Goal: Task Accomplishment & Management: Manage account settings

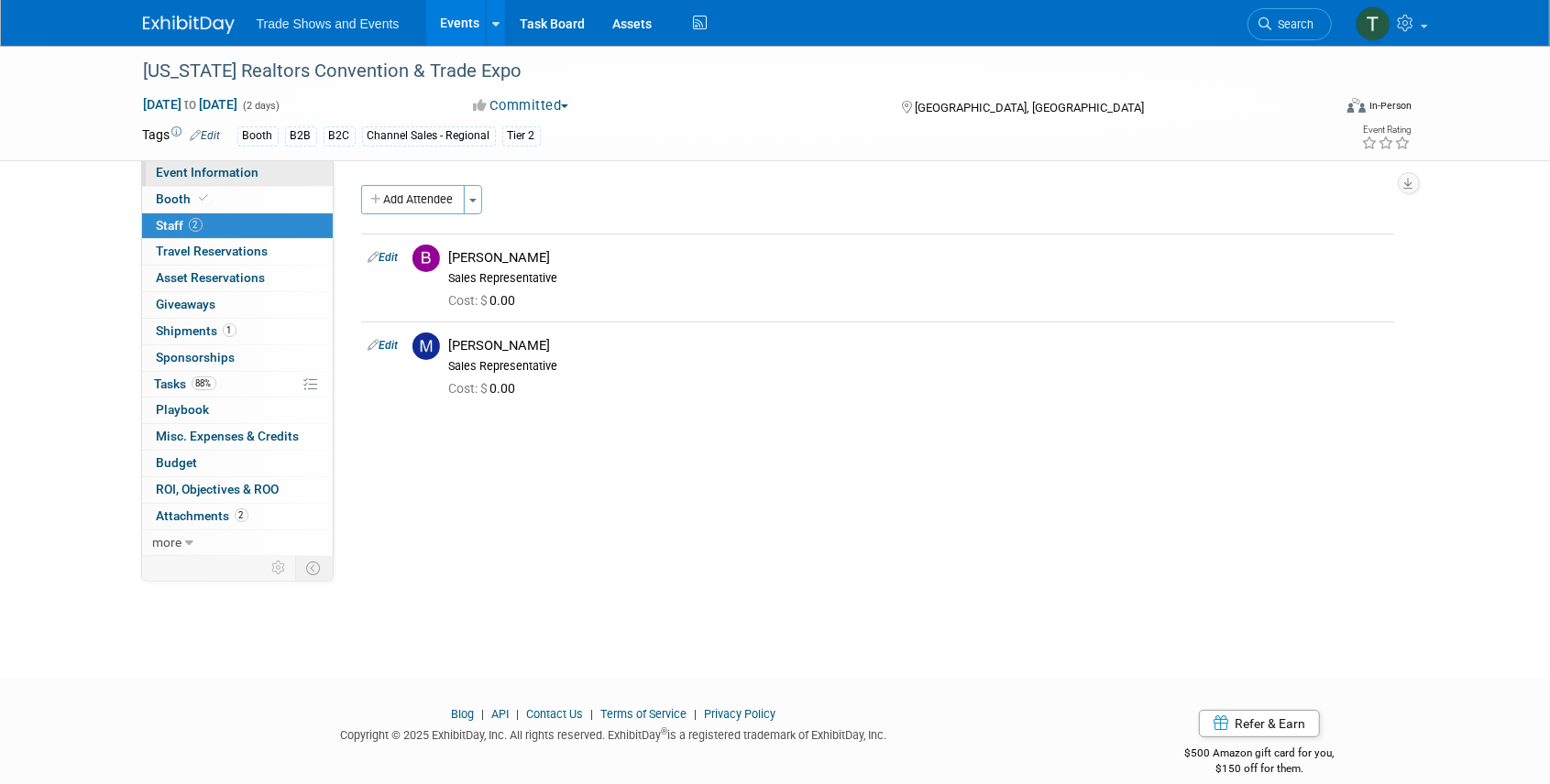
click at [216, 169] on span "Event Information" at bounding box center [208, 172] width 103 height 15
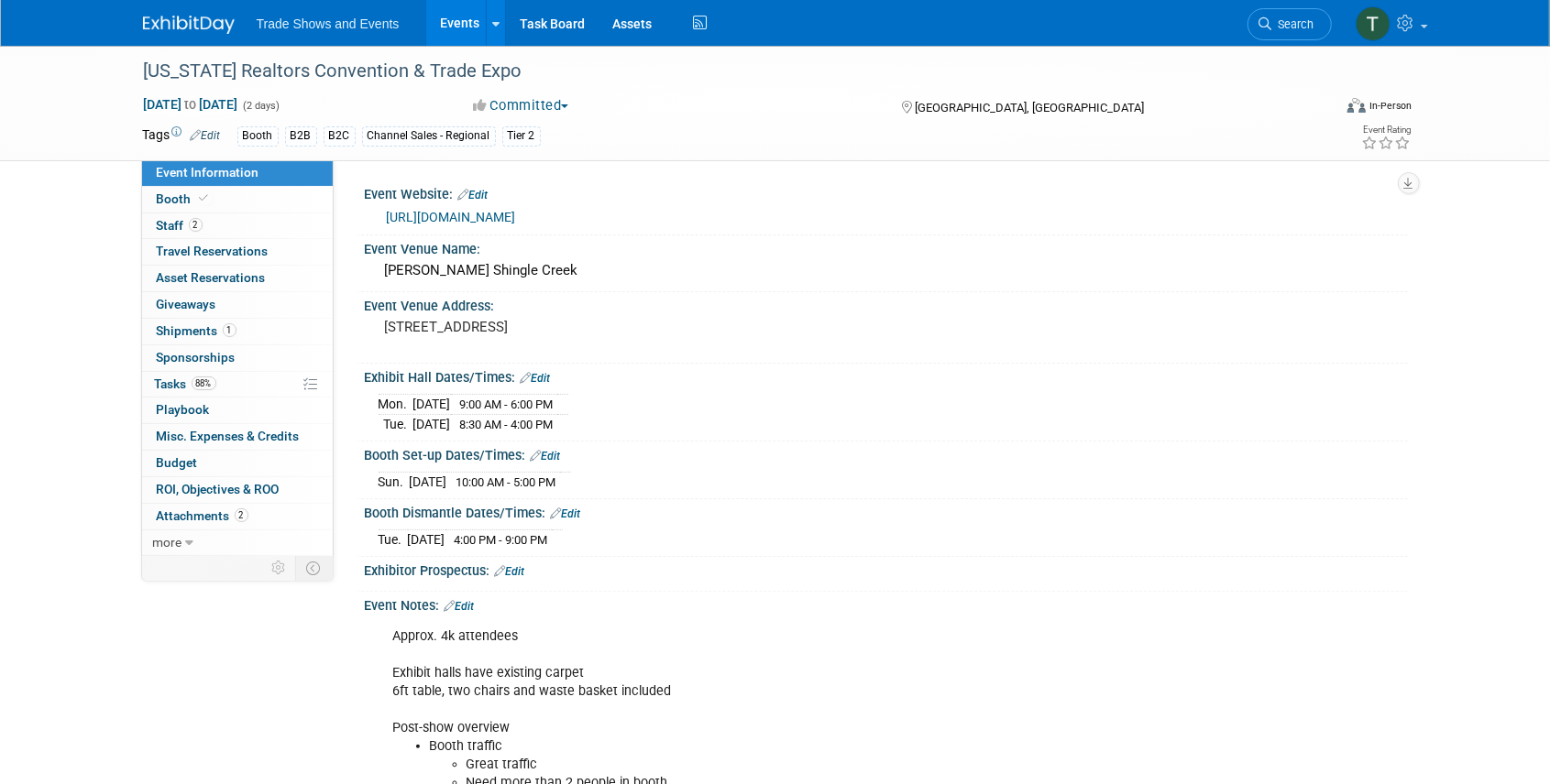
click at [493, 213] on link "[URL][DOMAIN_NAME]" at bounding box center [451, 217] width 129 height 15
click at [1300, 34] on link "Search" at bounding box center [1290, 24] width 85 height 32
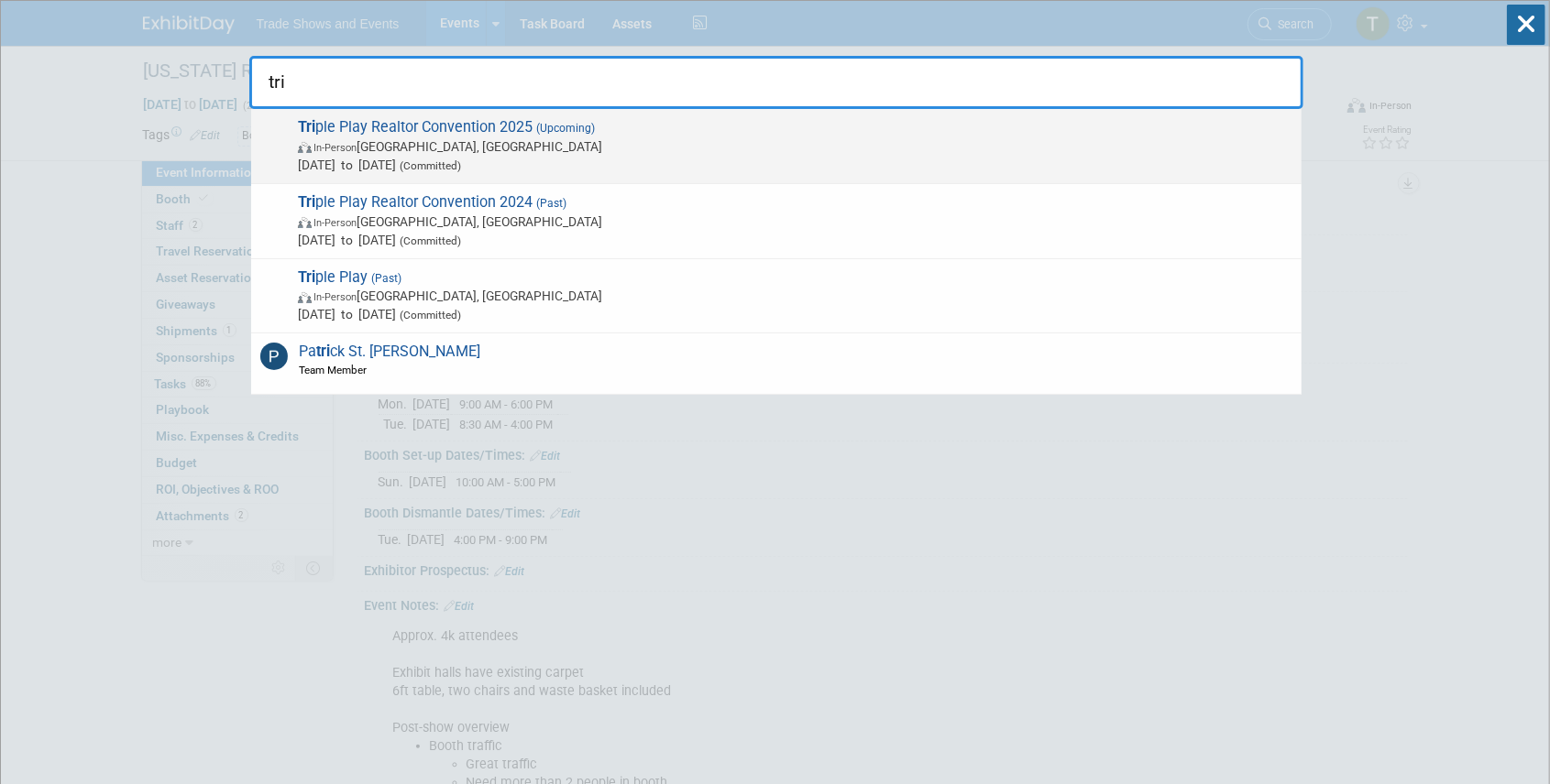
type input "tri"
click at [373, 125] on span "Tri ple Play Realtor Convention 2025 (Upcoming) In-Person [GEOGRAPHIC_DATA], [G…" at bounding box center [792, 145] width 1000 height 56
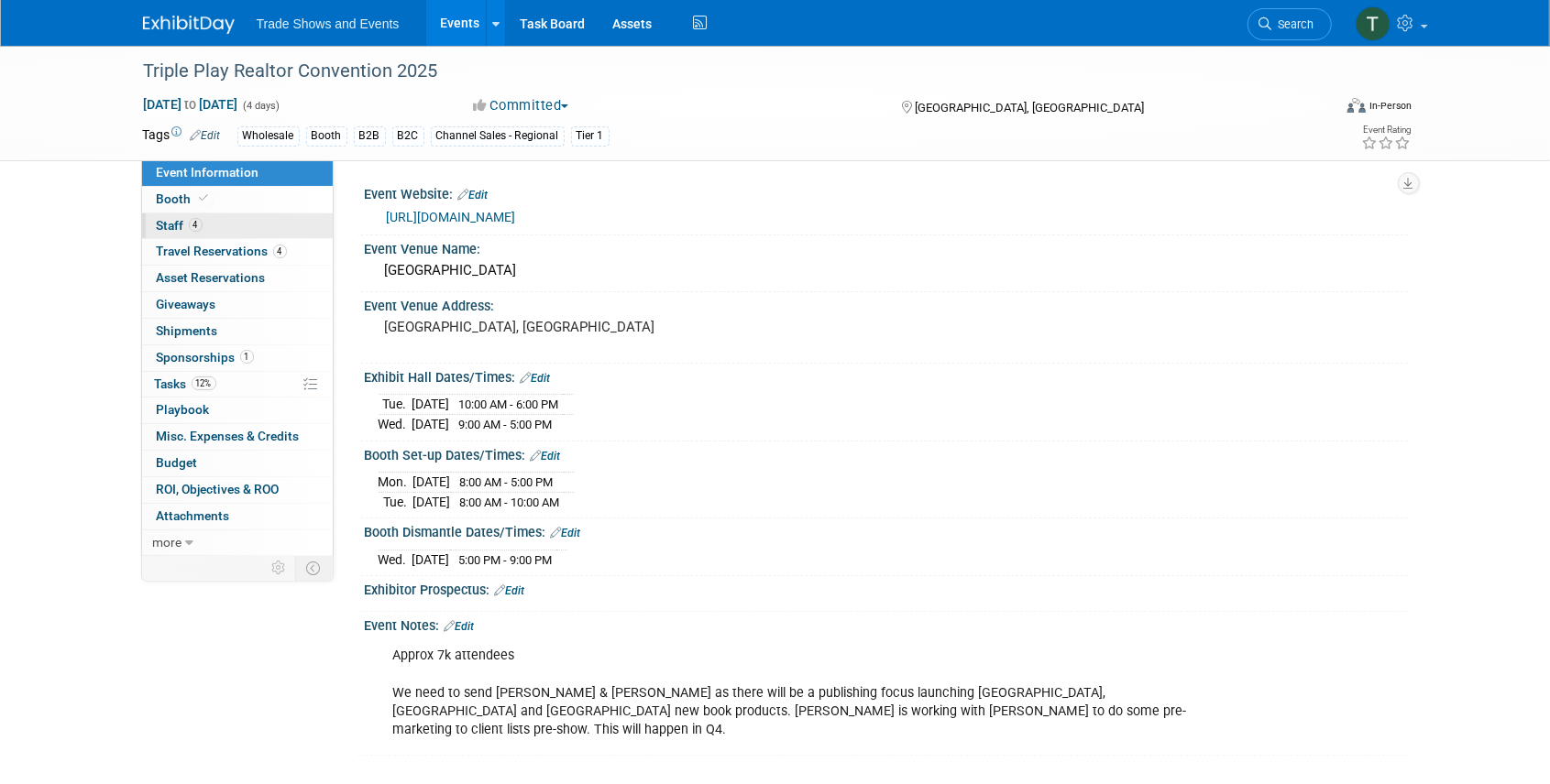
click at [169, 229] on span "Staff 4" at bounding box center [179, 225] width 46 height 15
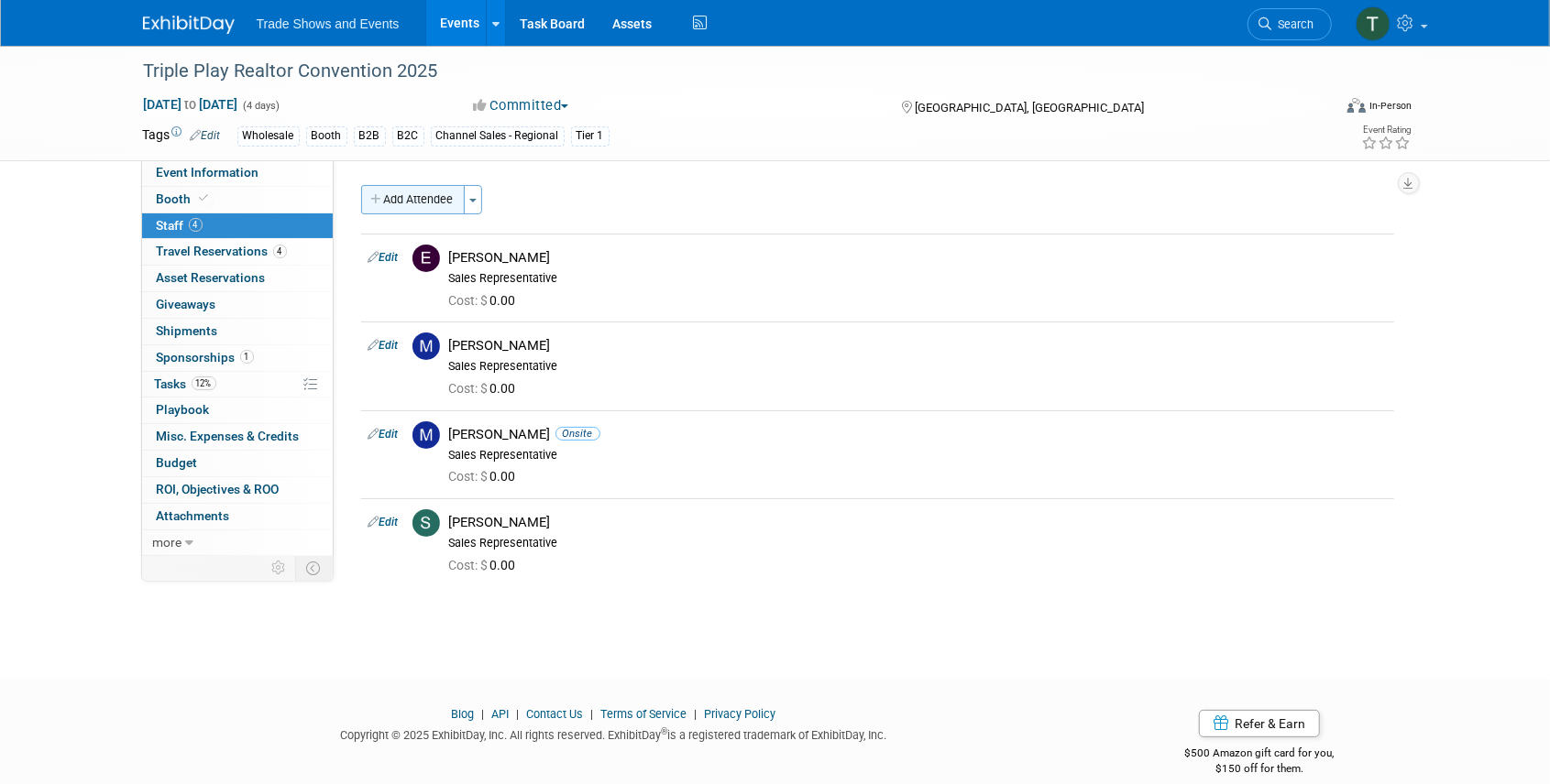
click at [434, 190] on button "Add Attendee" at bounding box center [412, 200] width 104 height 29
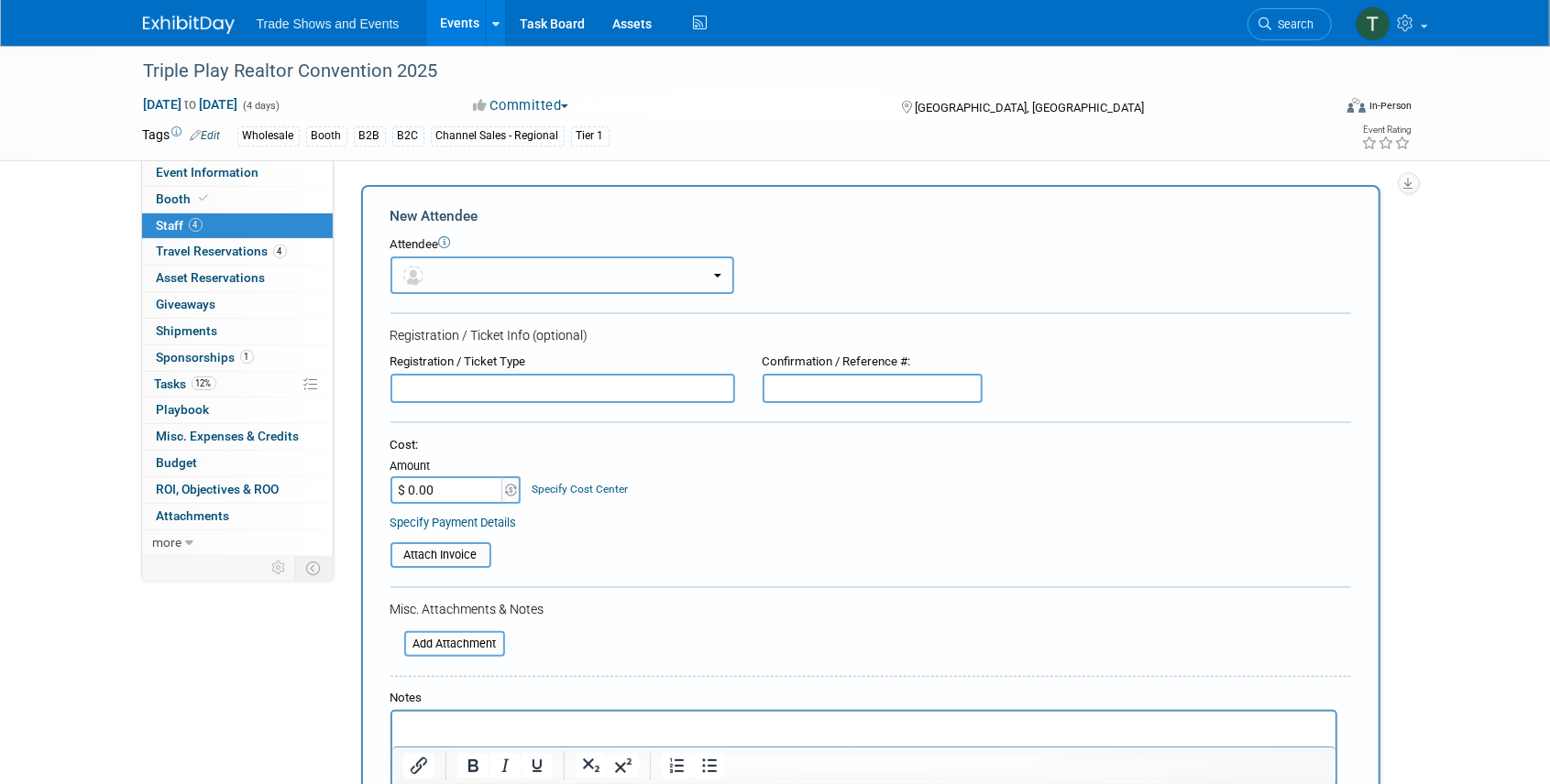
click at [445, 274] on button "button" at bounding box center [561, 275] width 343 height 38
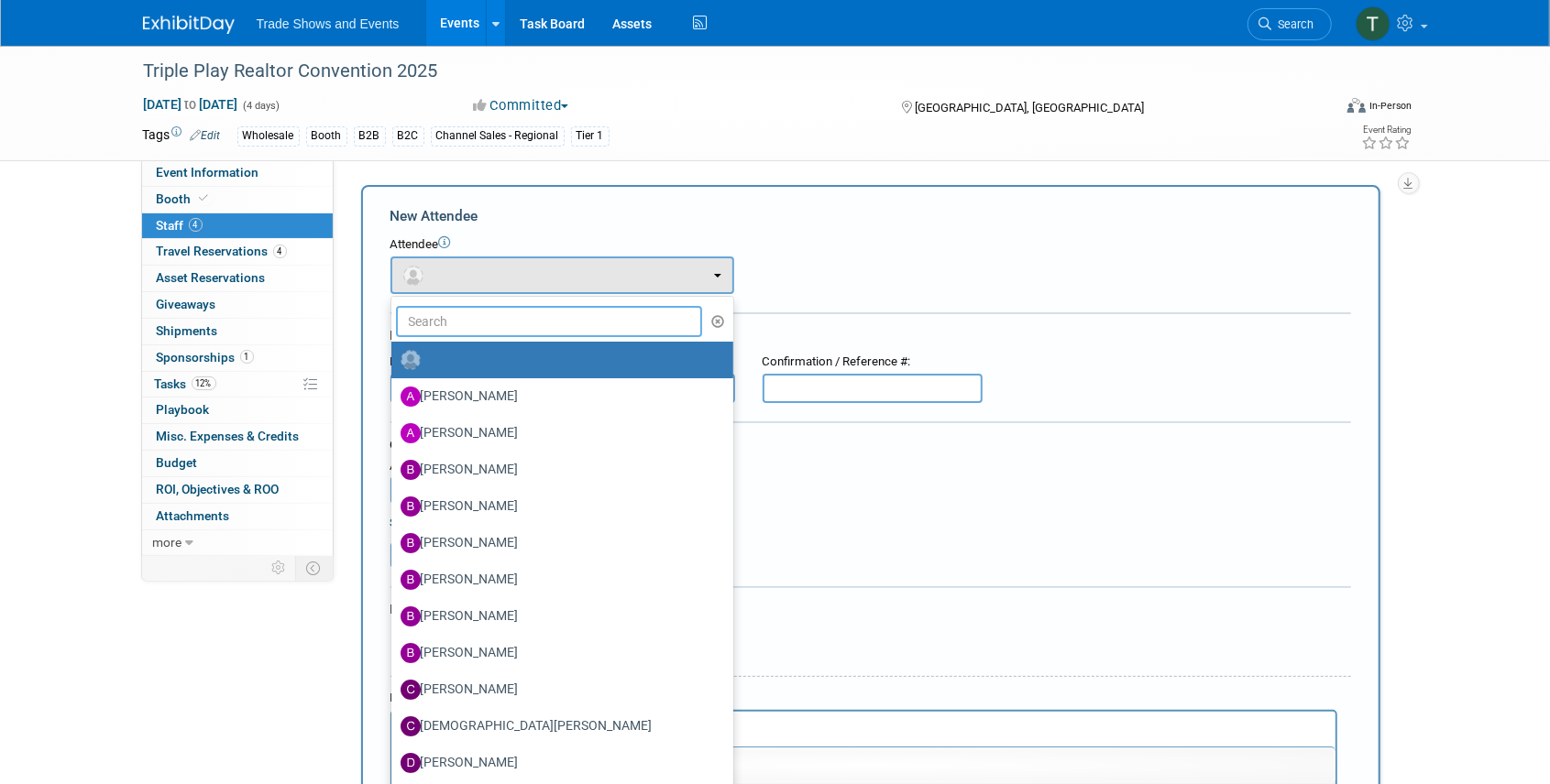
click at [455, 317] on input "text" at bounding box center [549, 322] width 307 height 31
type input "just"
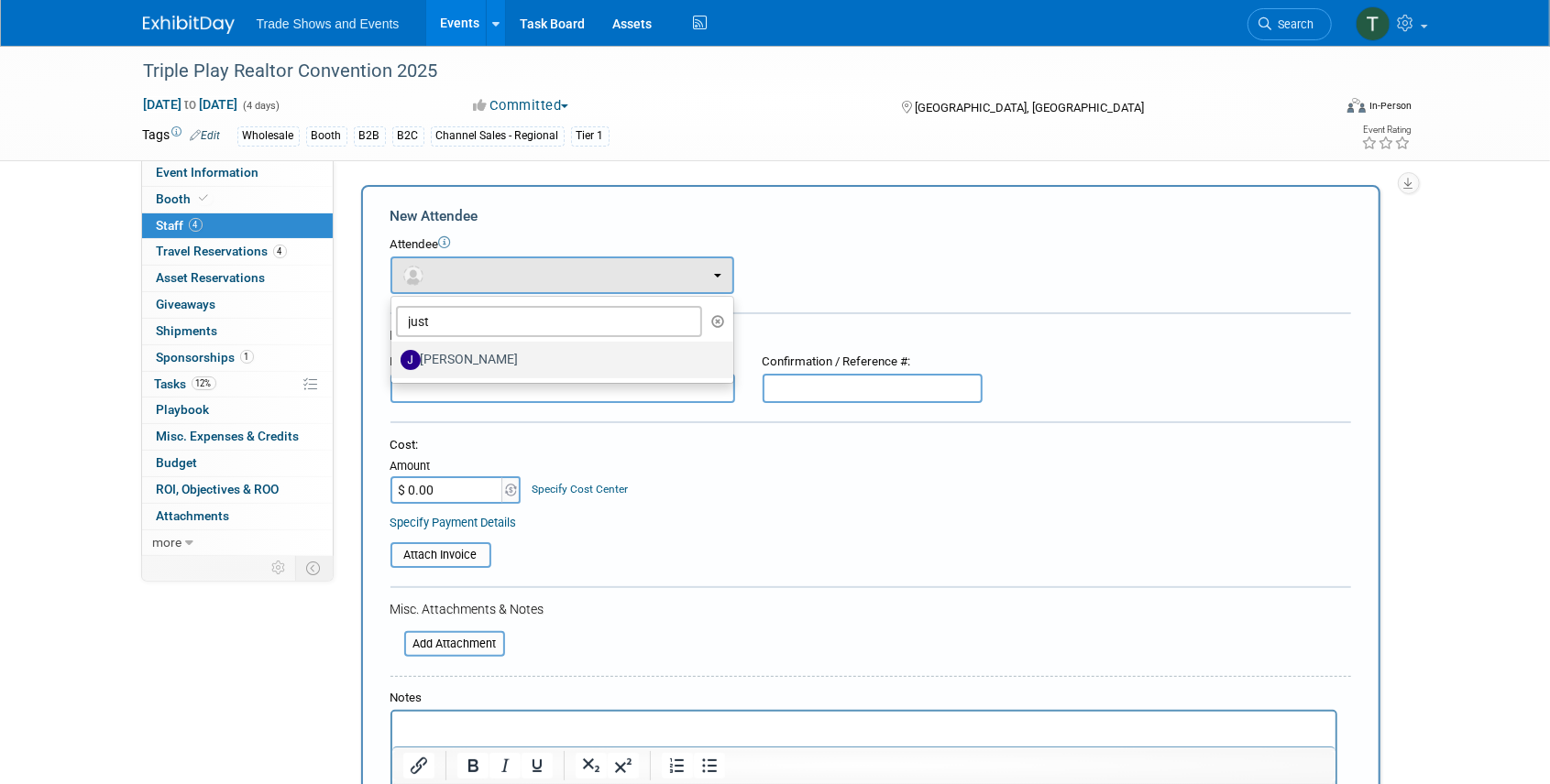
click at [477, 359] on label "[PERSON_NAME]" at bounding box center [558, 360] width 315 height 29
click at [394, 359] on input "[PERSON_NAME]" at bounding box center [388, 357] width 12 height 12
select select "2390565a-3105-4b32-8607-10fab28f49cc"
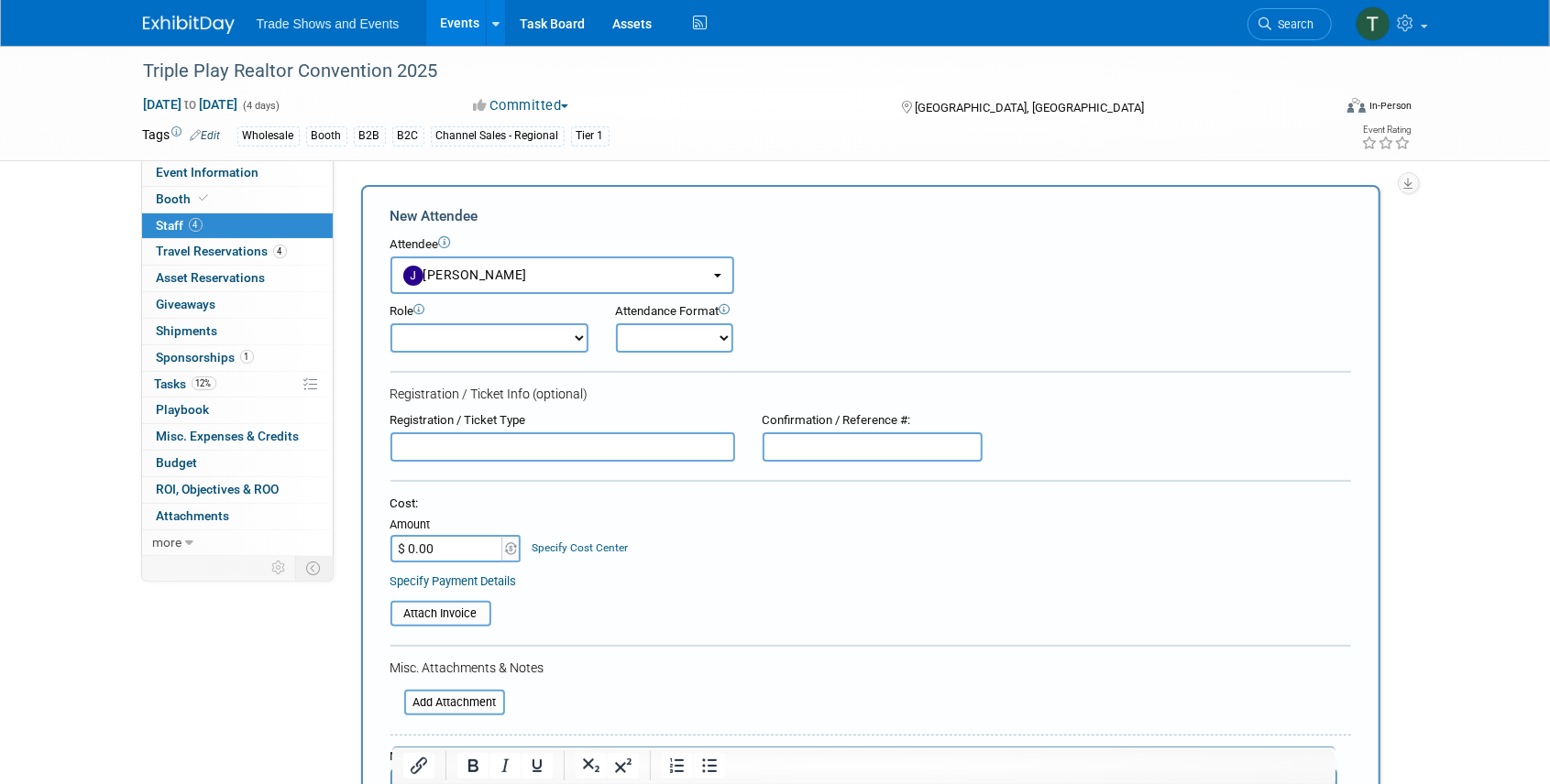
click at [479, 335] on select "Demonstrator Host Planner Presenter Sales Representative Set-up/Dismantle Crew …" at bounding box center [489, 338] width 198 height 29
select select "4"
click at [390, 323] on select "Demonstrator Host Planner Presenter Sales Representative Set-up/Dismantle Crew …" at bounding box center [489, 338] width 198 height 29
click at [674, 329] on select "Onsite Remote" at bounding box center [674, 338] width 117 height 29
select select "1"
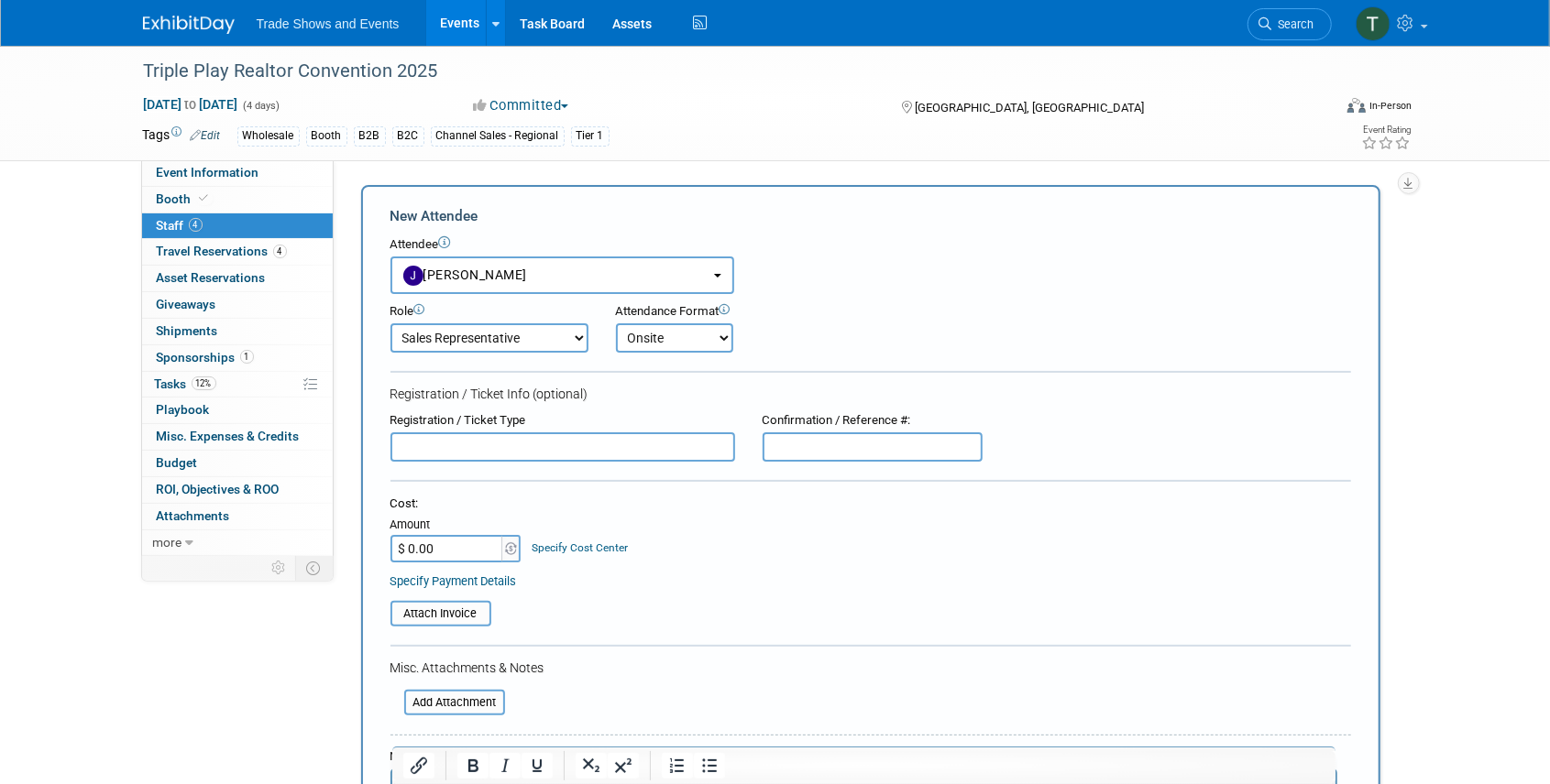
click at [616, 323] on select "Onsite Remote" at bounding box center [674, 338] width 117 height 29
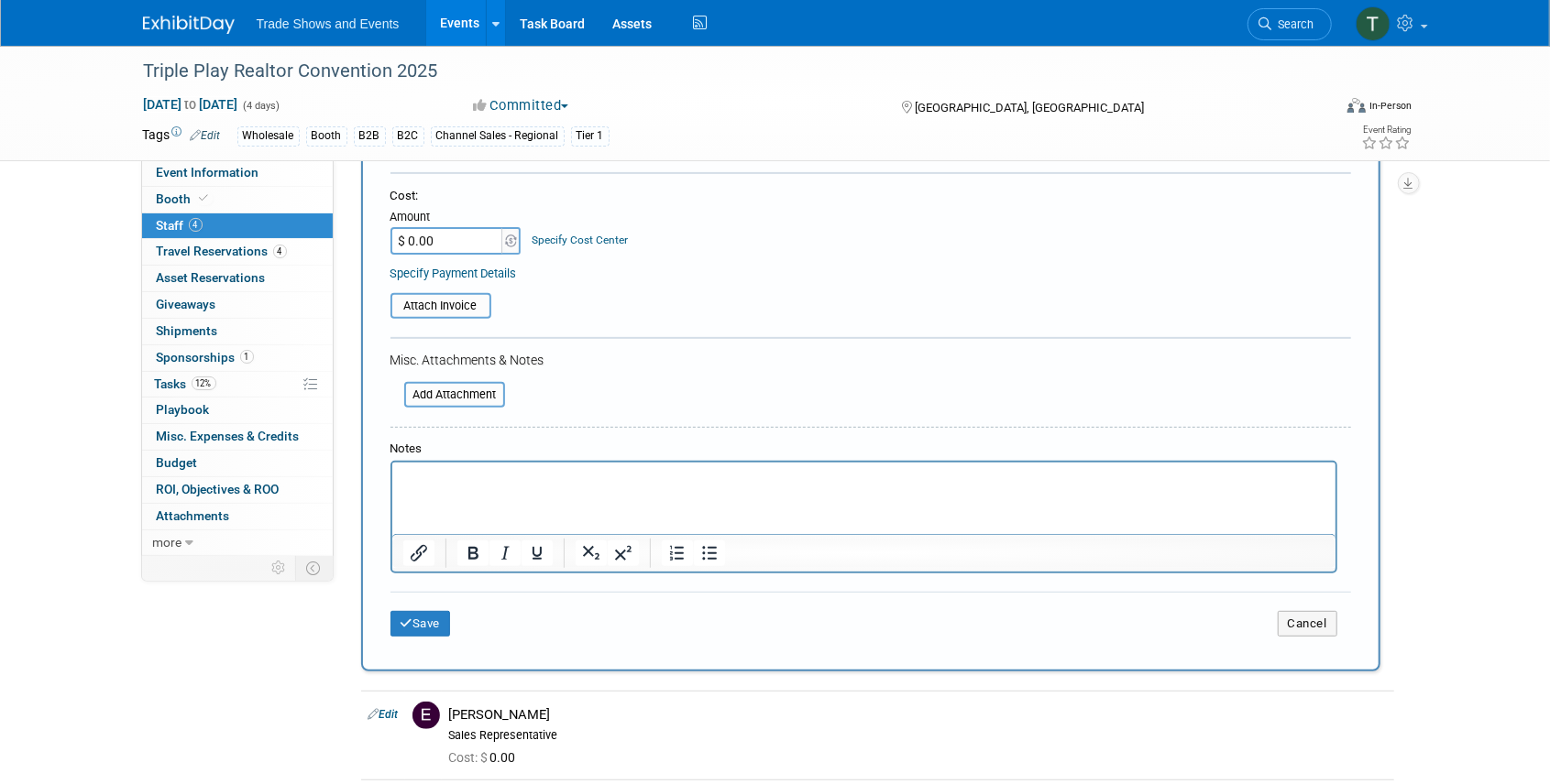
scroll to position [366, 0]
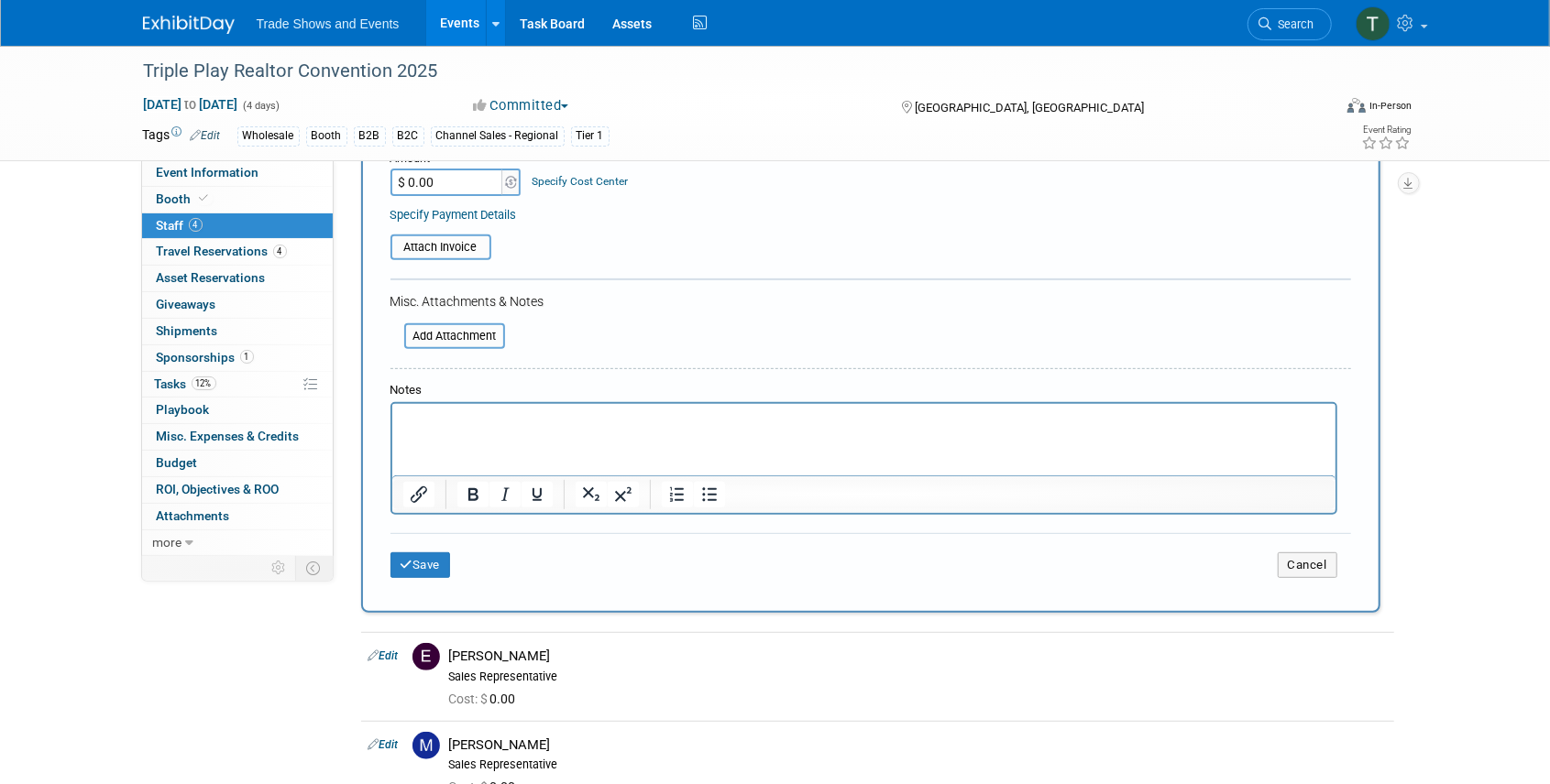
click at [454, 413] on p "Rich Text Area. Press ALT-0 for help." at bounding box center [863, 421] width 922 height 18
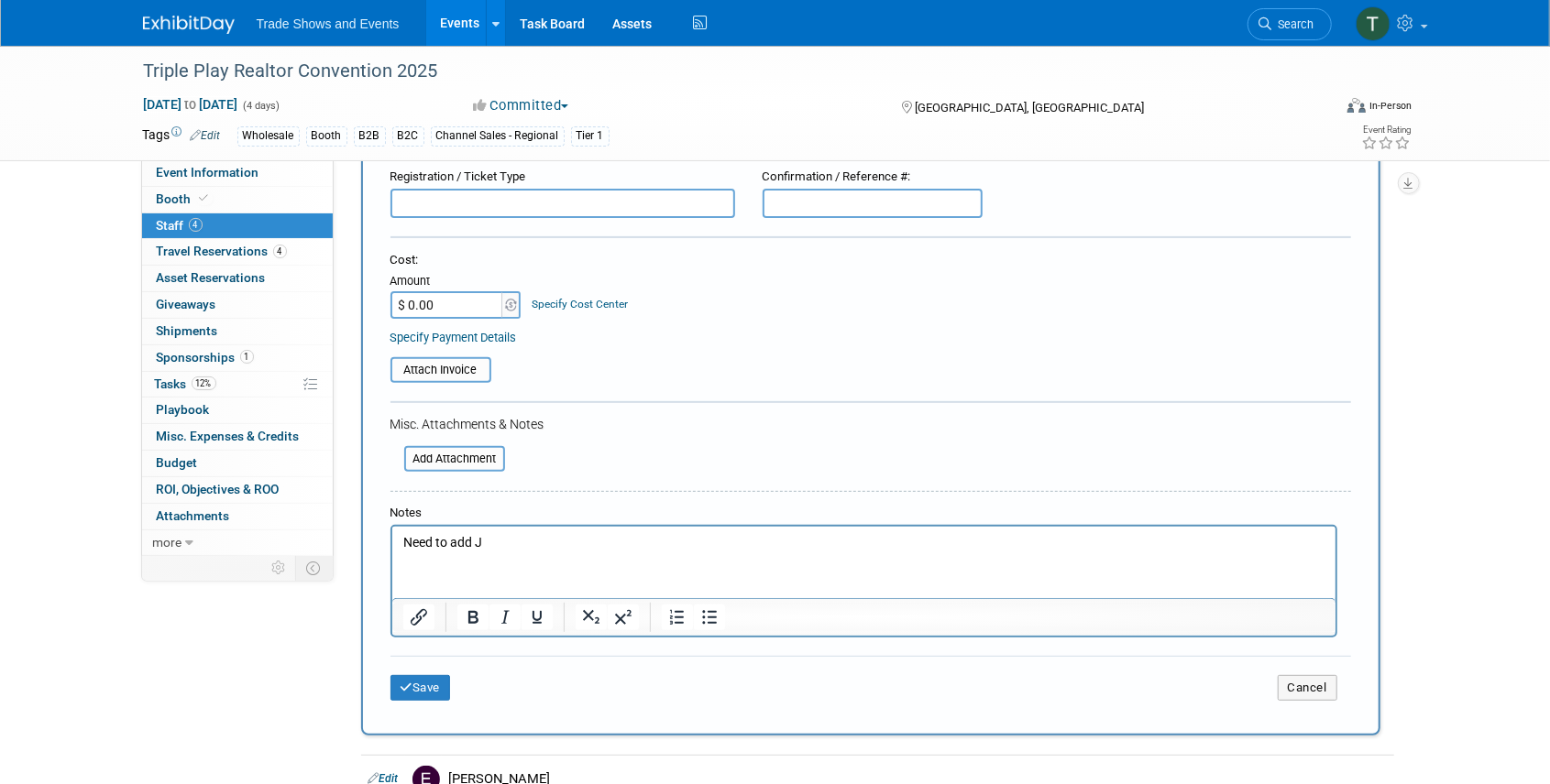
scroll to position [244, 0]
click at [422, 683] on button "Save" at bounding box center [421, 688] width 61 height 26
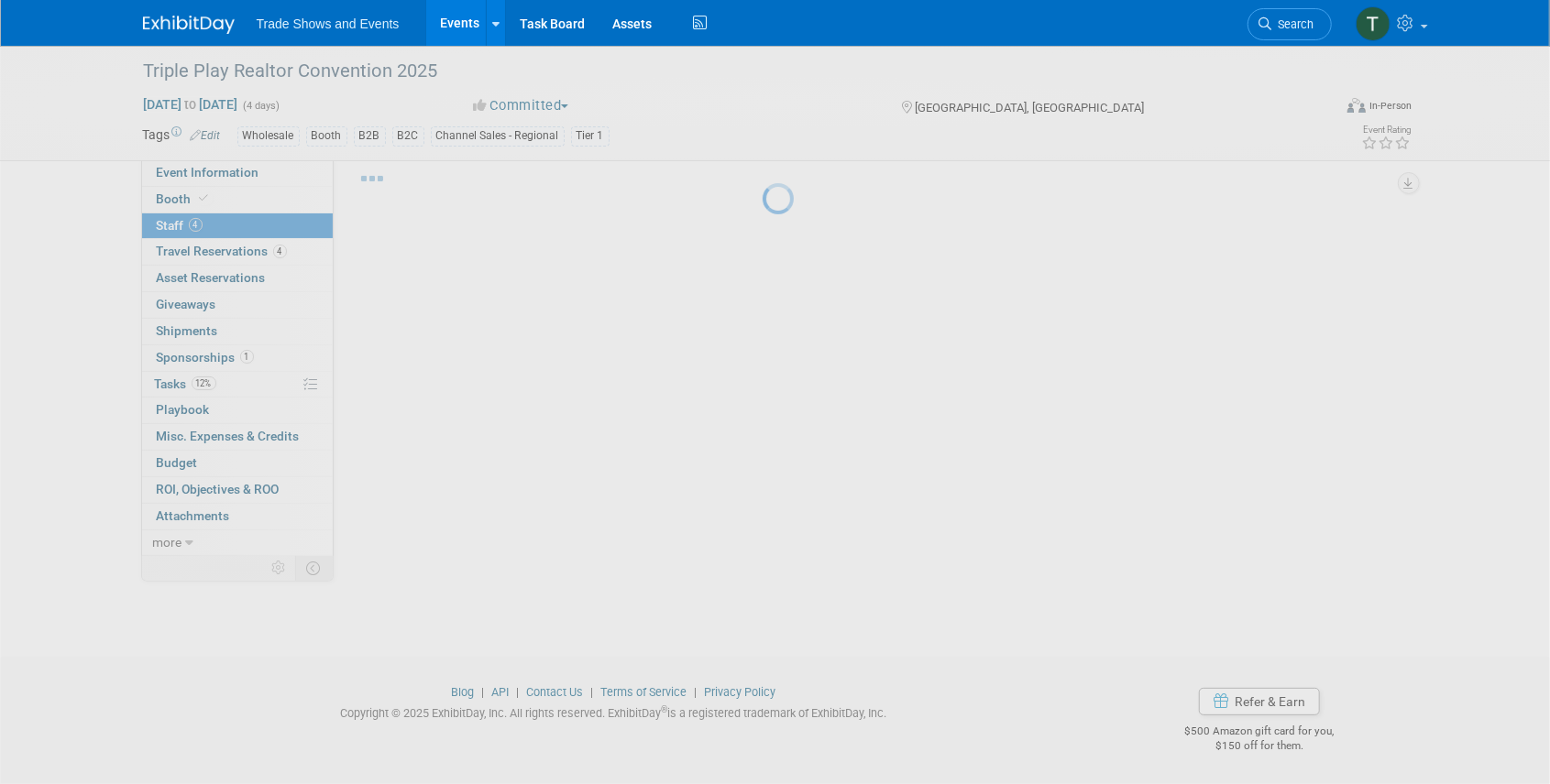
scroll to position [133, 0]
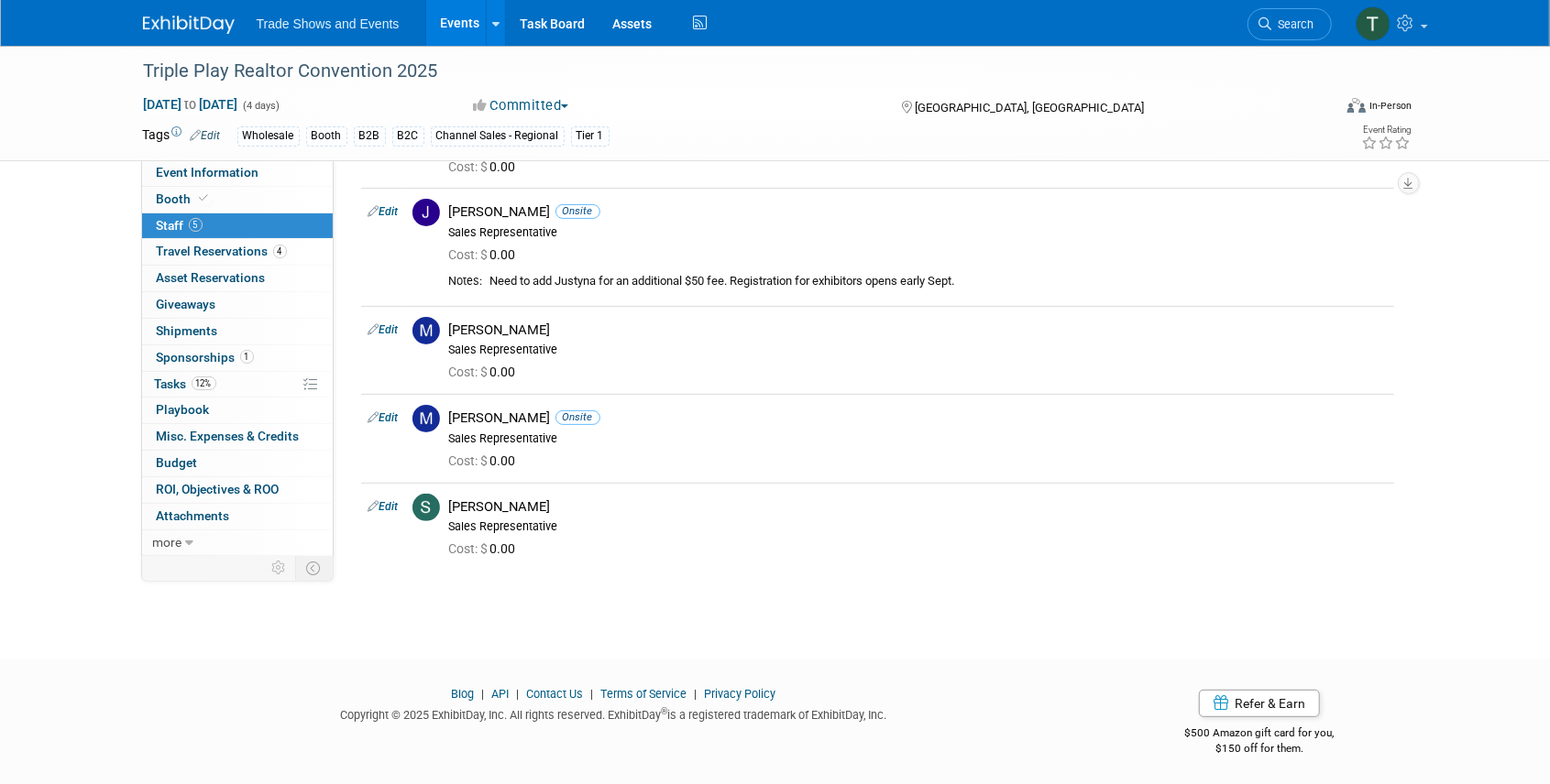
click at [462, 23] on link "Events" at bounding box center [459, 23] width 67 height 46
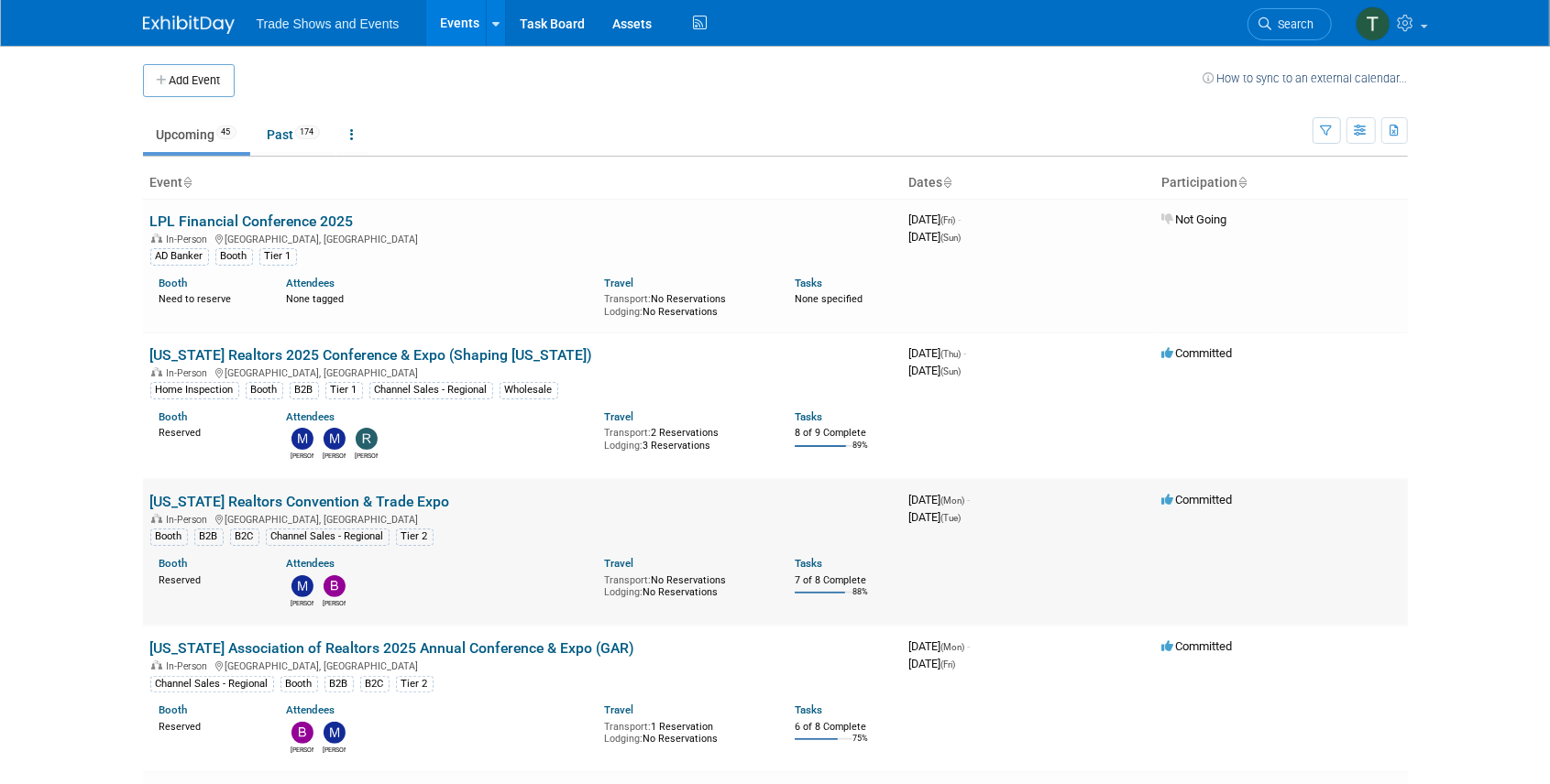
click at [275, 502] on link "[US_STATE] Realtors Convention & Trade Expo" at bounding box center [300, 502] width 300 height 17
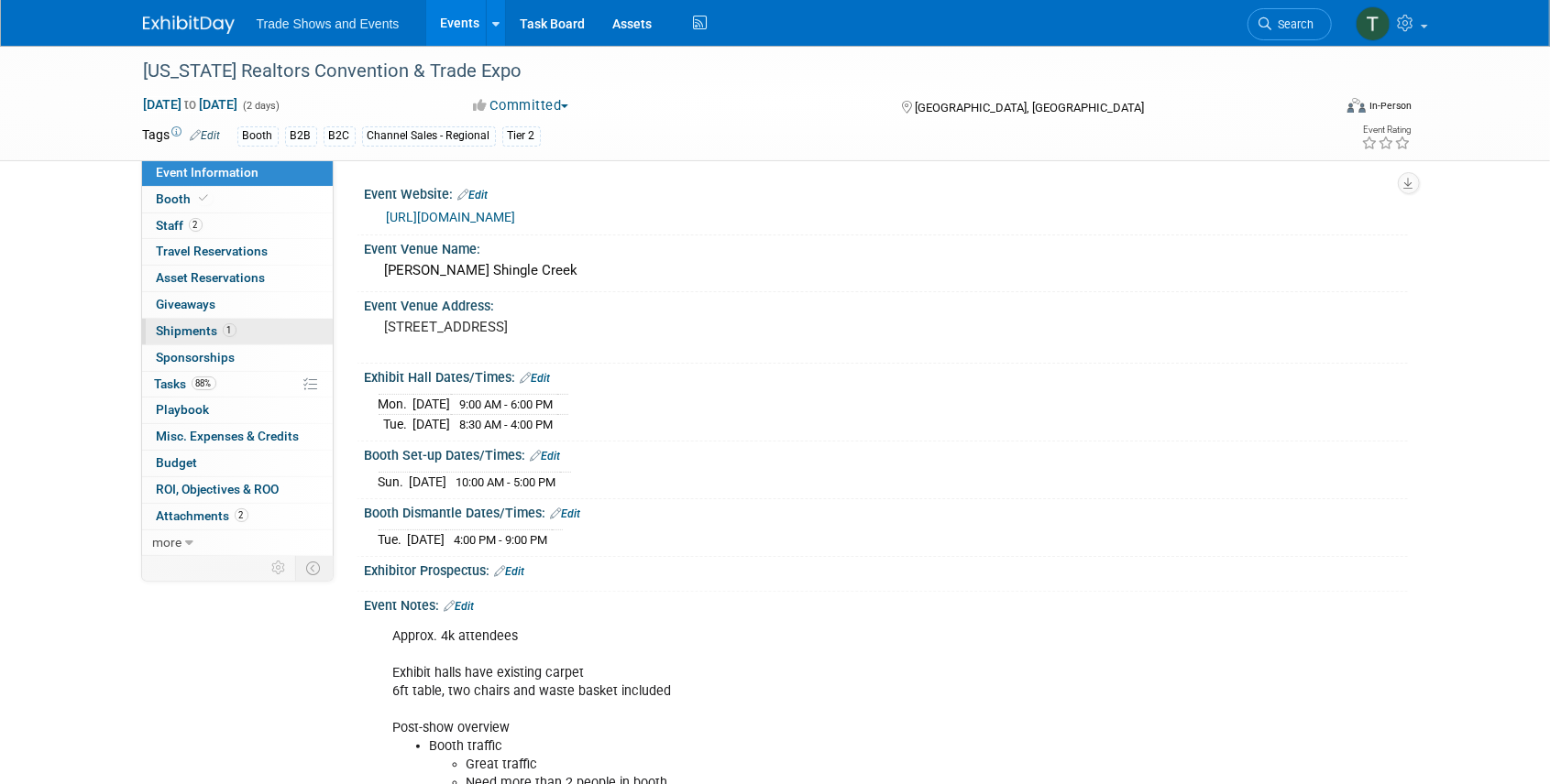
click at [198, 329] on span "Shipments 1" at bounding box center [196, 330] width 80 height 15
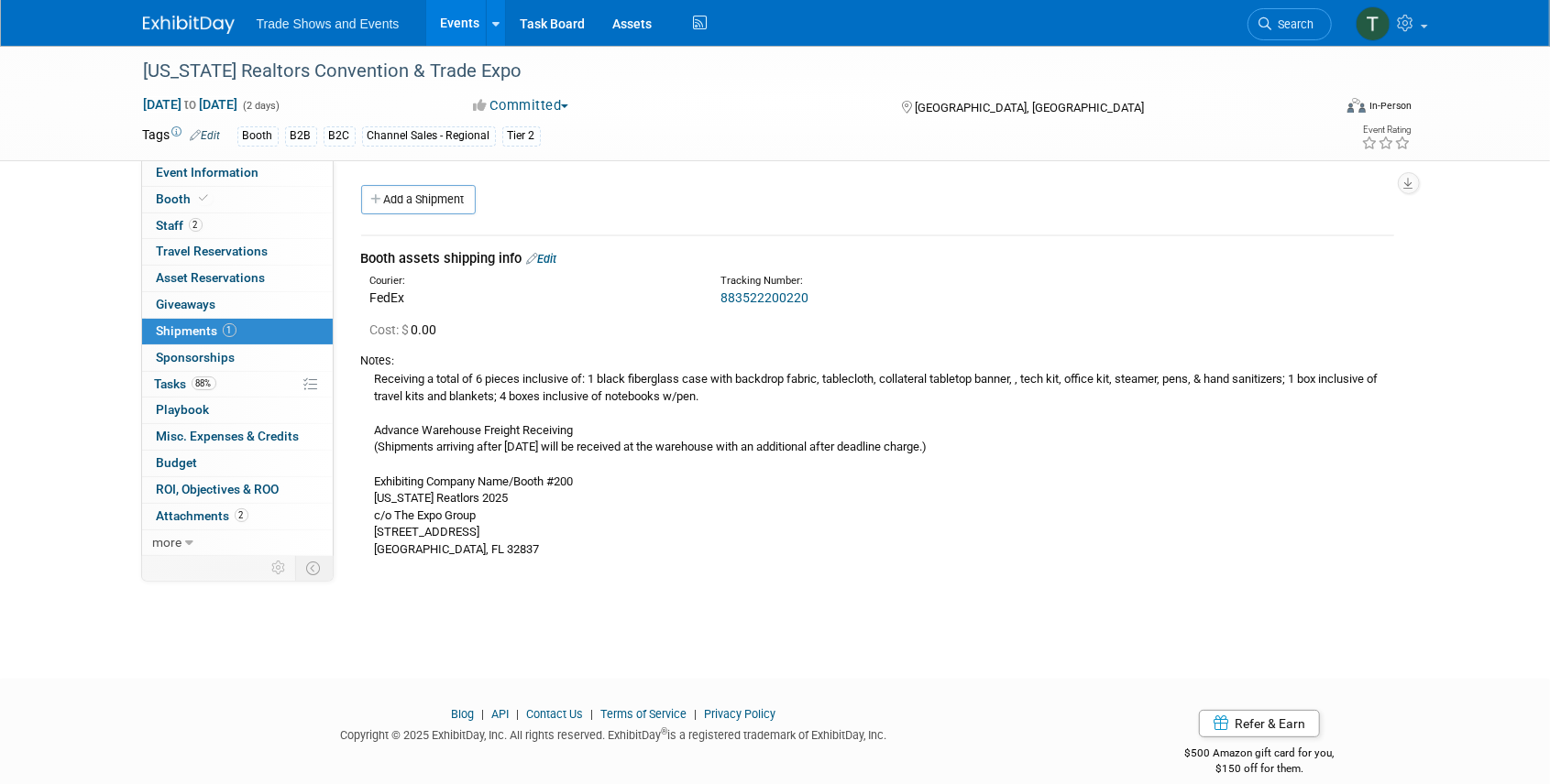
click at [745, 294] on link "883522200220" at bounding box center [765, 298] width 88 height 15
click at [462, 20] on link "Events" at bounding box center [459, 23] width 67 height 46
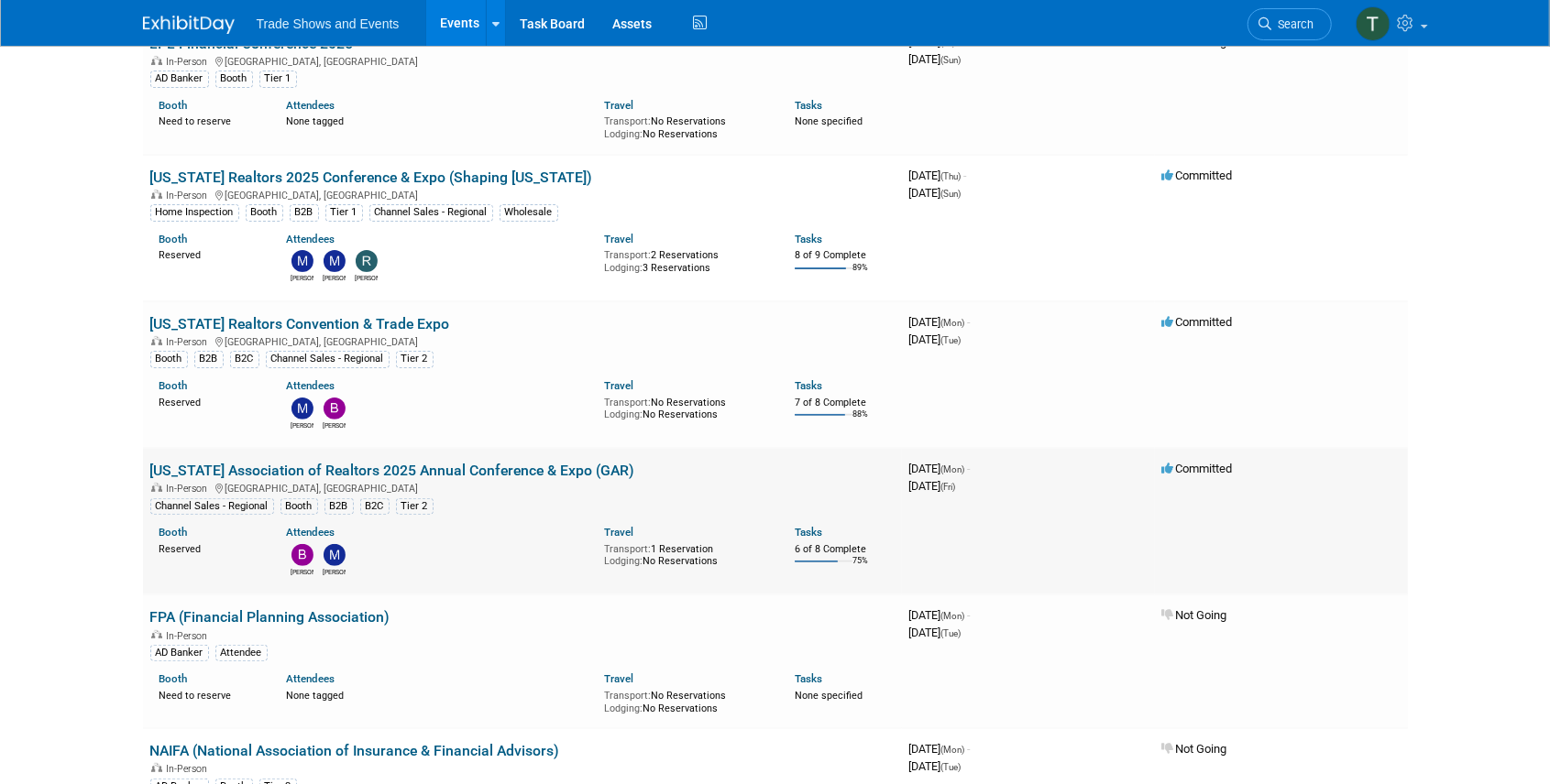
scroll to position [183, 0]
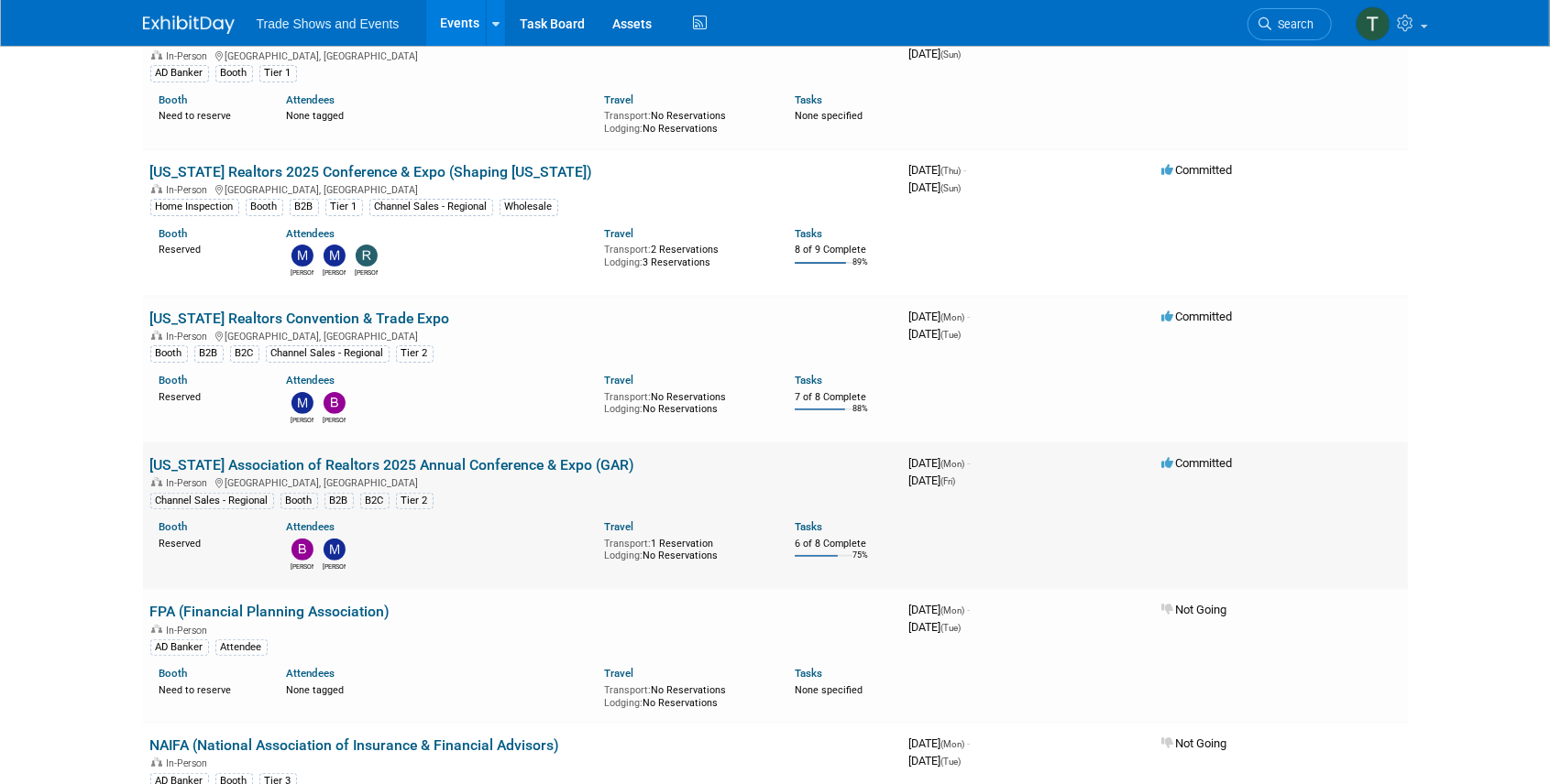
click at [372, 458] on link "[US_STATE] Association of Realtors 2025 Annual Conference & Expo (GAR)" at bounding box center [392, 465] width 485 height 17
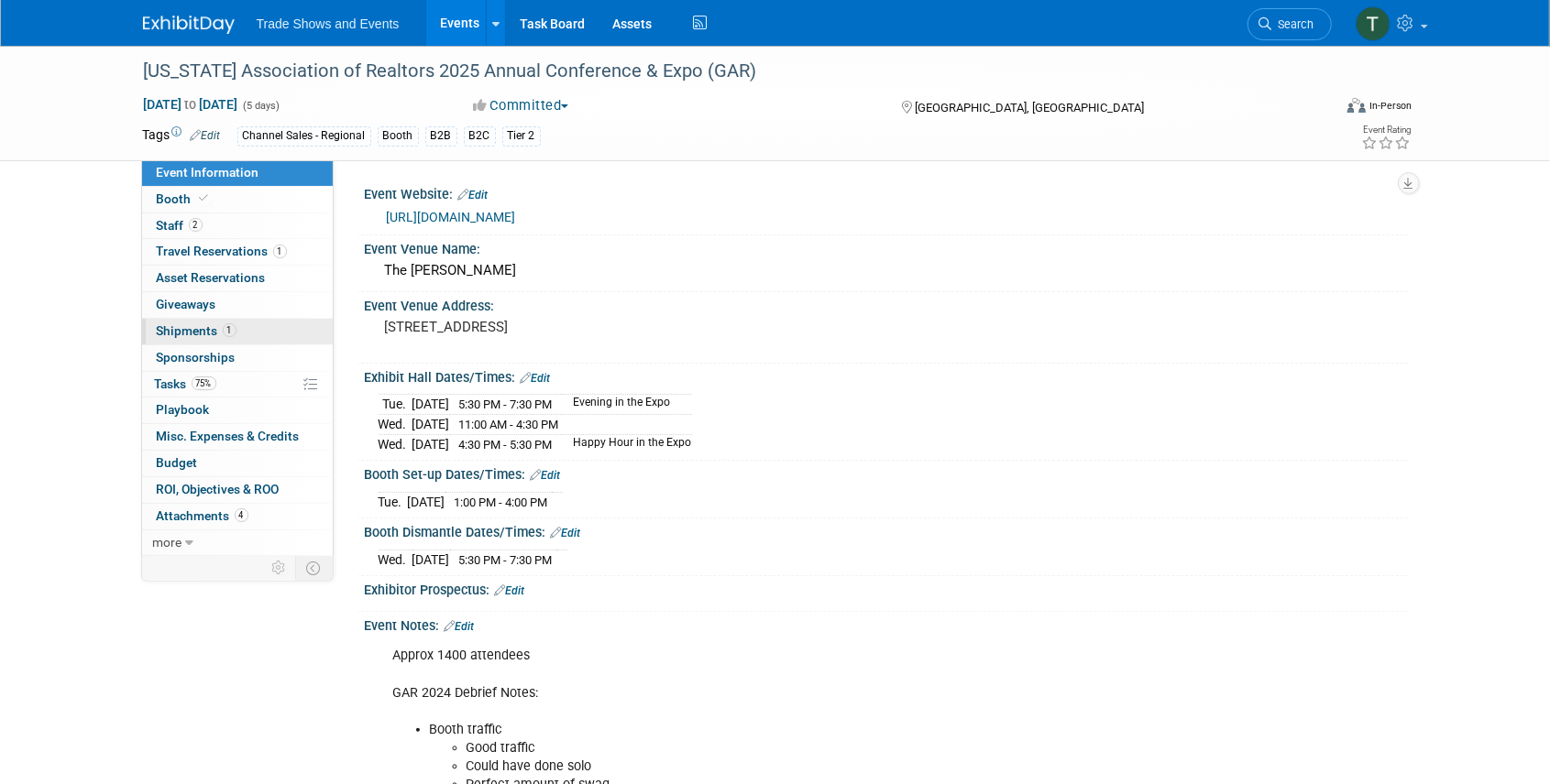
click at [178, 331] on span "Shipments 1" at bounding box center [196, 330] width 80 height 15
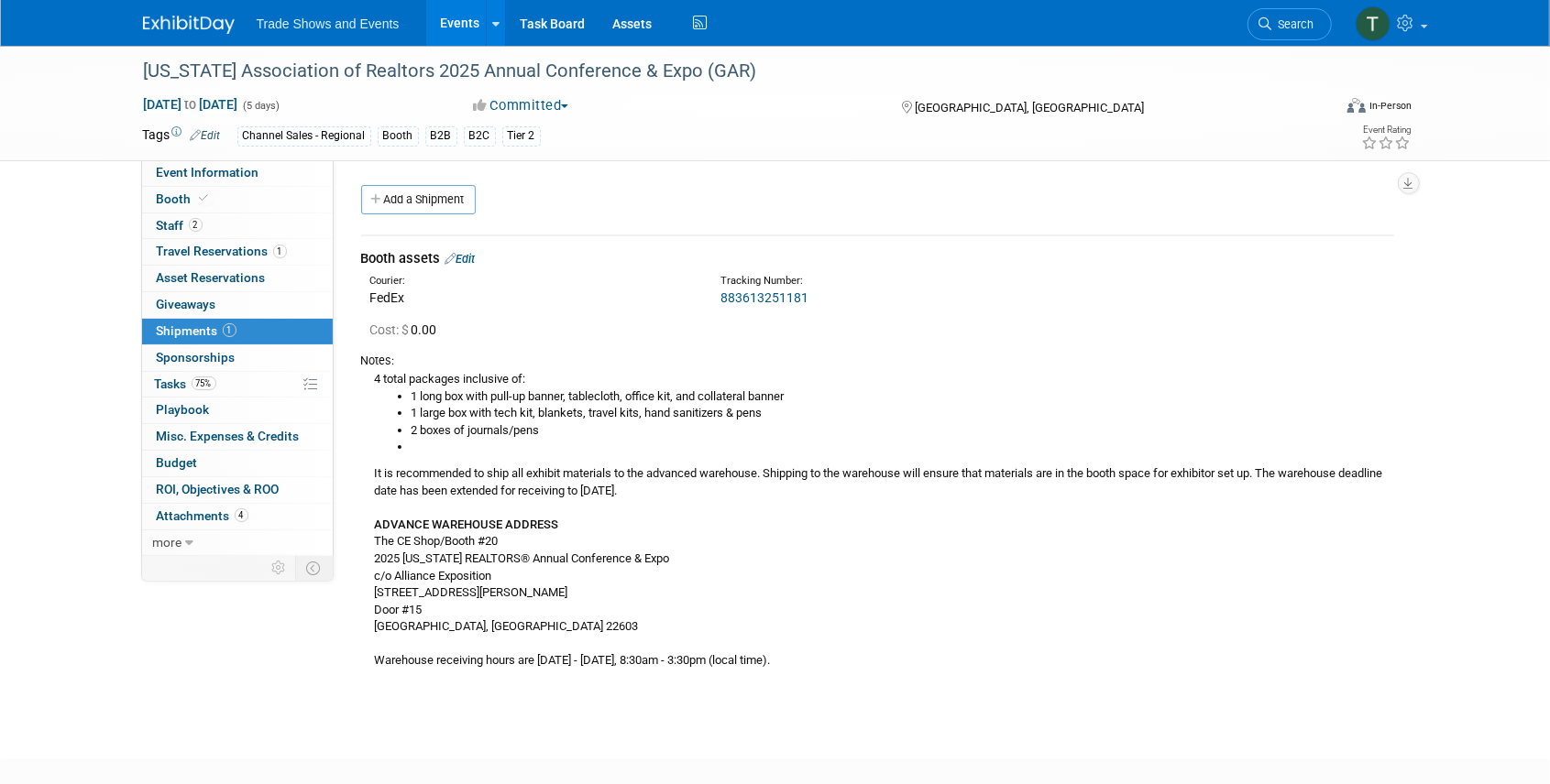
click at [461, 259] on link "Edit" at bounding box center [460, 259] width 30 height 14
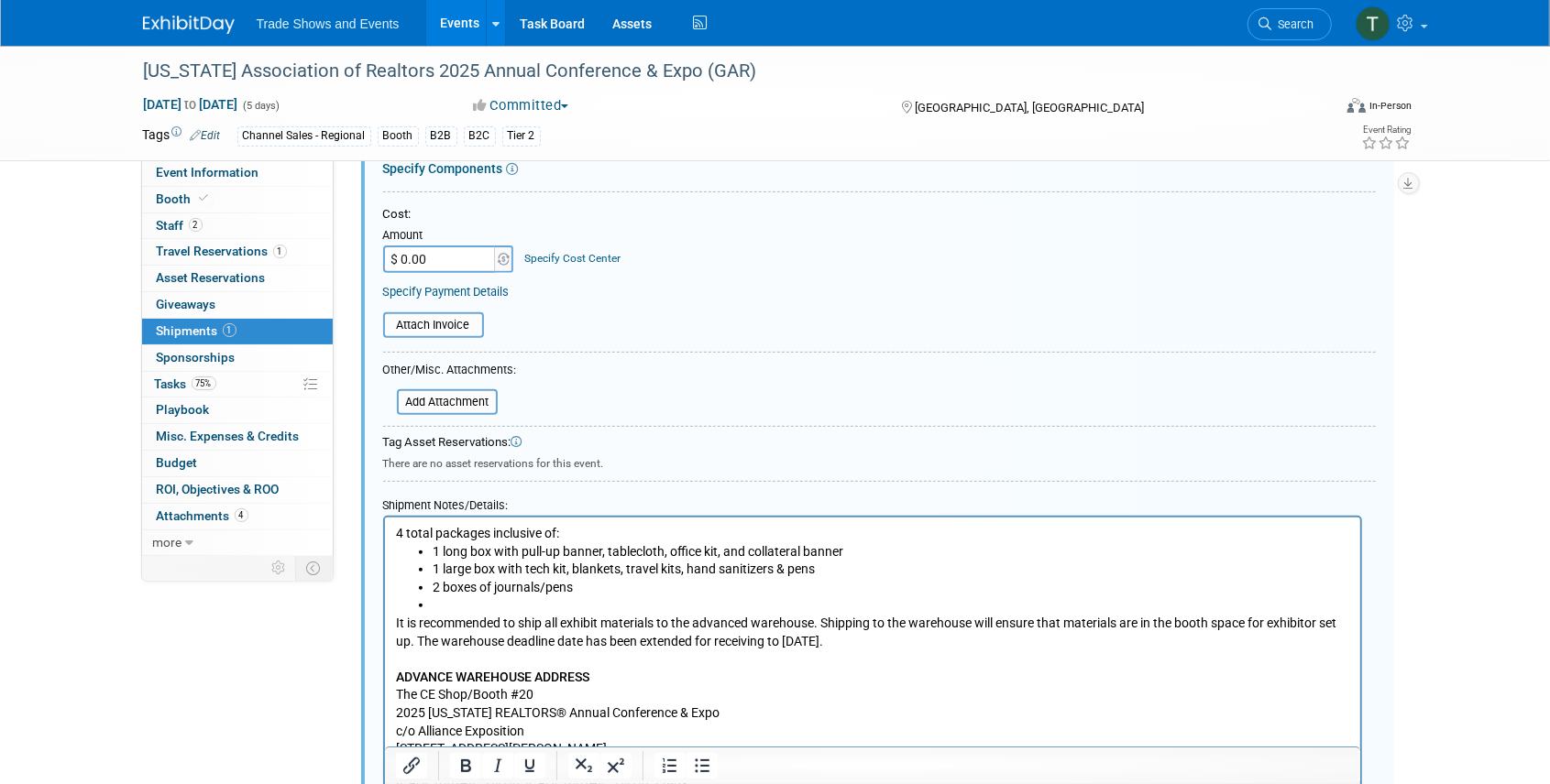
scroll to position [393, 0]
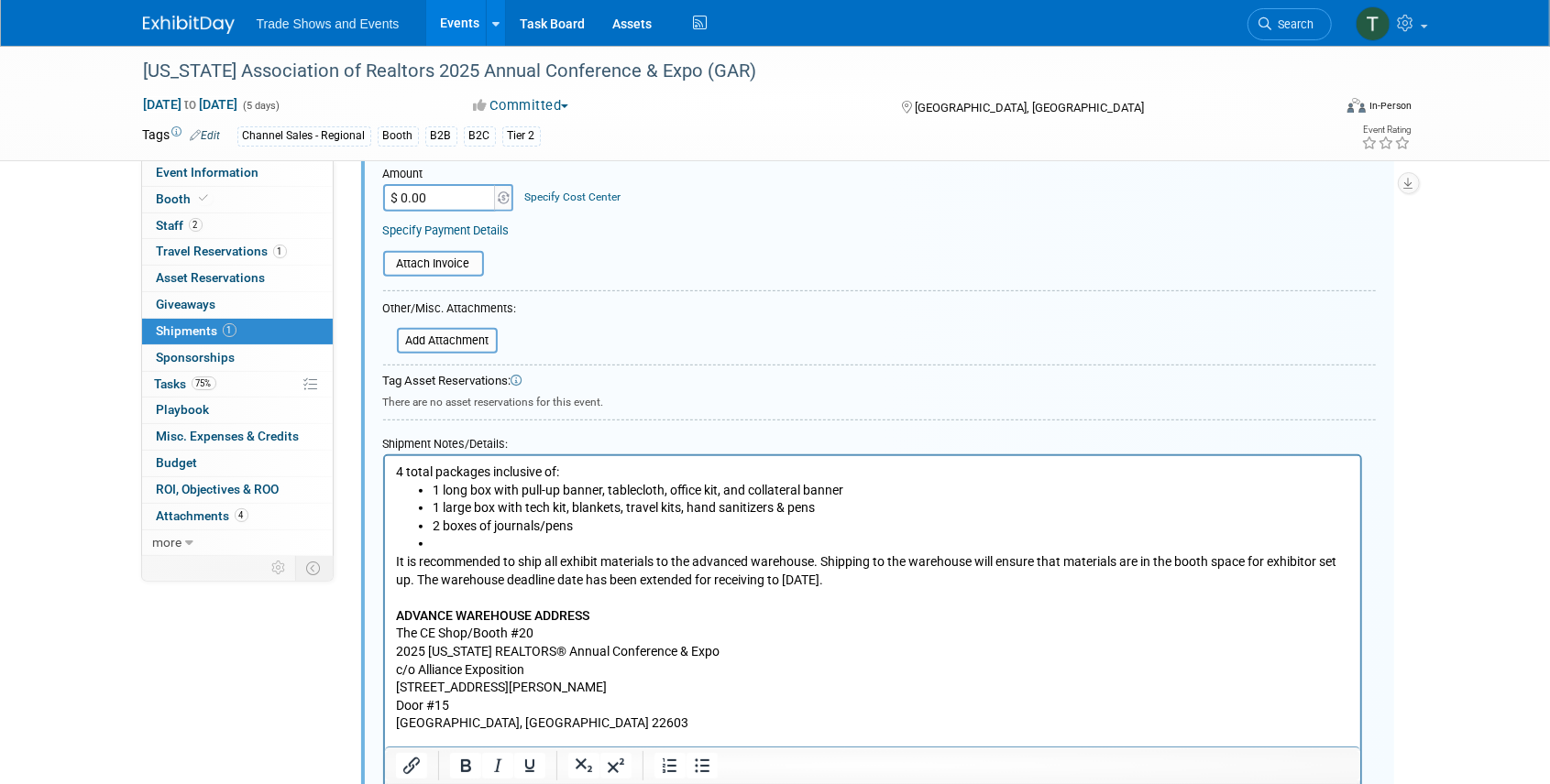
click at [479, 539] on li "Rich Text Area. Press ALT-0 for help." at bounding box center [890, 544] width 918 height 18
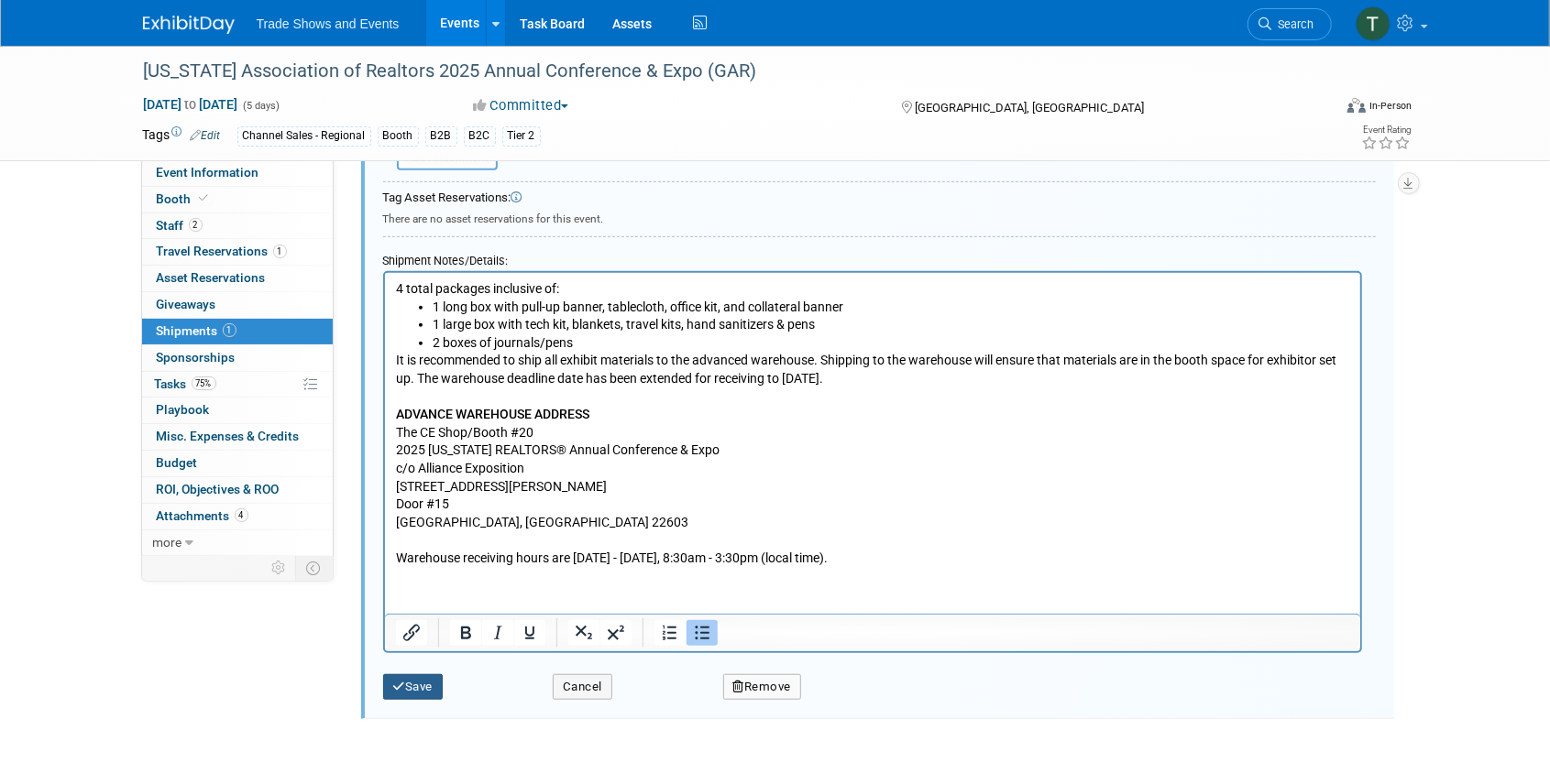
click at [414, 689] on button "Save" at bounding box center [413, 687] width 61 height 26
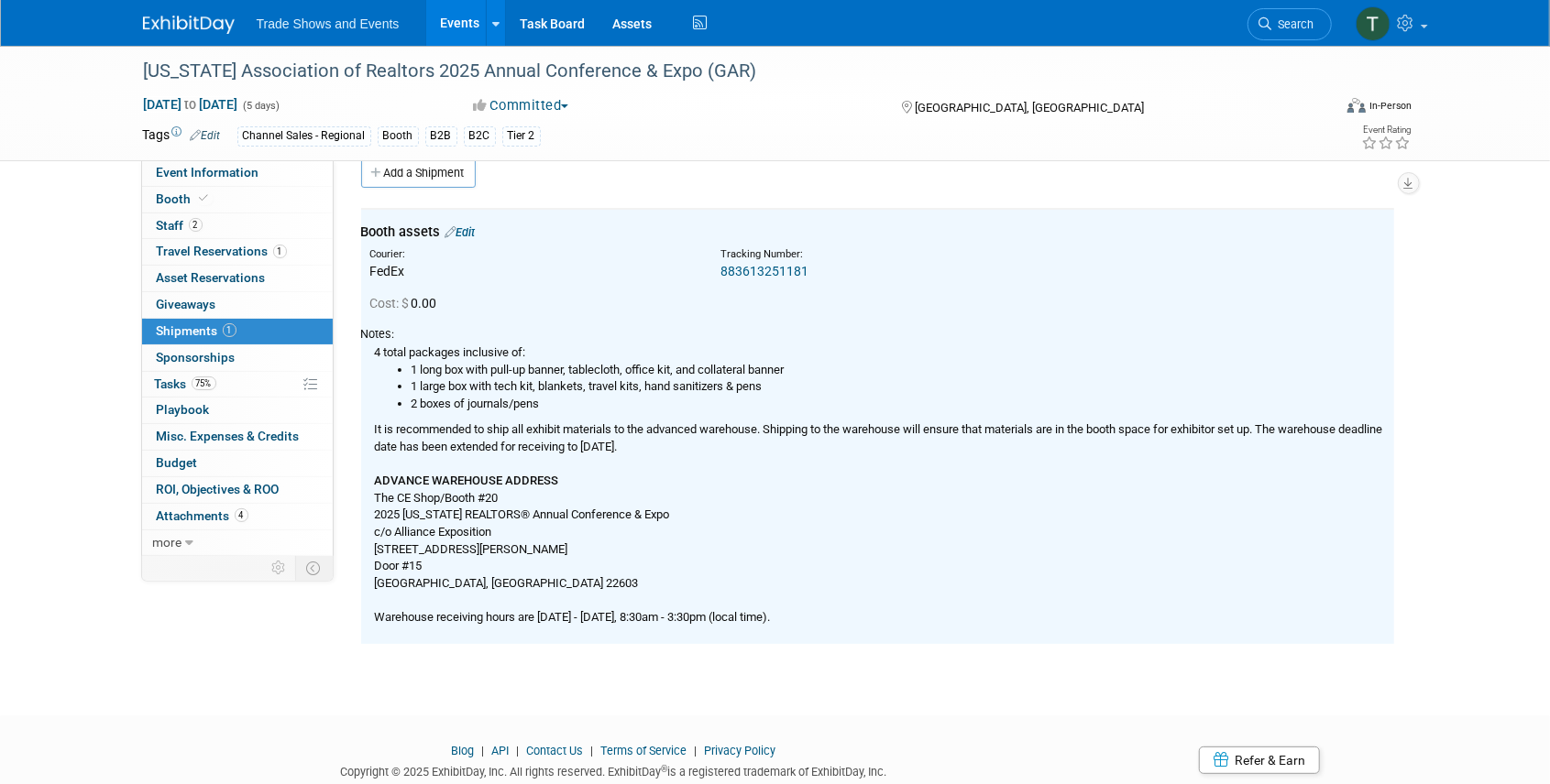
scroll to position [0, 0]
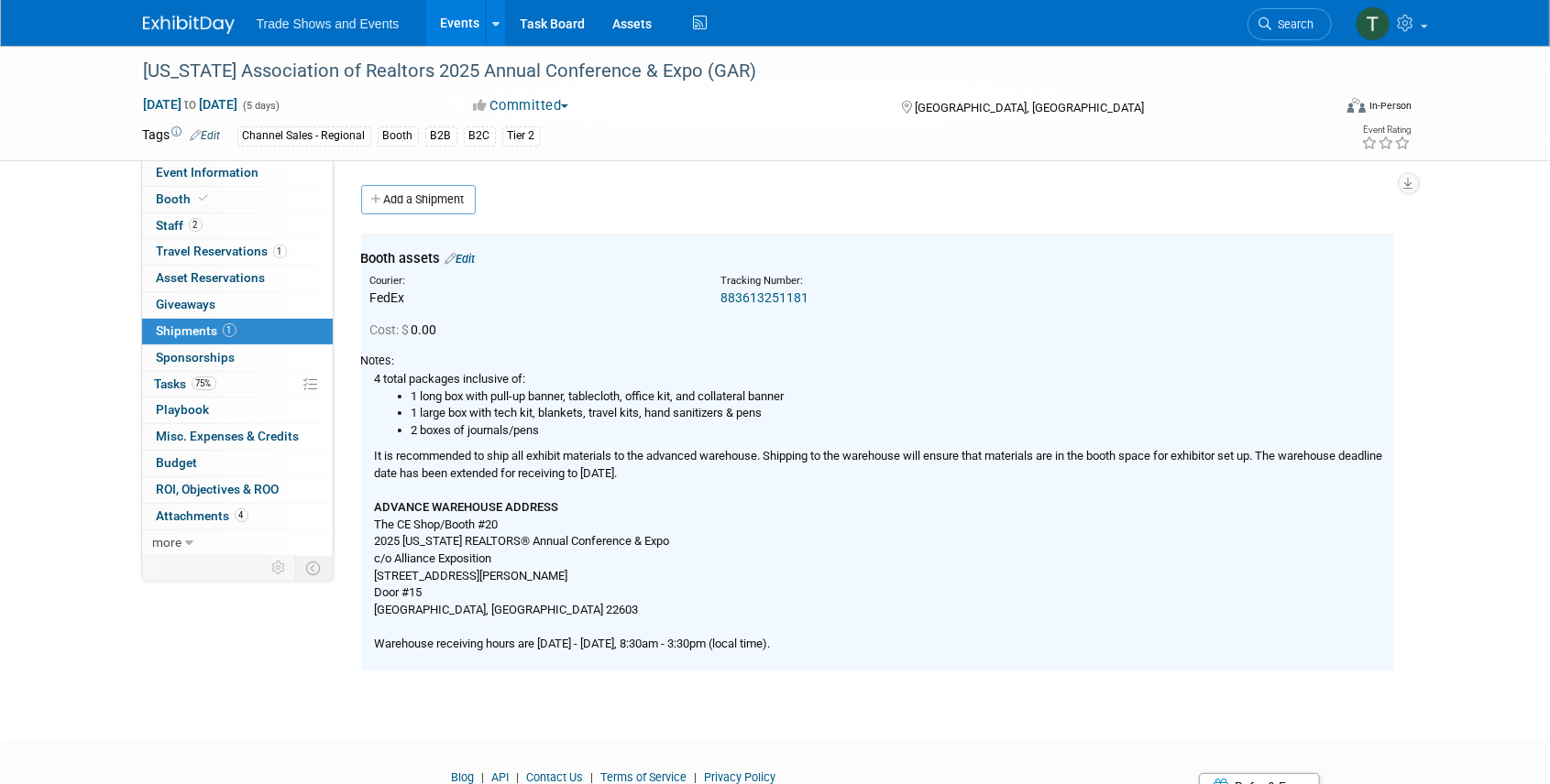
click at [767, 293] on link "883613251181" at bounding box center [765, 298] width 88 height 15
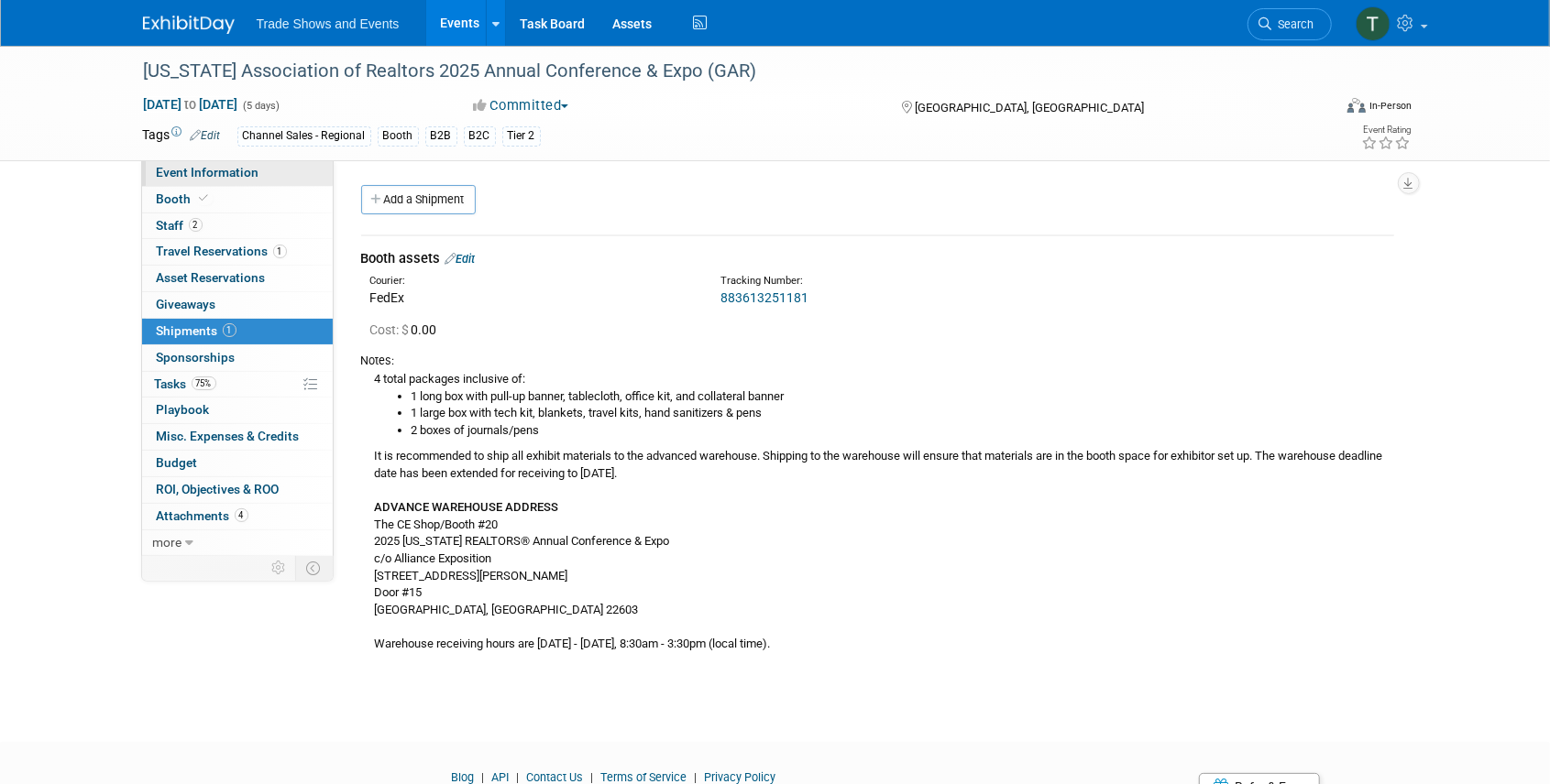
click at [222, 176] on span "Event Information" at bounding box center [208, 172] width 103 height 15
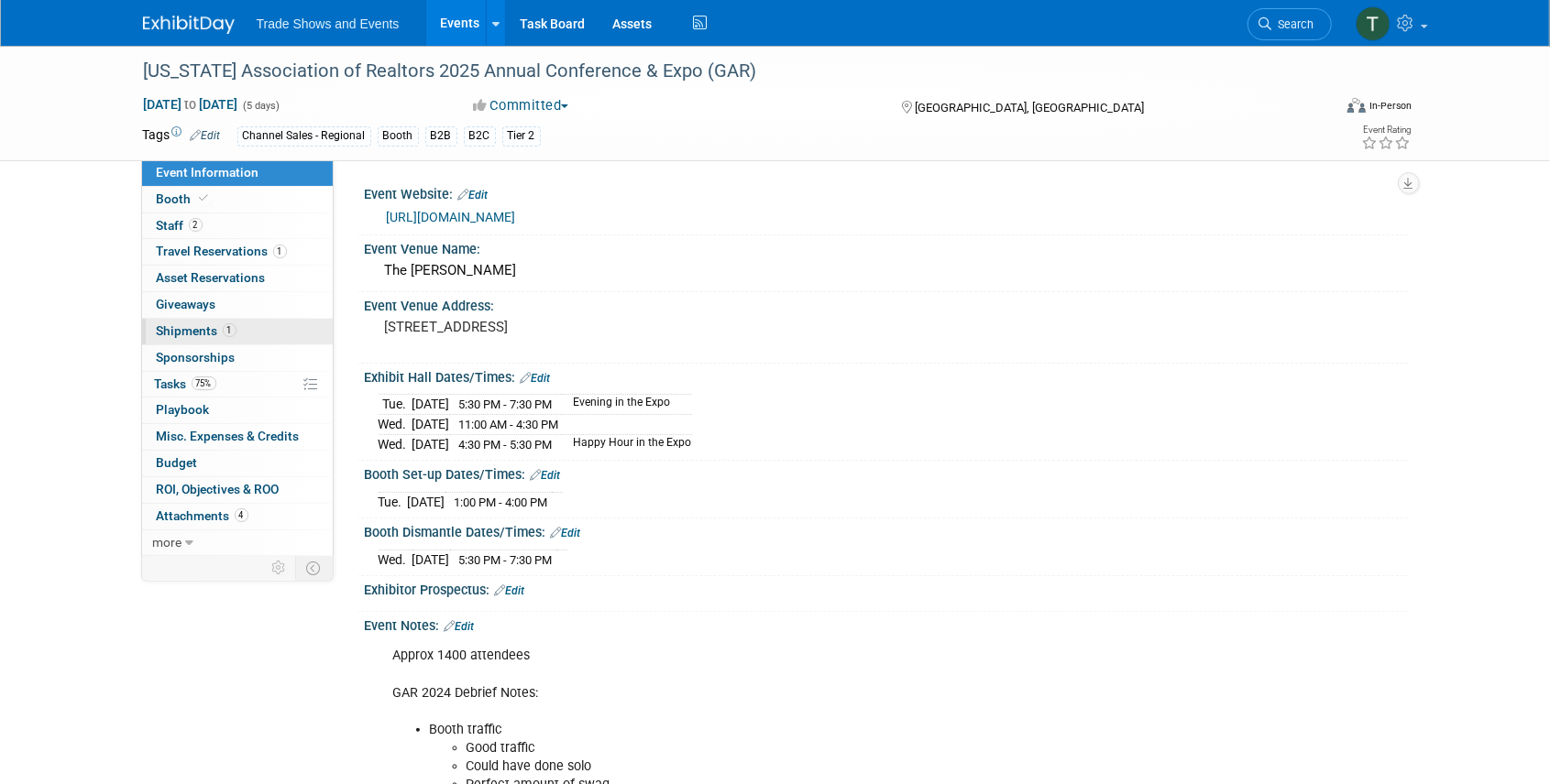
click at [192, 330] on span "Shipments 1" at bounding box center [196, 330] width 80 height 15
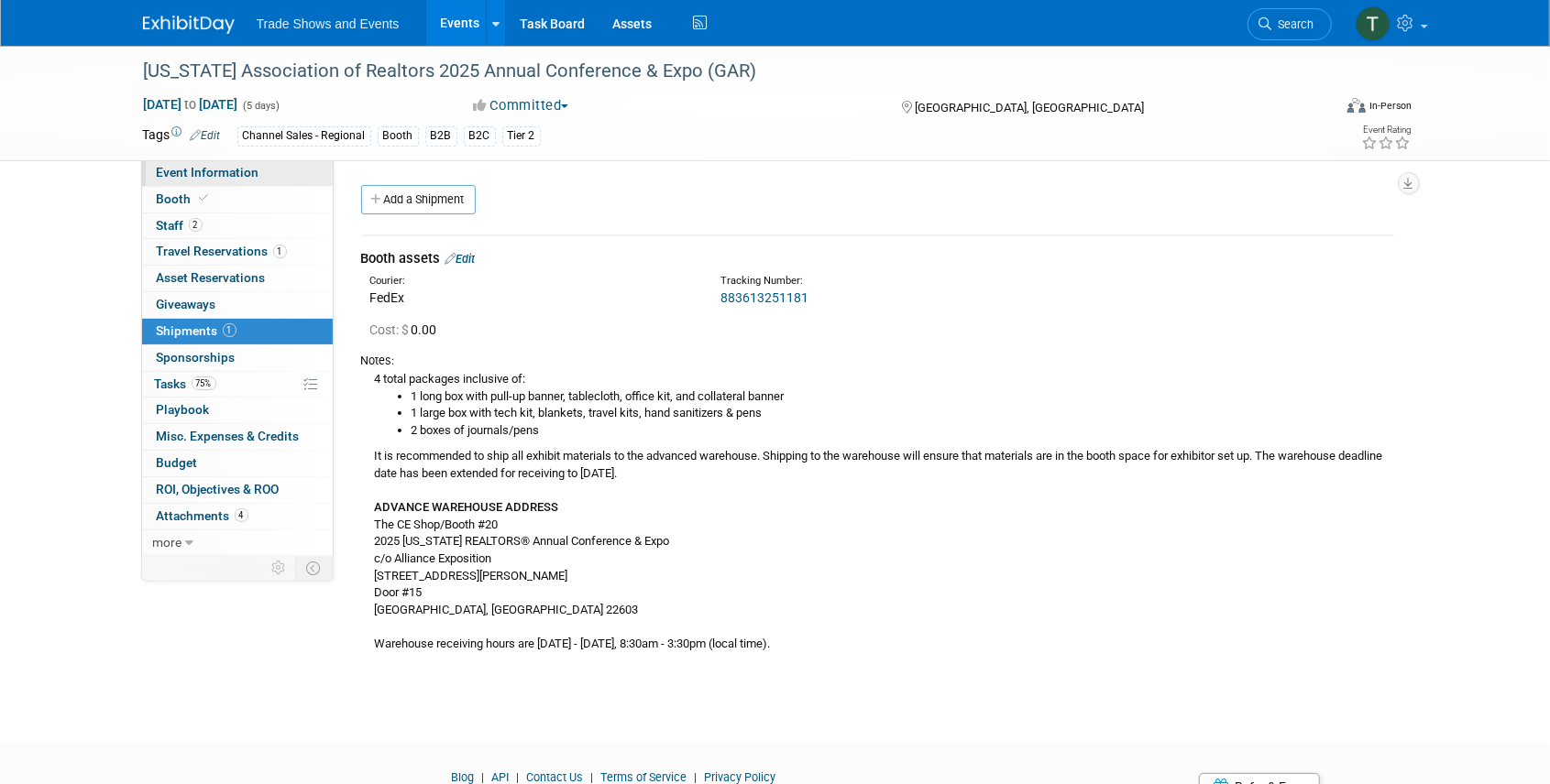
click at [185, 166] on span "Event Information" at bounding box center [208, 172] width 103 height 15
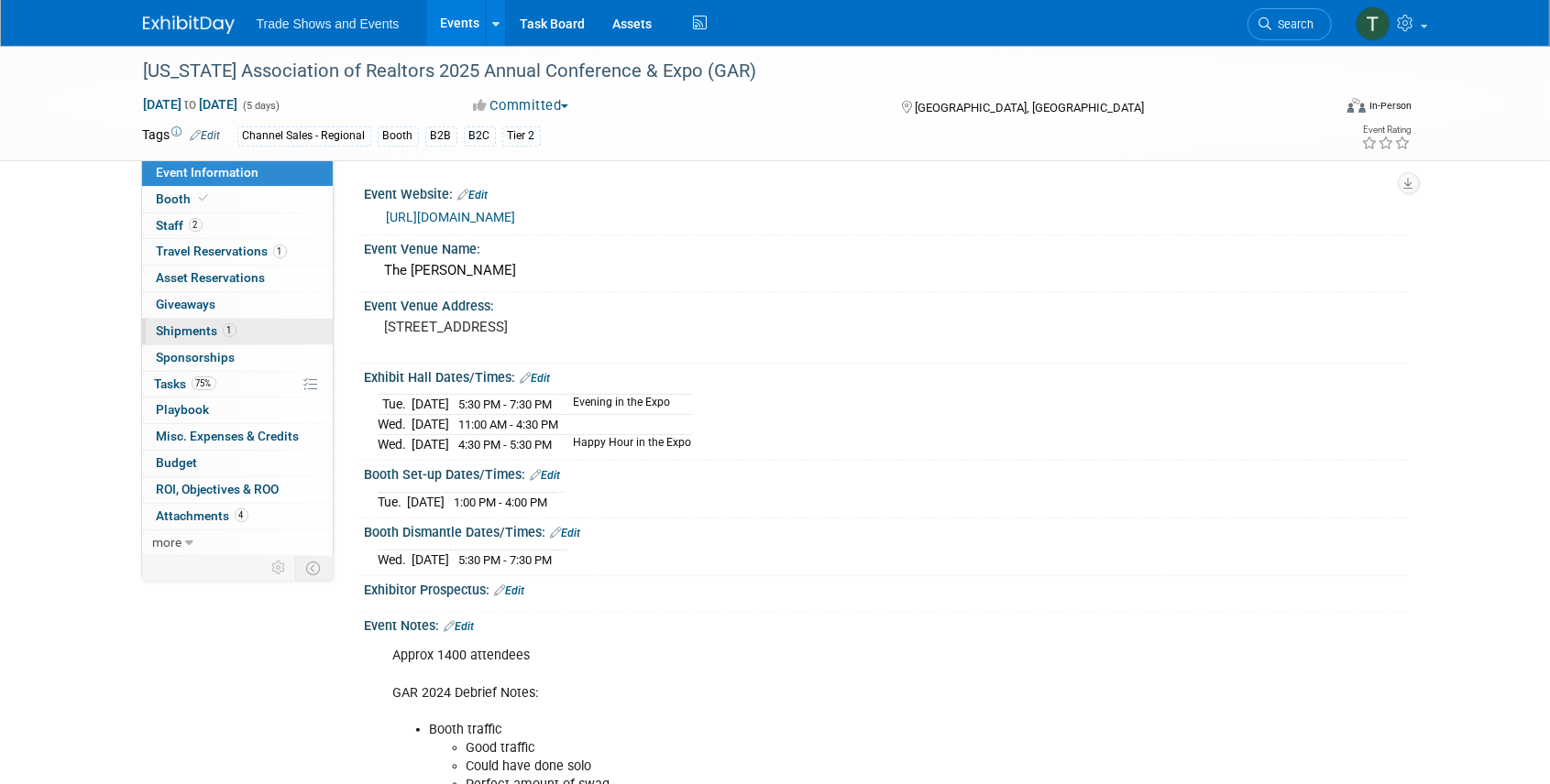
click at [193, 331] on span "Shipments 1" at bounding box center [196, 330] width 80 height 15
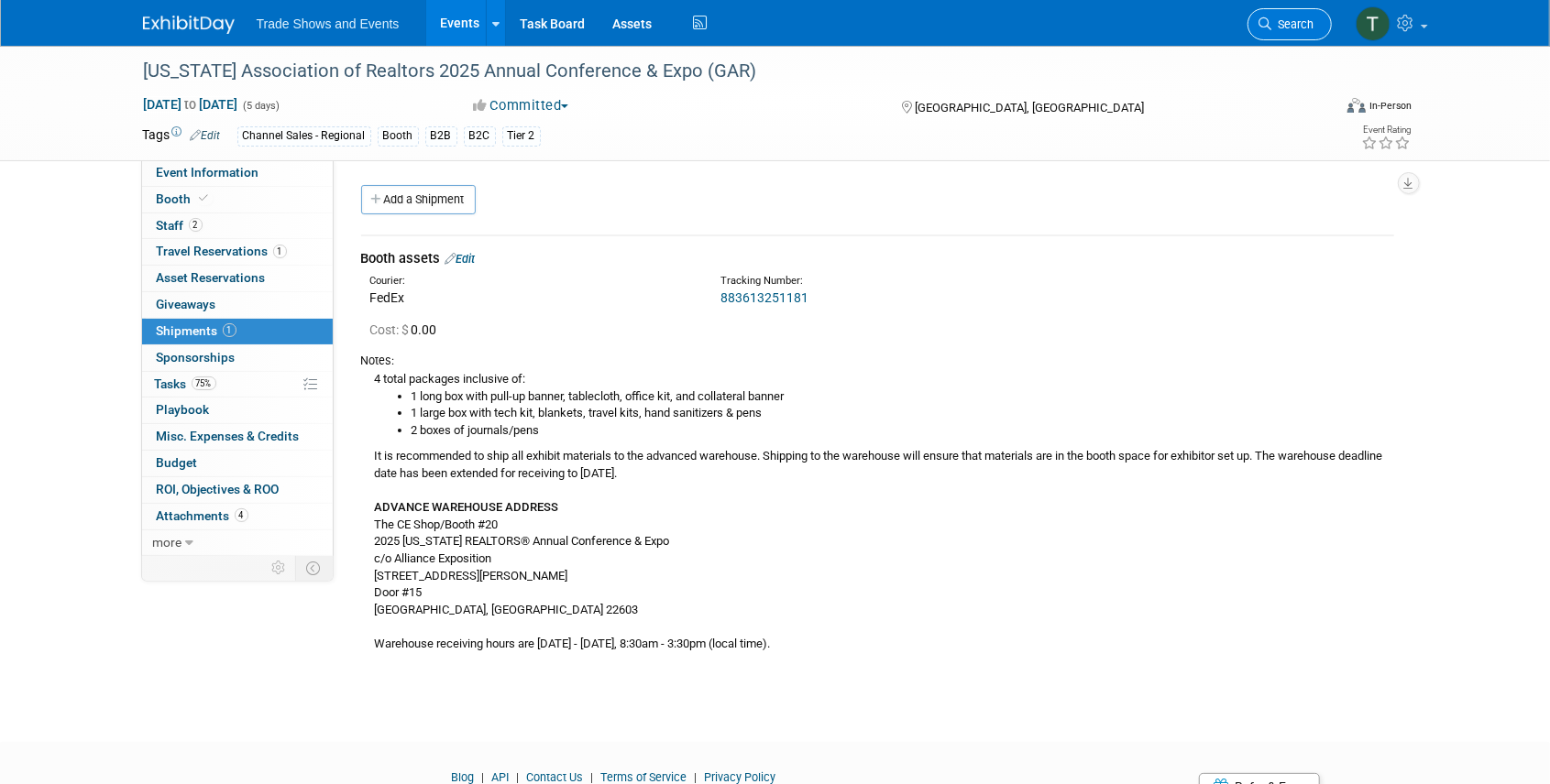
click at [1298, 29] on span "Search" at bounding box center [1293, 24] width 42 height 14
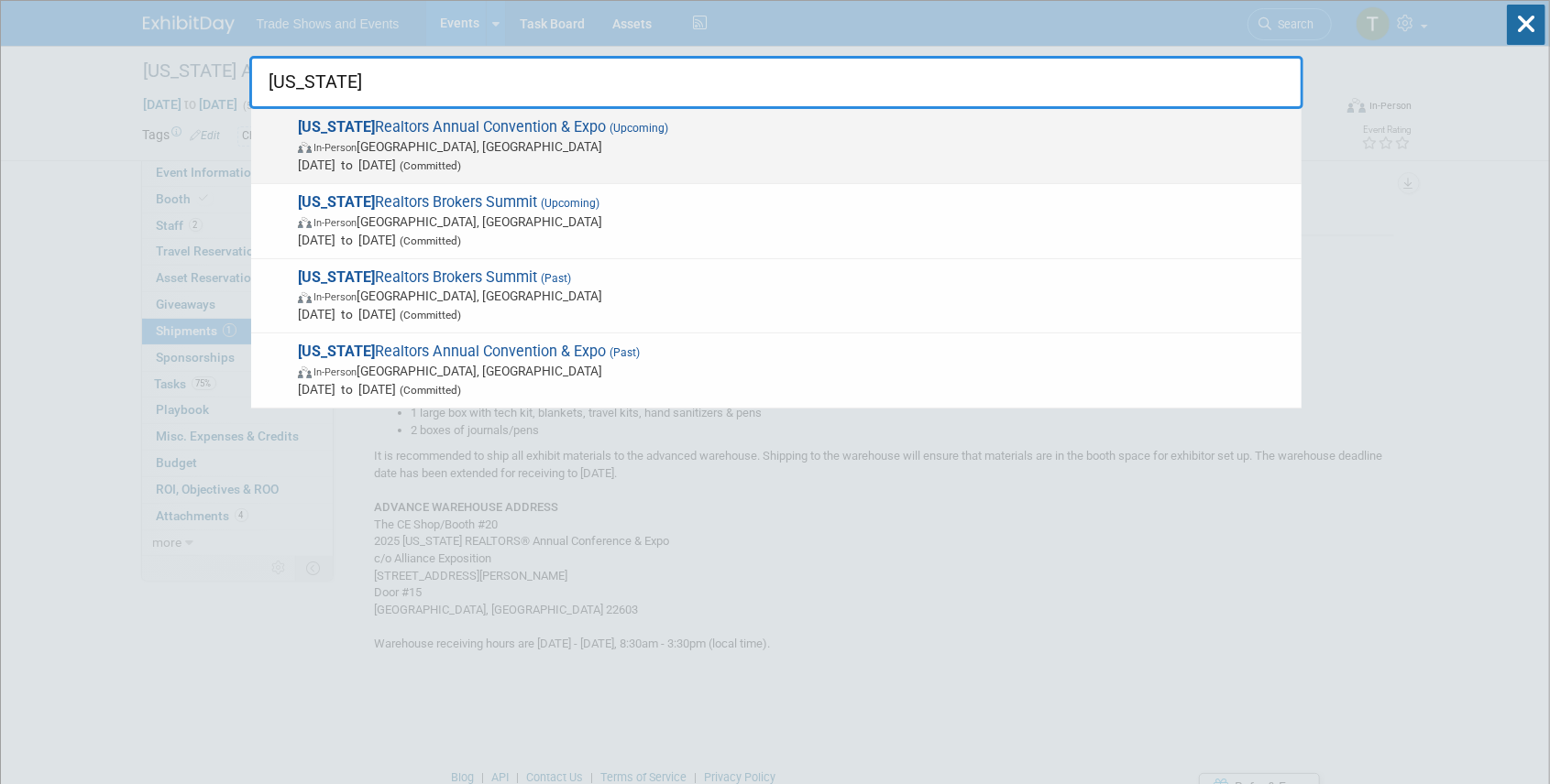
type input "ohio"
click at [606, 123] on span "(Upcoming)" at bounding box center [637, 128] width 63 height 13
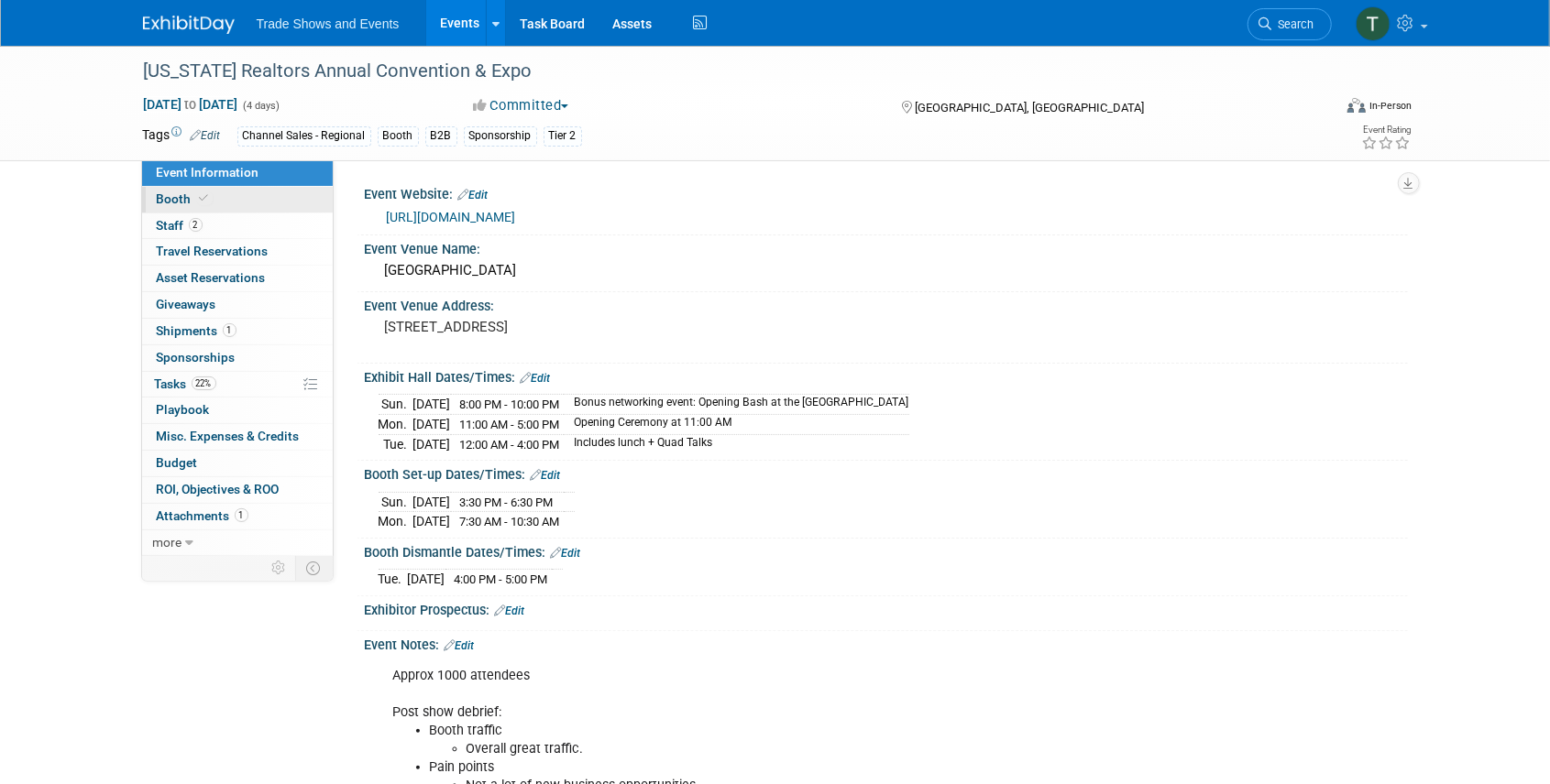
click at [200, 194] on icon at bounding box center [204, 198] width 9 height 10
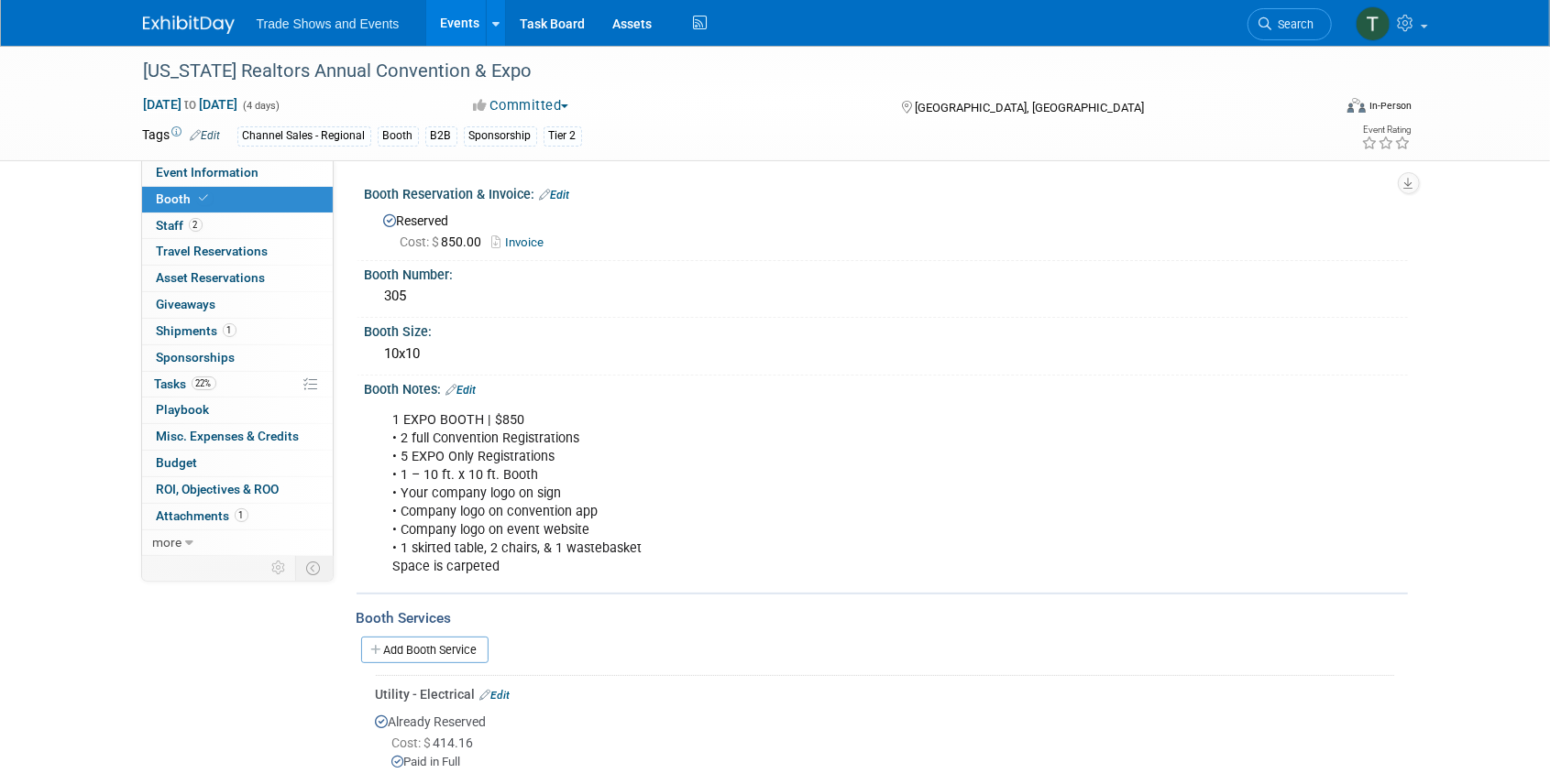
click at [1285, 17] on span "Search" at bounding box center [1293, 24] width 42 height 14
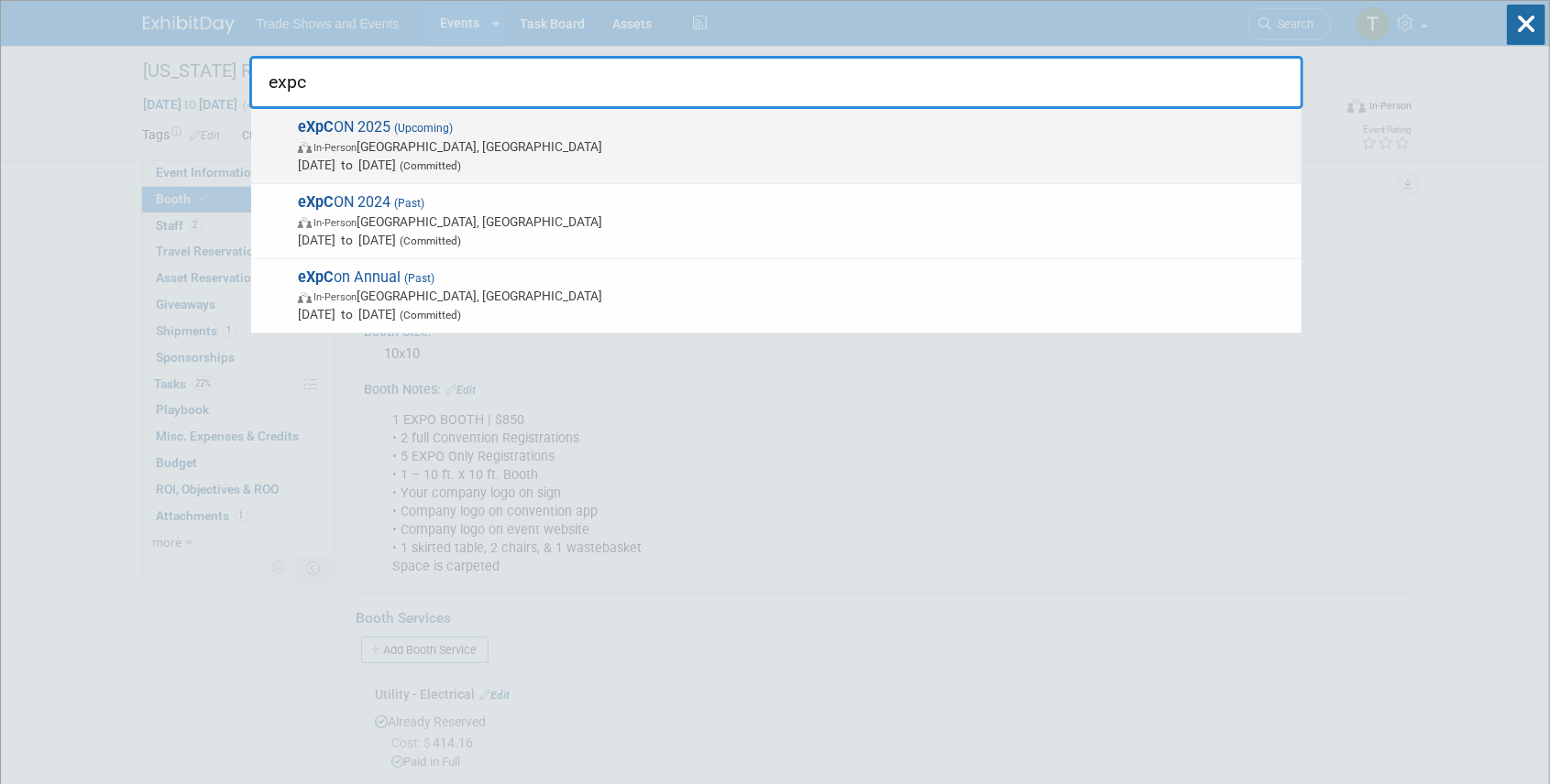
type input "expc"
click at [398, 125] on span "(Upcoming)" at bounding box center [422, 128] width 63 height 13
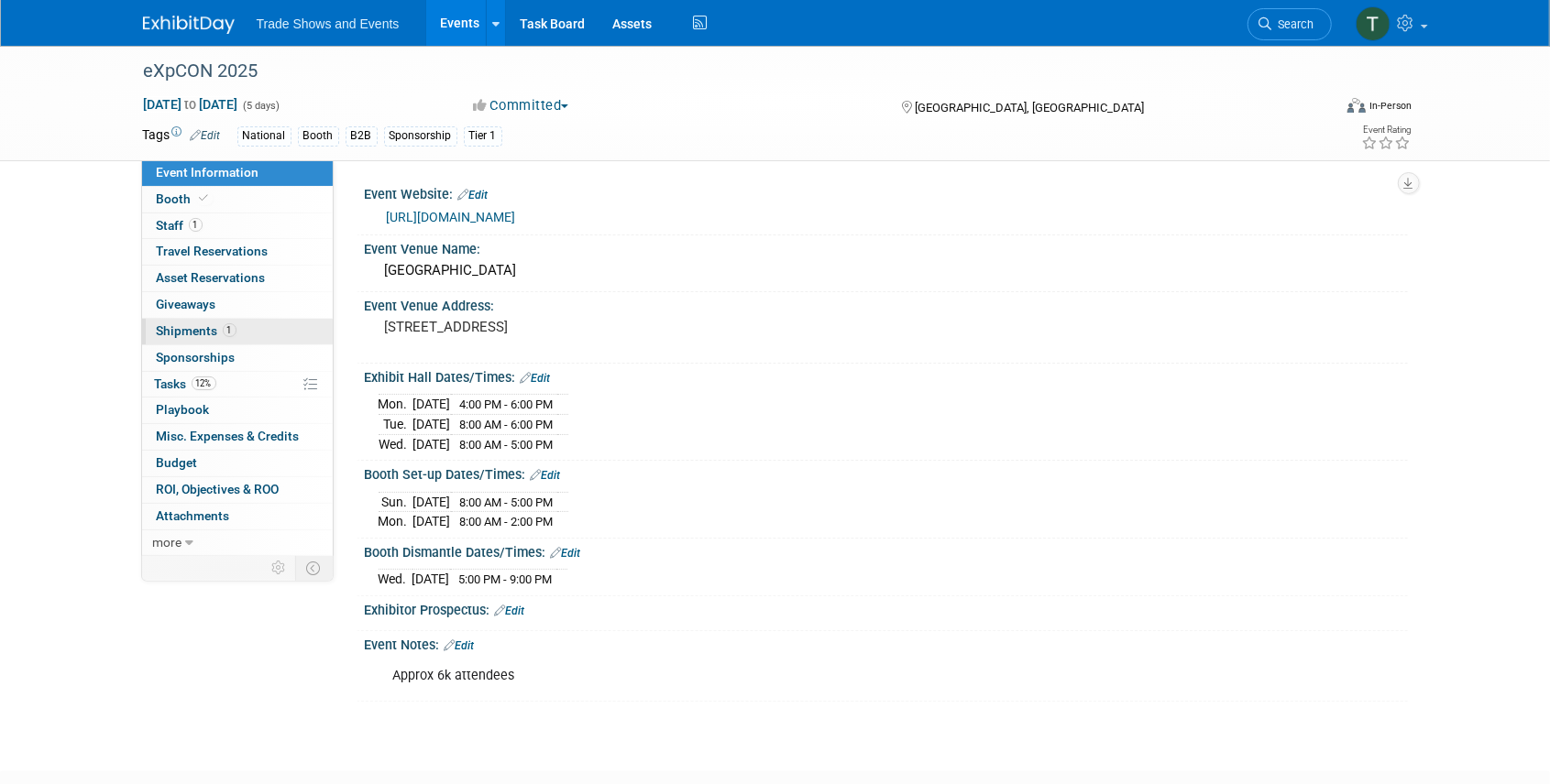
click at [203, 333] on span "Shipments 1" at bounding box center [196, 330] width 80 height 15
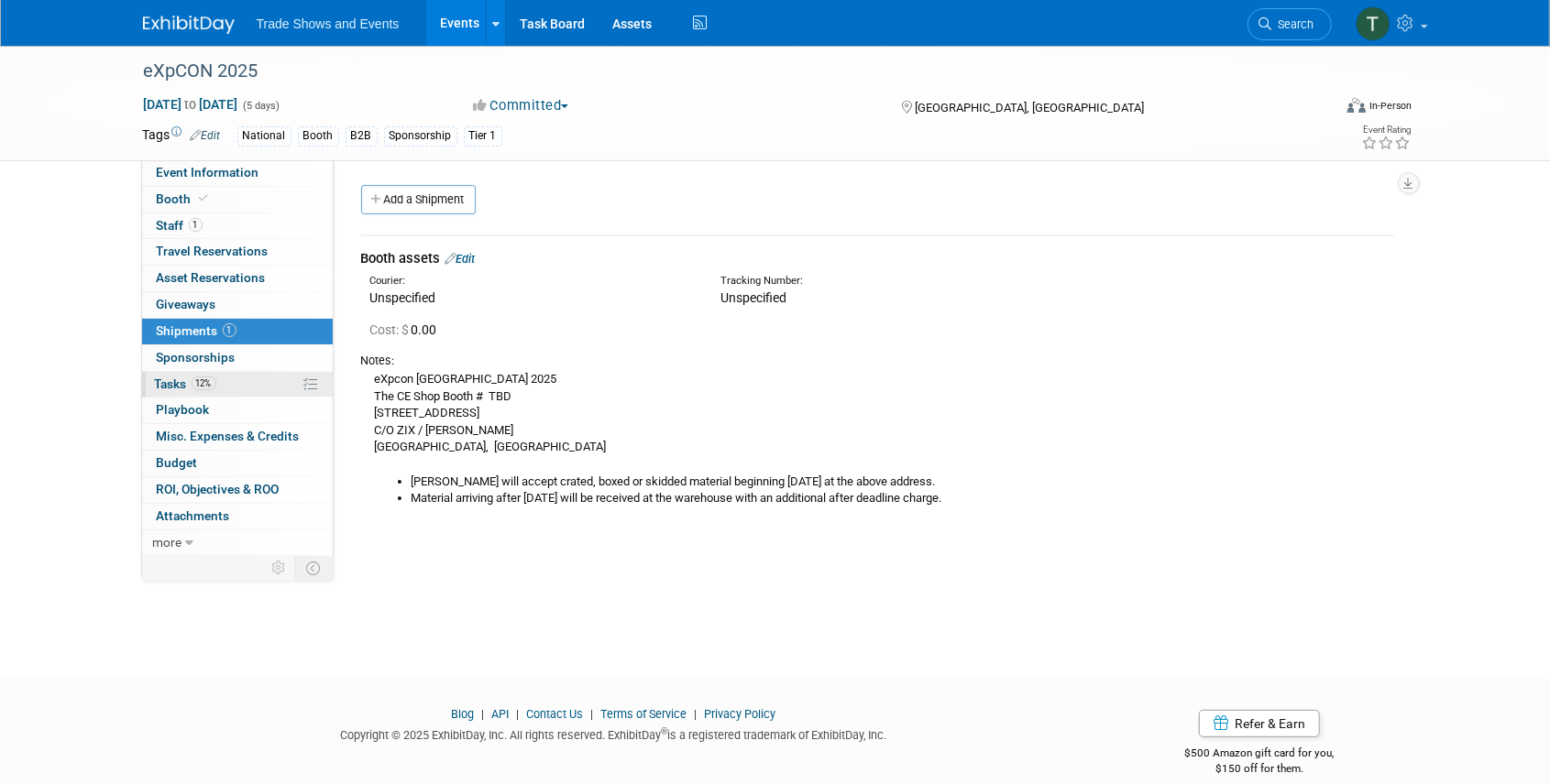
click at [179, 376] on span "Tasks 12%" at bounding box center [185, 384] width 62 height 15
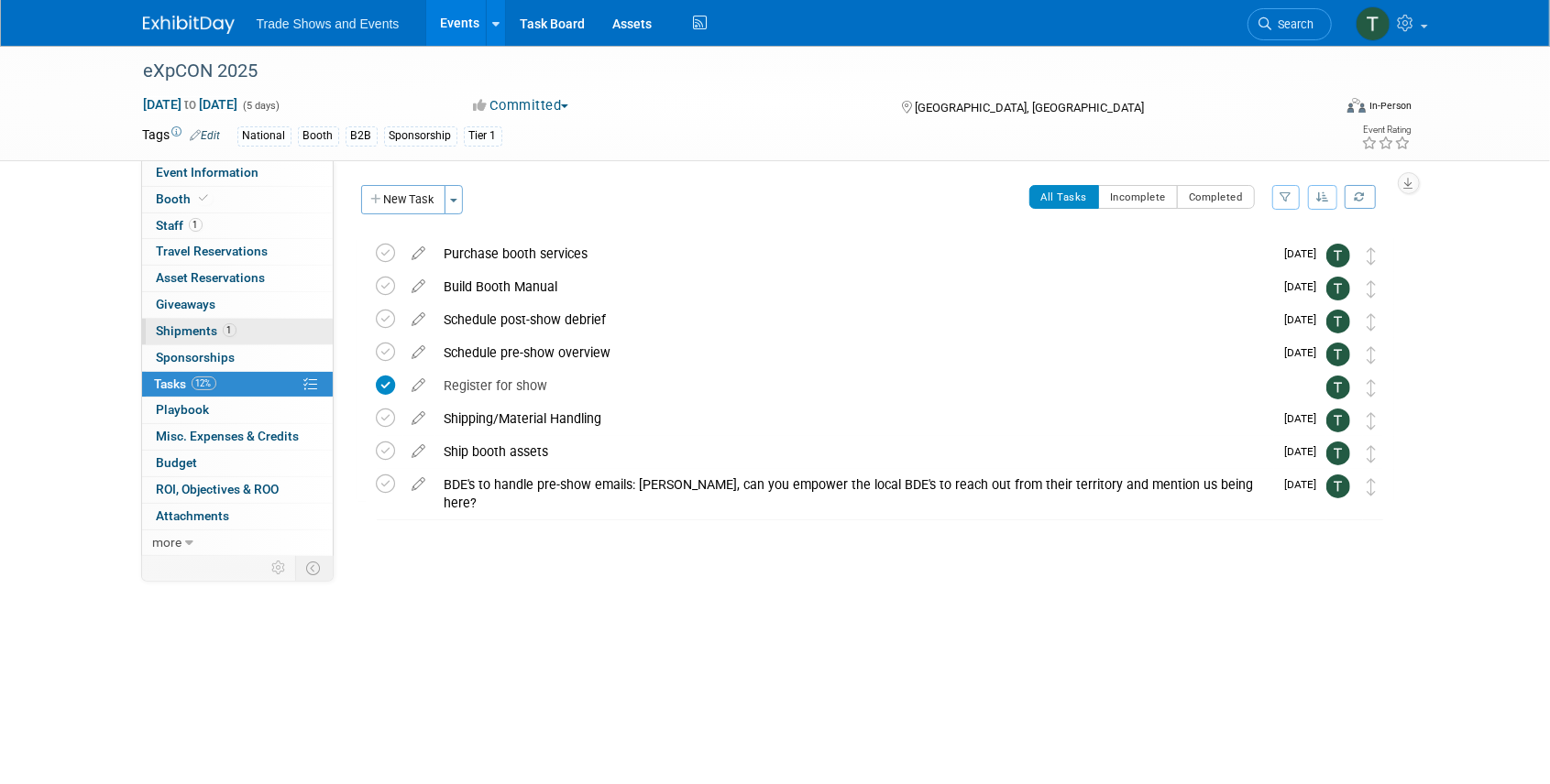
click at [172, 328] on span "Shipments 1" at bounding box center [196, 330] width 80 height 15
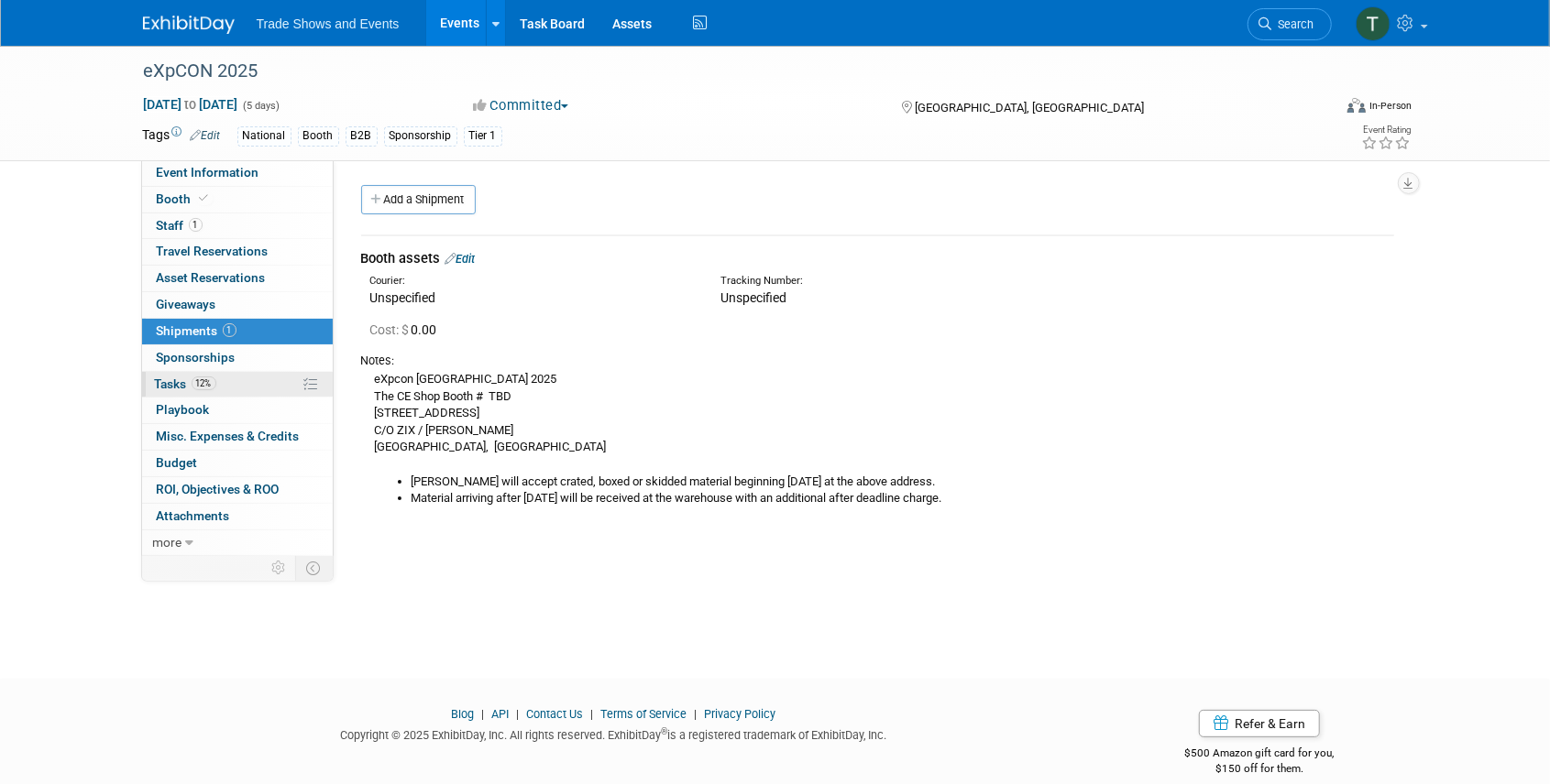
click at [178, 379] on span "Tasks 12%" at bounding box center [185, 384] width 62 height 15
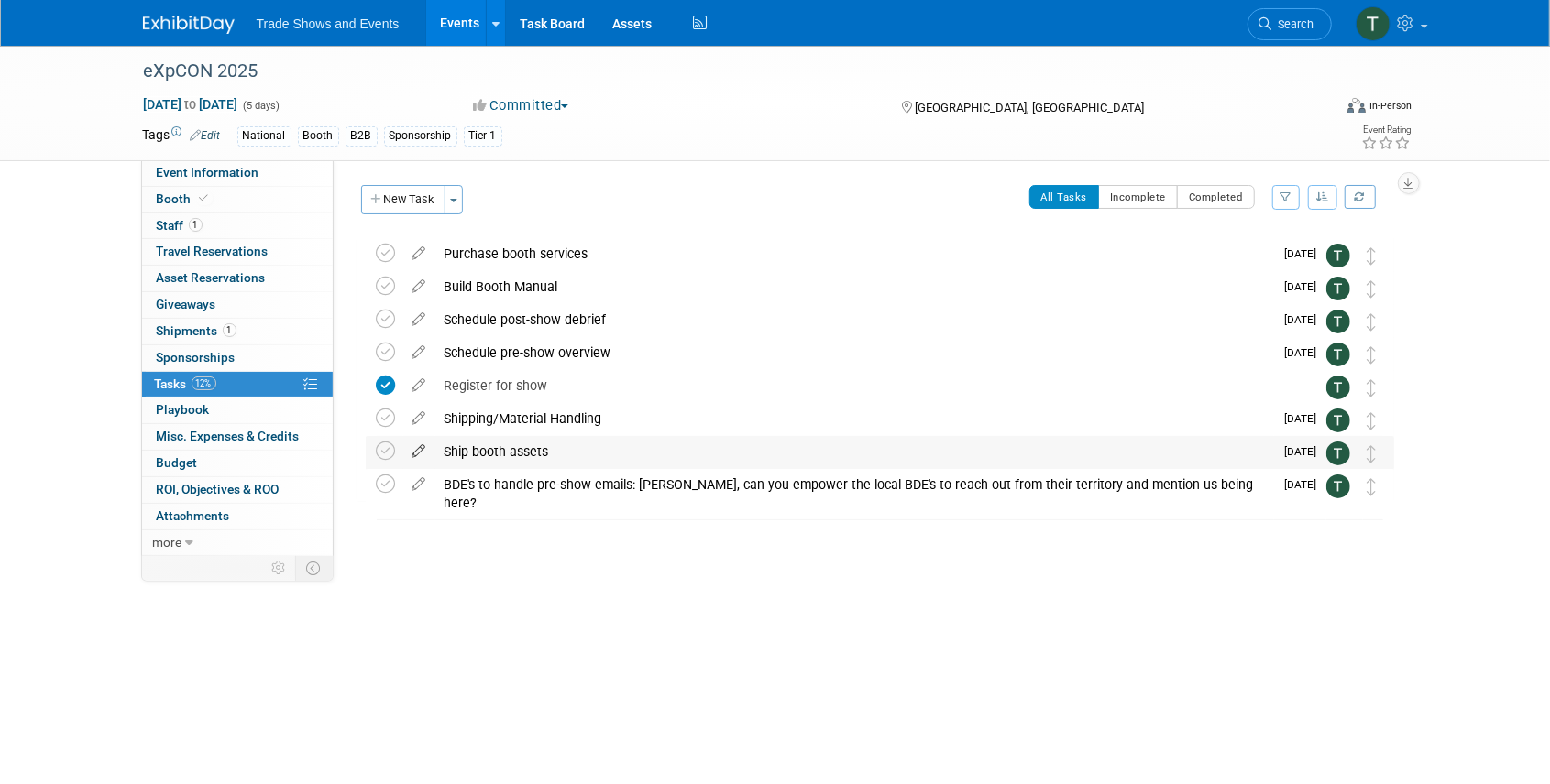
click at [419, 449] on icon at bounding box center [419, 447] width 32 height 23
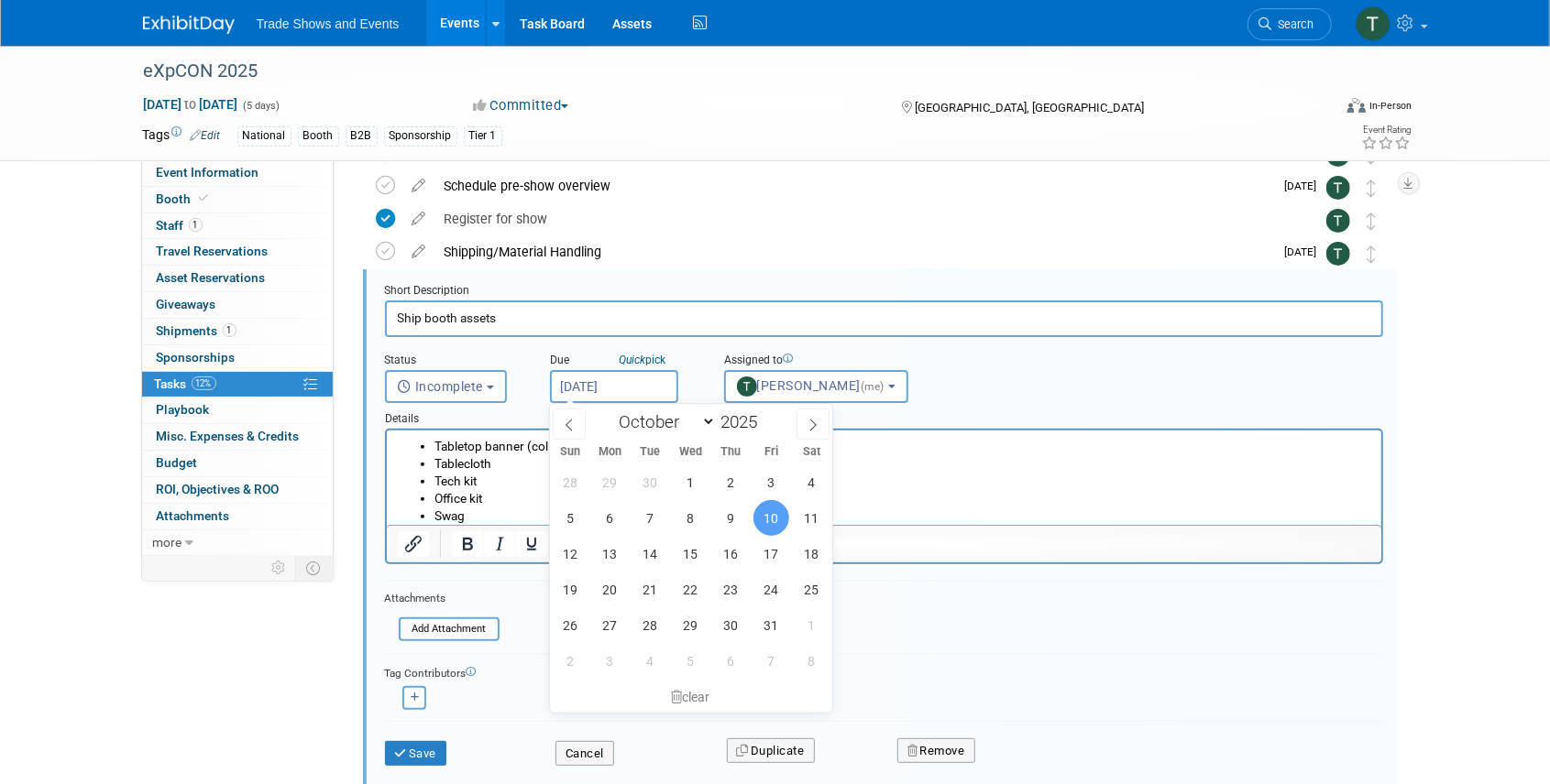
click at [625, 383] on input "Oct 10, 2025" at bounding box center [613, 386] width 128 height 33
click at [572, 425] on icon at bounding box center [569, 425] width 13 height 13
select select "8"
click at [770, 588] on span "26" at bounding box center [770, 589] width 36 height 36
type input "Sep 26, 2025"
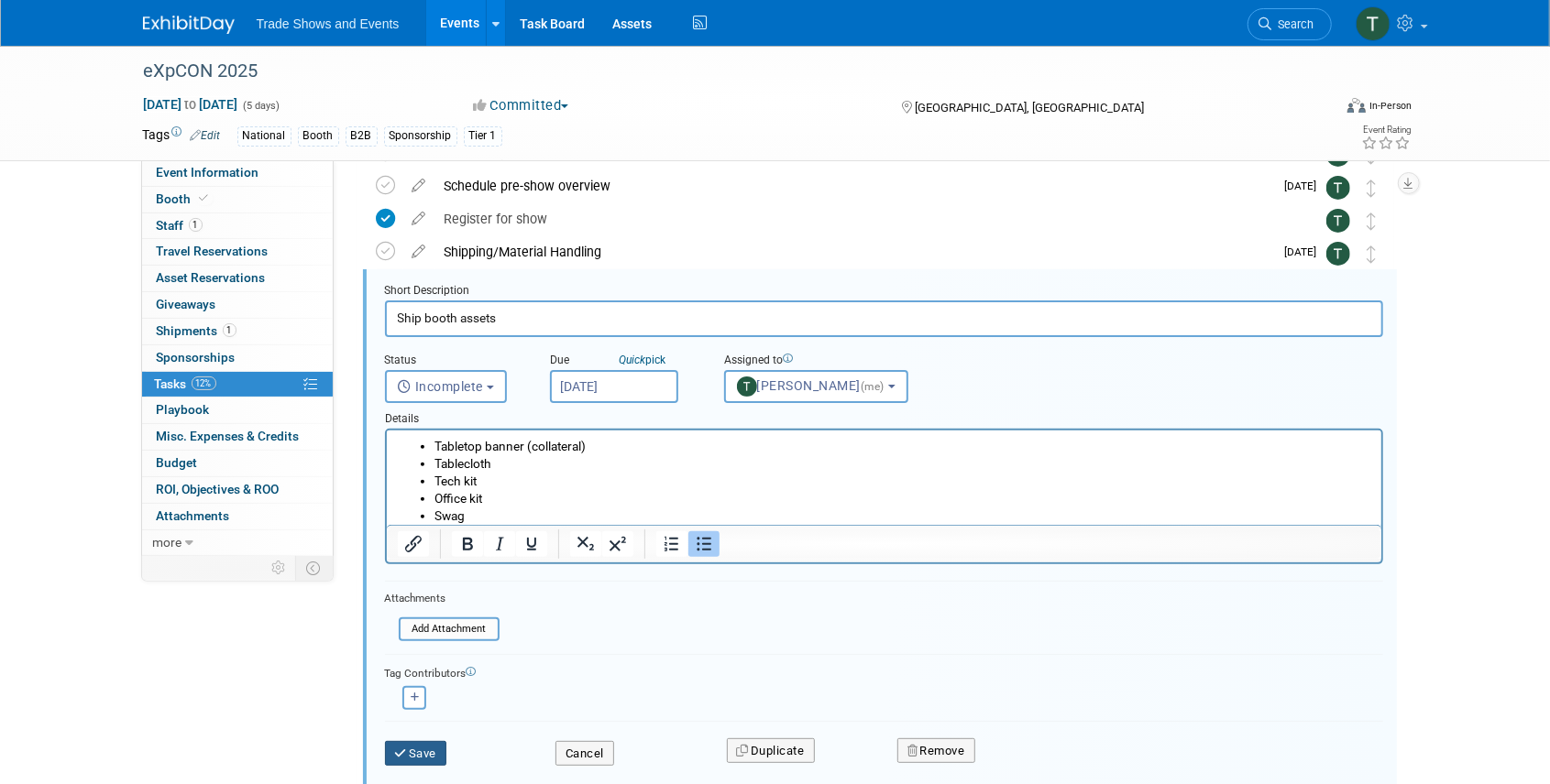
click at [419, 749] on button "Save" at bounding box center [416, 754] width 63 height 26
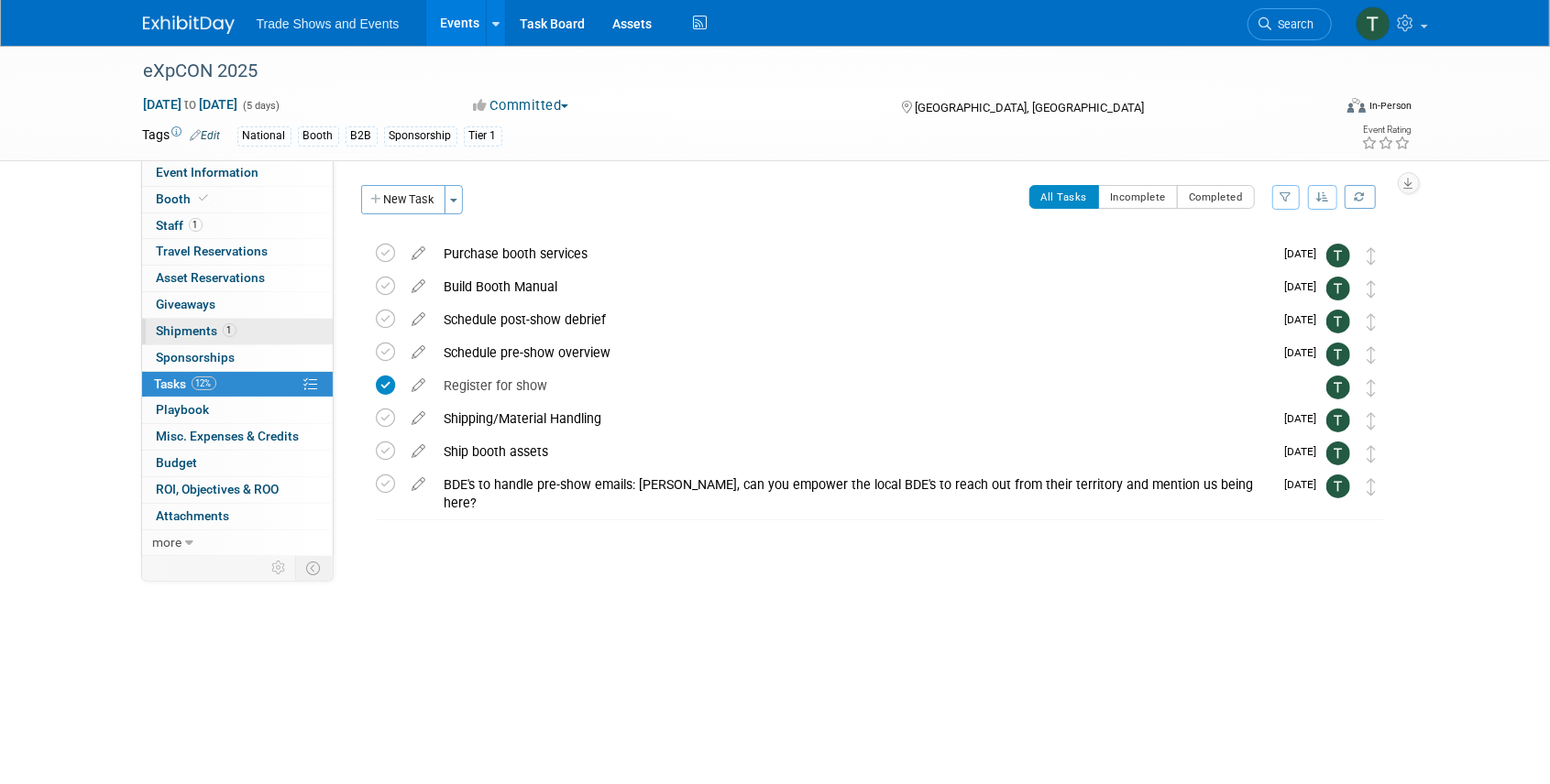
click at [178, 329] on span "Shipments 1" at bounding box center [196, 330] width 80 height 15
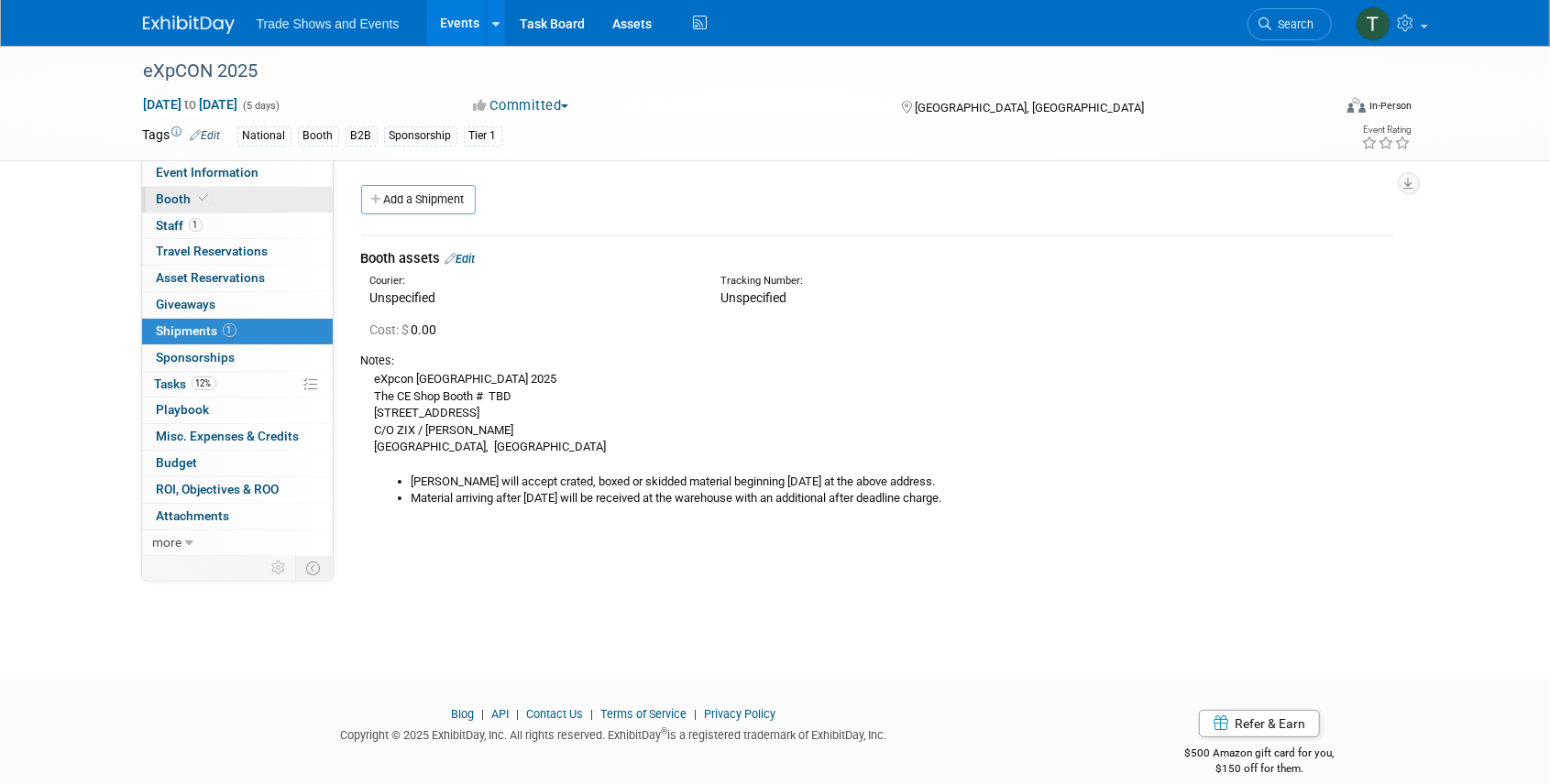
click at [170, 196] on span "Booth" at bounding box center [184, 199] width 56 height 15
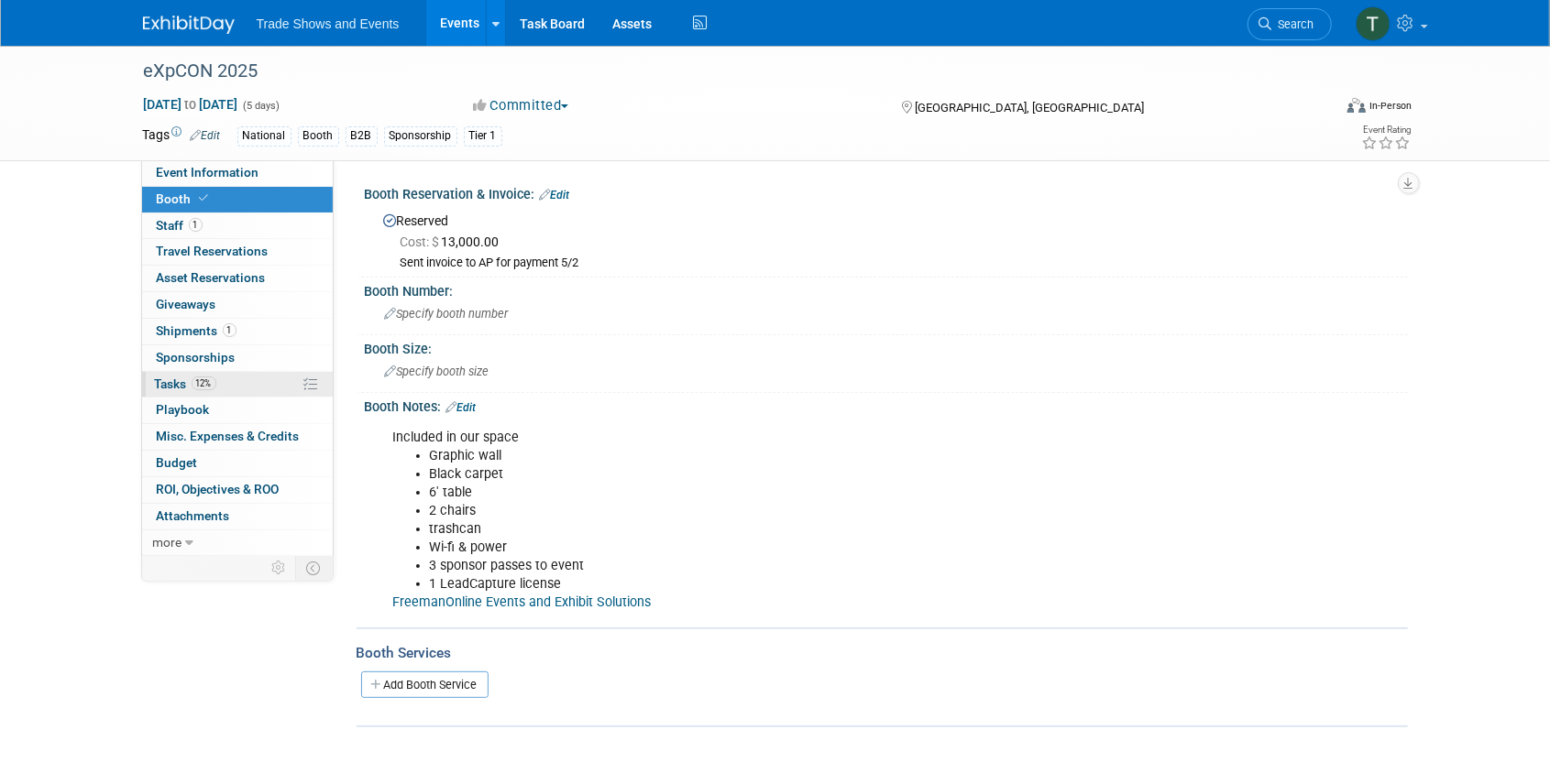
click at [161, 378] on span "Tasks 12%" at bounding box center [185, 384] width 62 height 15
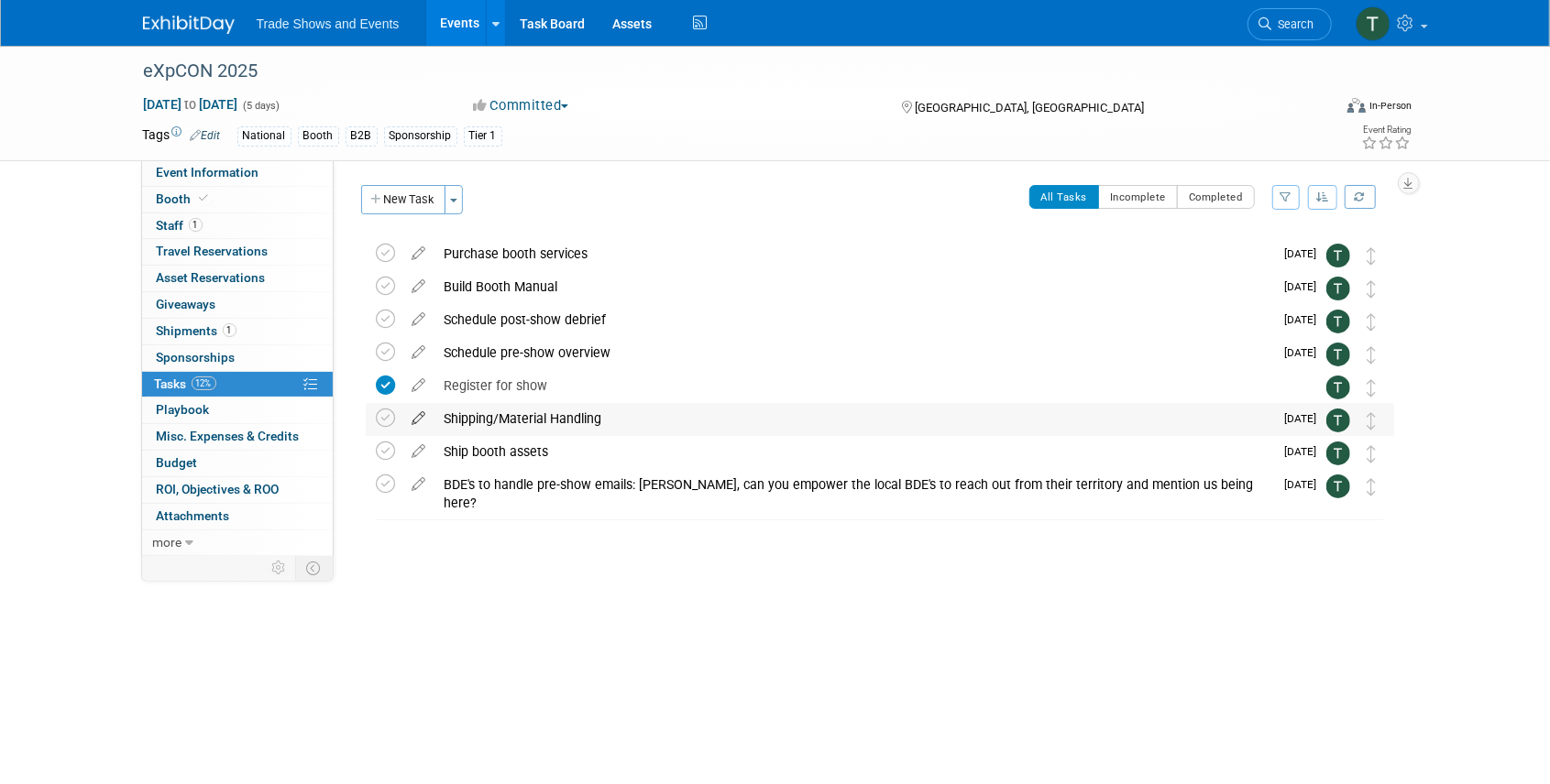
click at [416, 418] on icon at bounding box center [419, 414] width 32 height 23
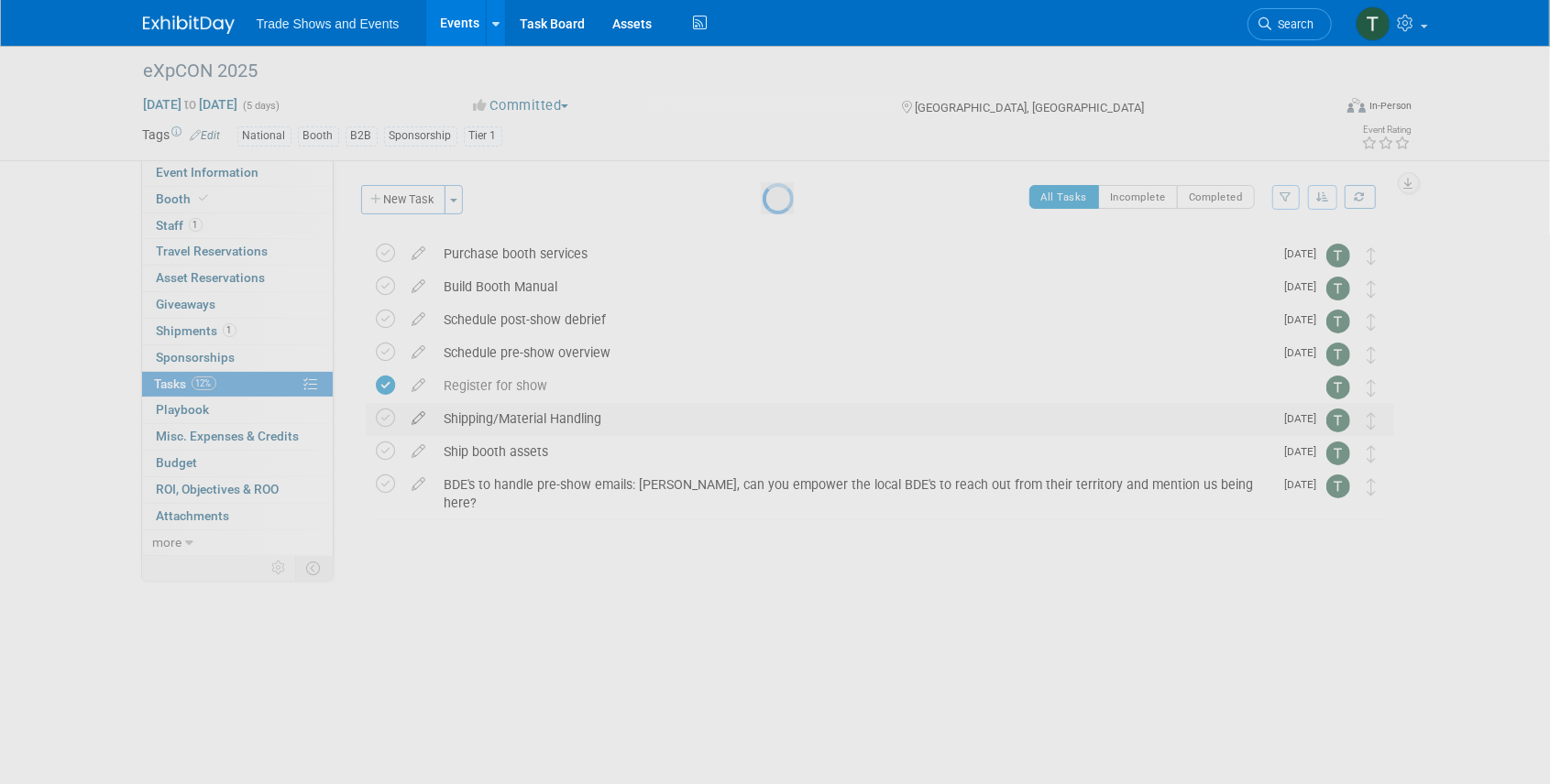
select select "7"
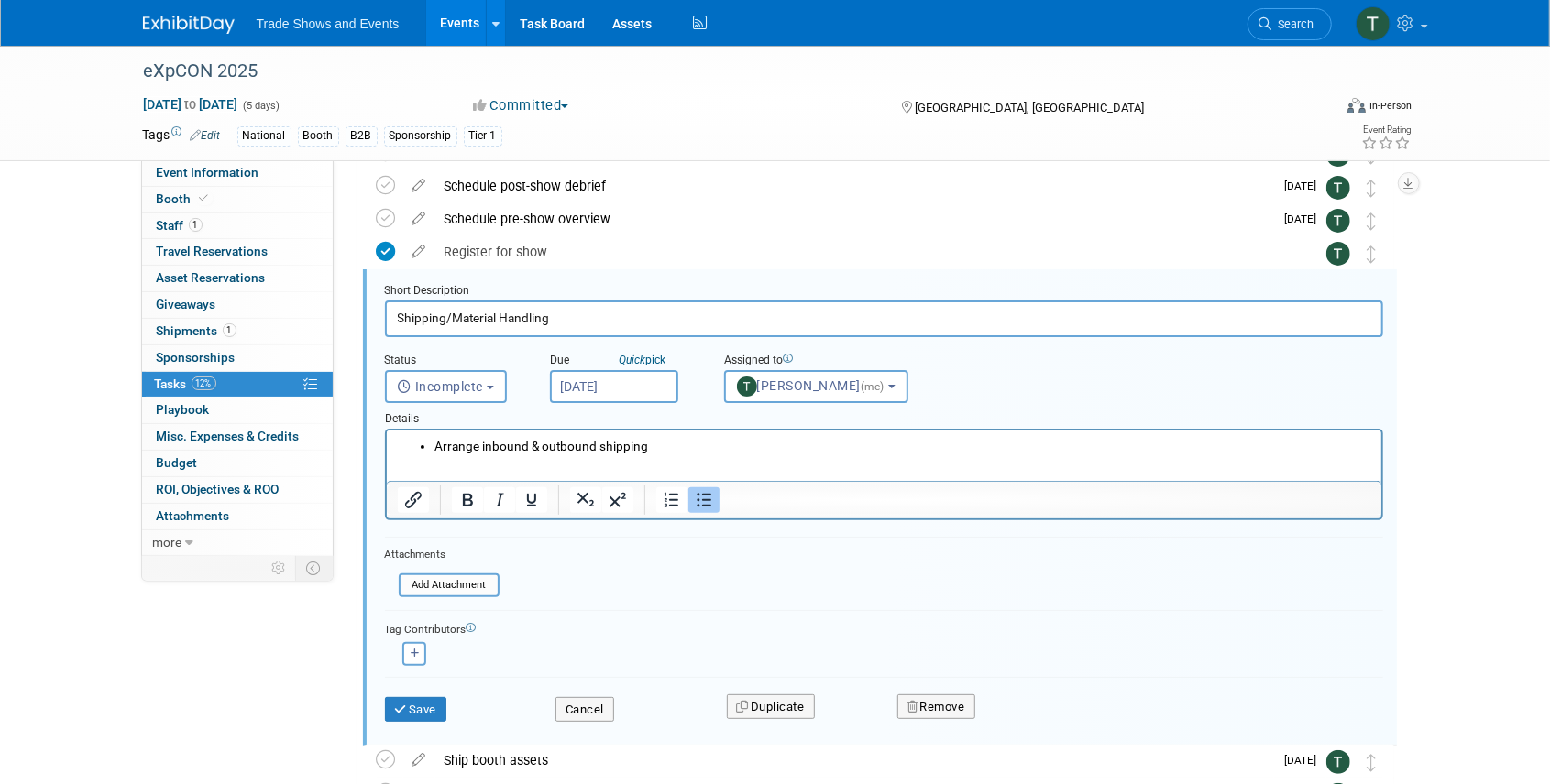
click at [596, 391] on input "Aug 22, 2025" at bounding box center [613, 386] width 128 height 33
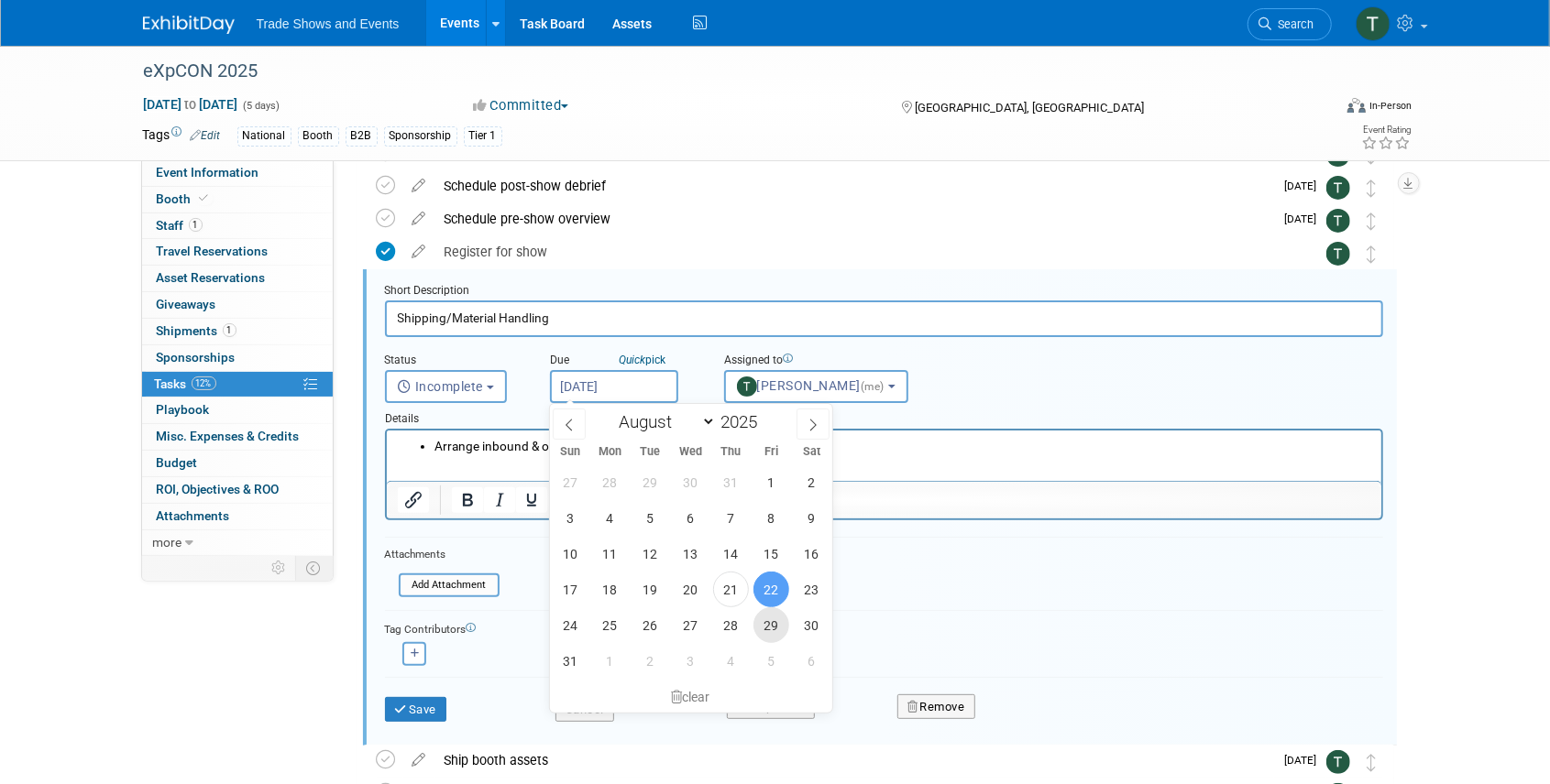
click at [768, 627] on span "29" at bounding box center [770, 625] width 36 height 36
type input "Aug 29, 2025"
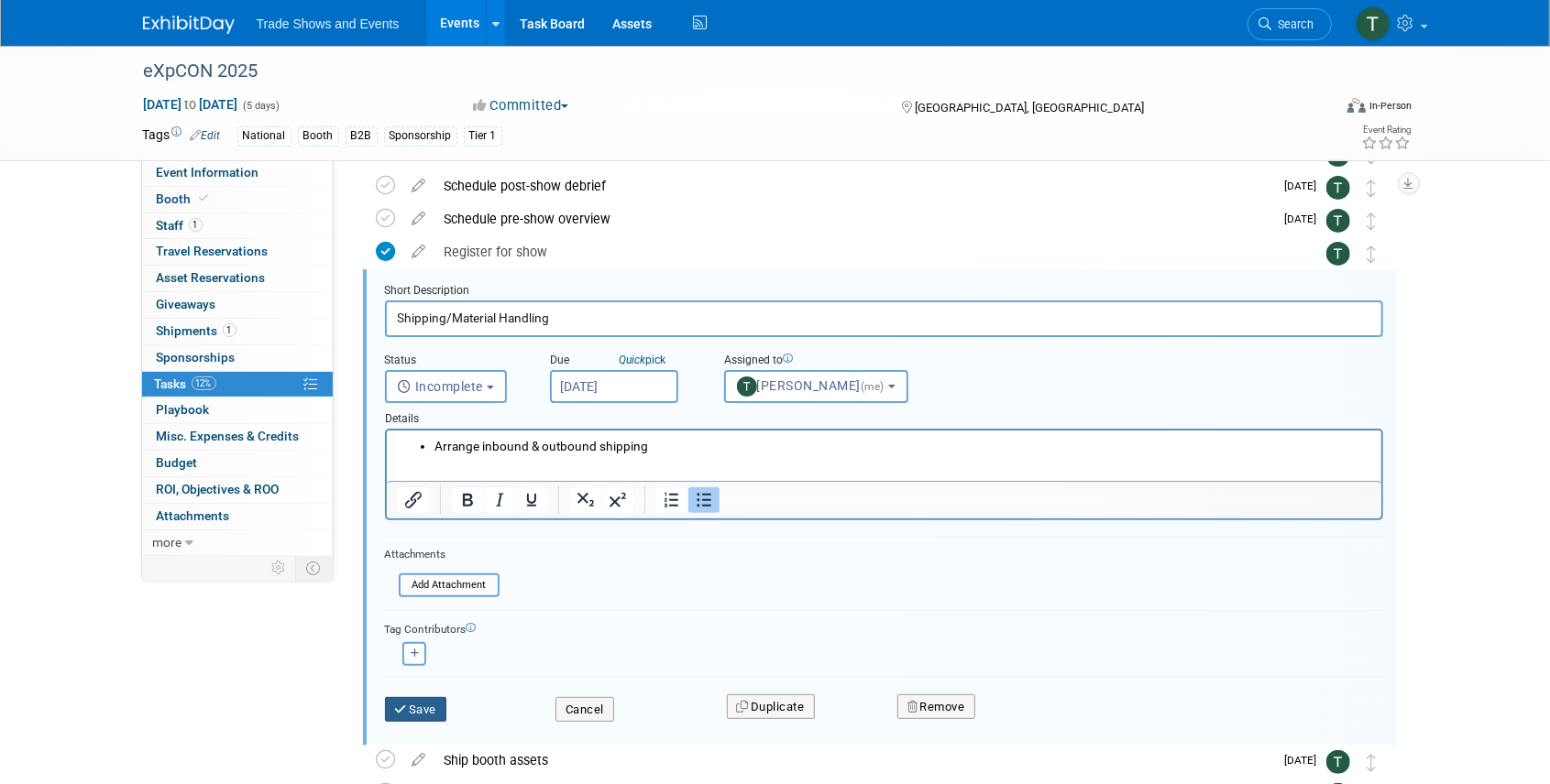
click at [430, 707] on button "Save" at bounding box center [416, 710] width 63 height 26
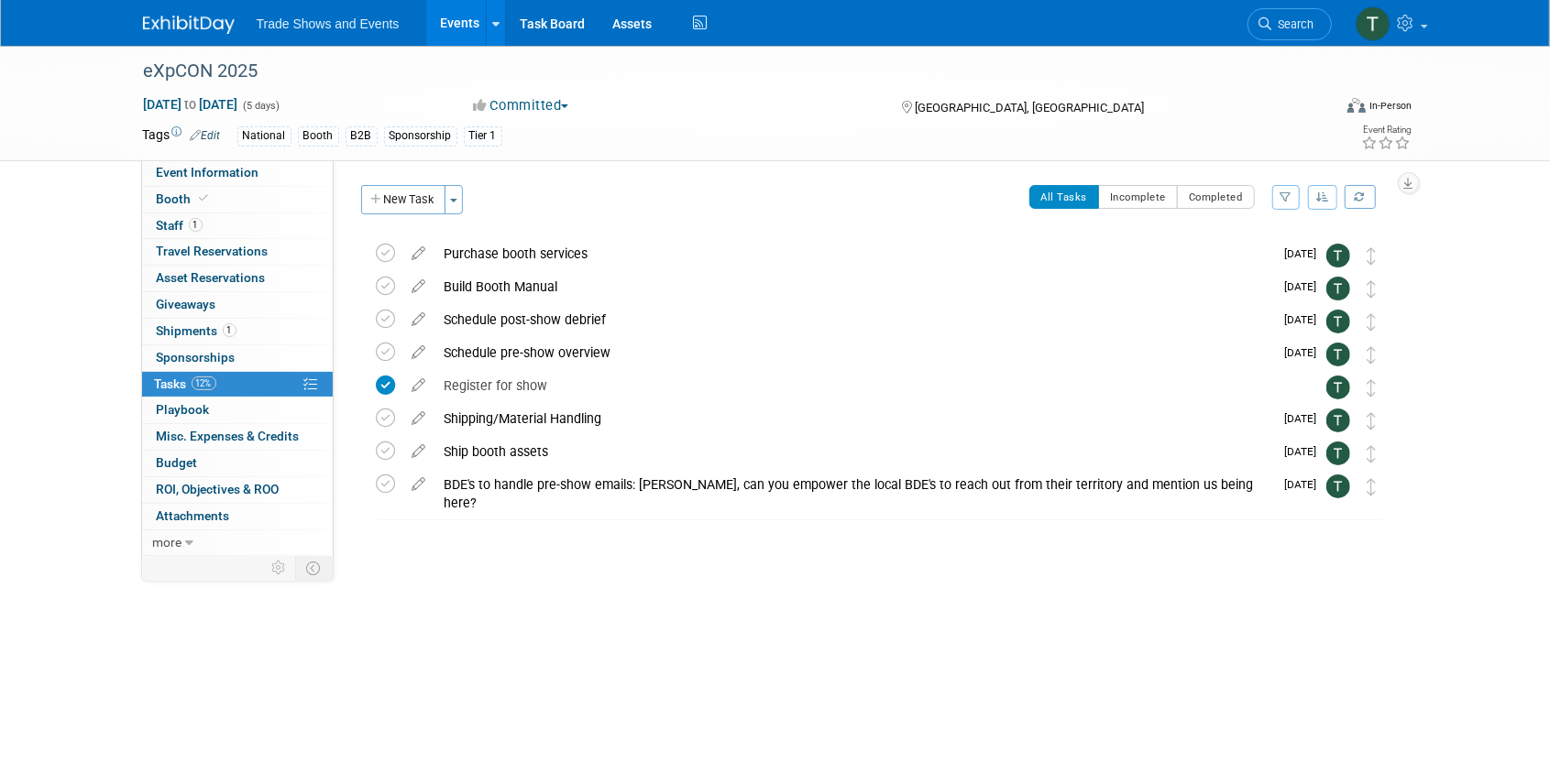
click at [1310, 27] on span "Search" at bounding box center [1293, 24] width 42 height 14
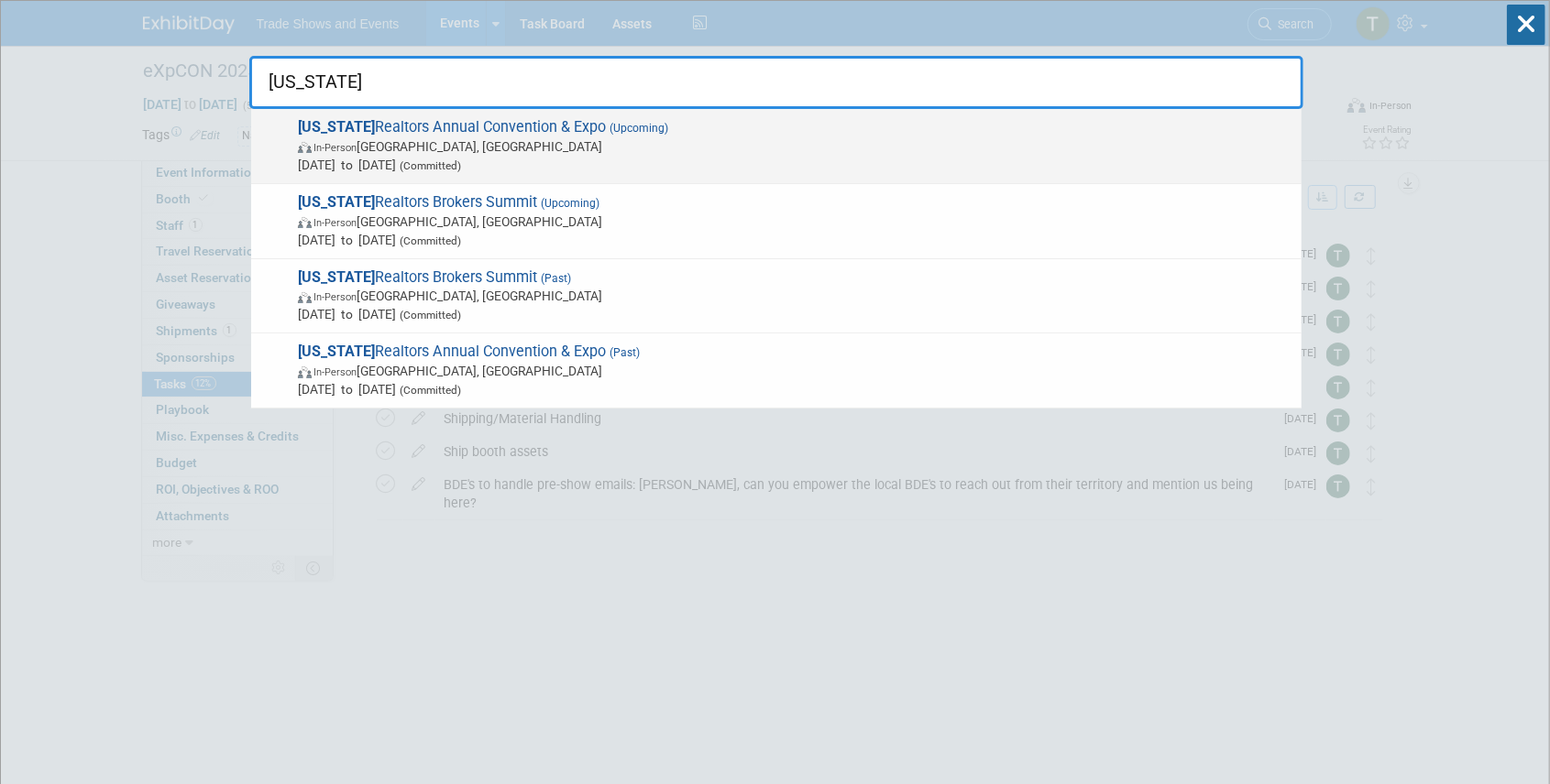
type input "ohio"
click at [449, 121] on span "Ohio Realtors Annual Convention & Expo (Upcoming) In-Person Cleveland, OH Sep 1…" at bounding box center [792, 145] width 1000 height 56
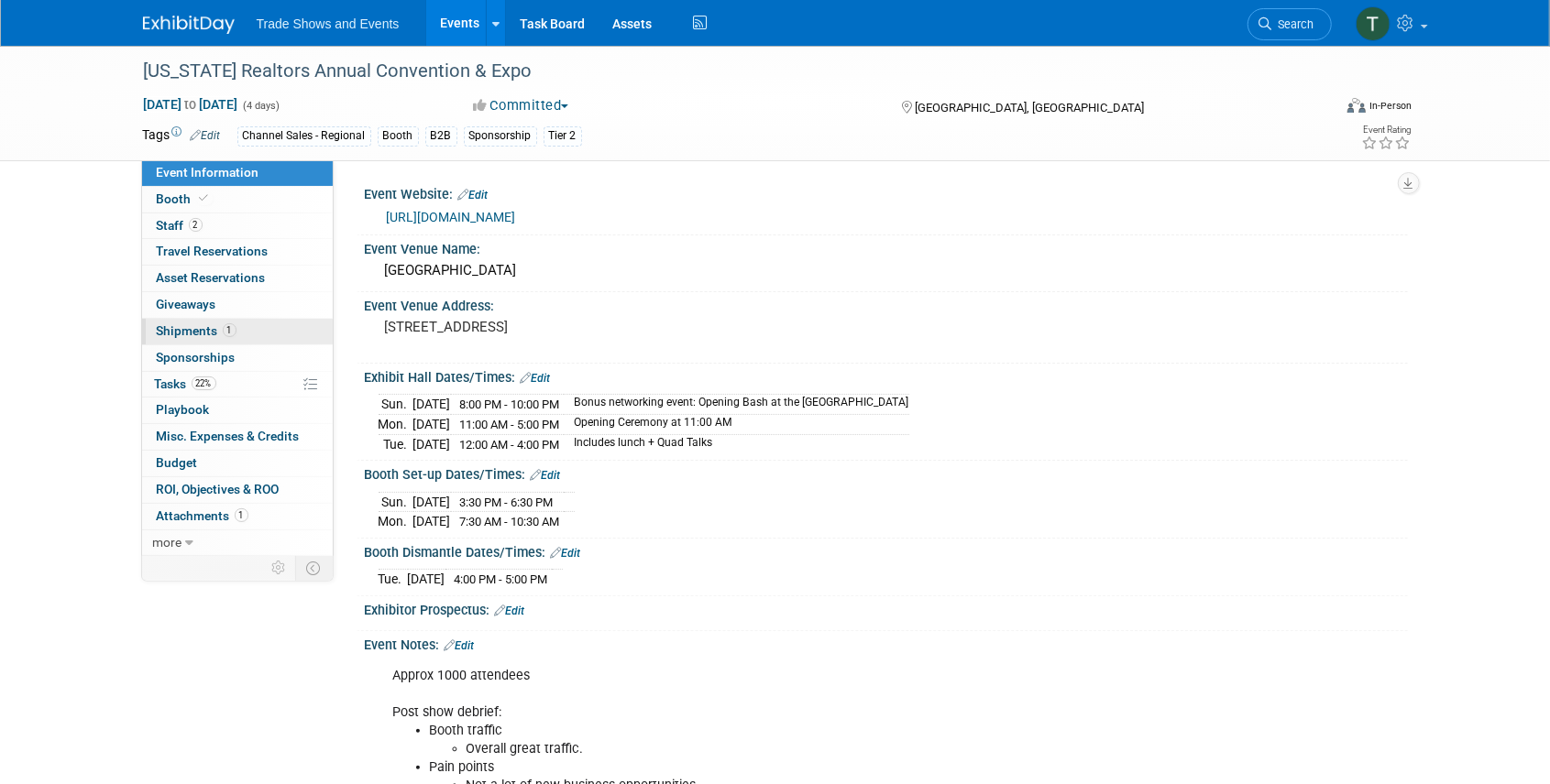
click at [191, 329] on span "Shipments 1" at bounding box center [196, 330] width 80 height 15
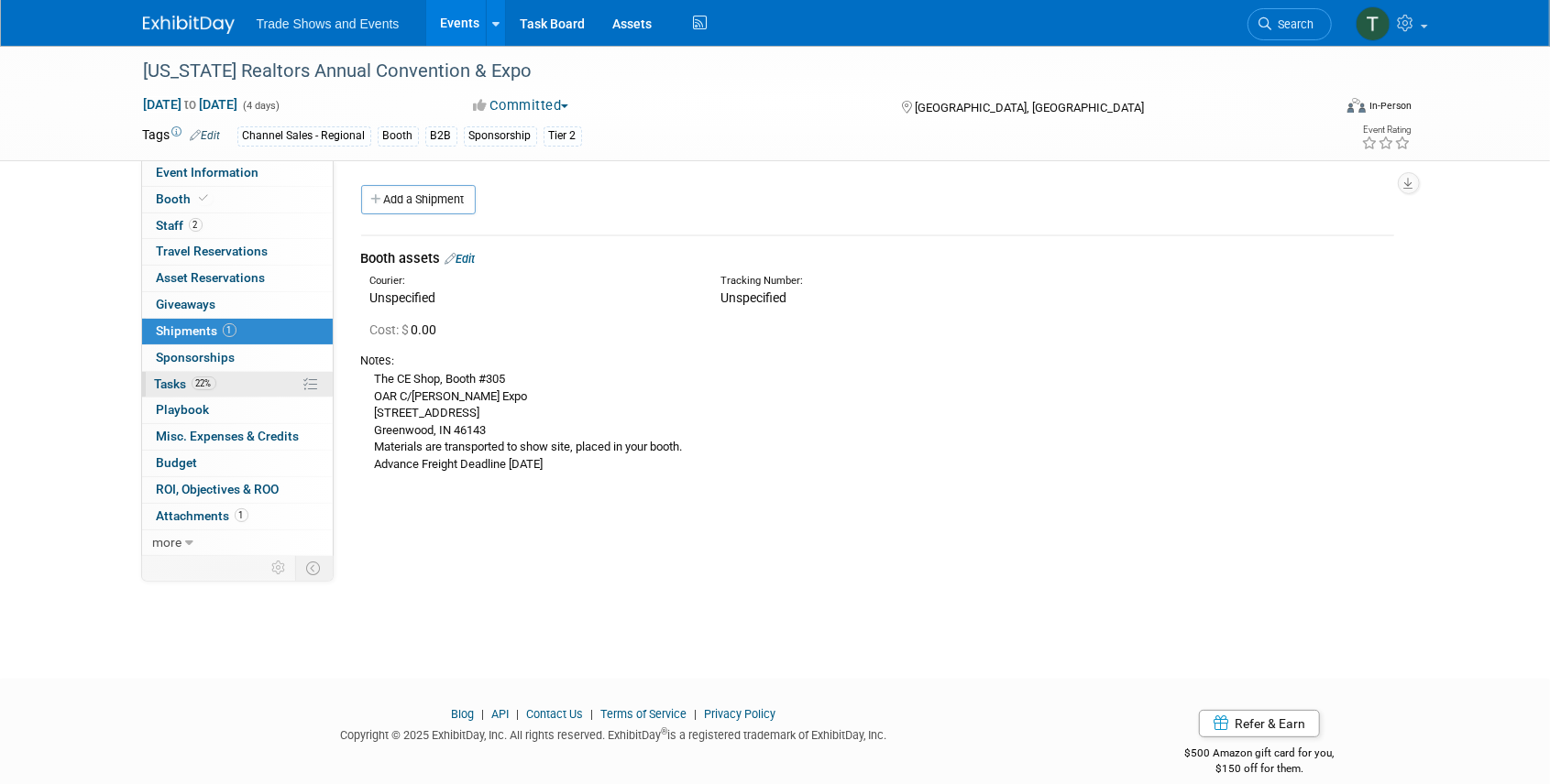
click at [179, 383] on span "Tasks 22%" at bounding box center [185, 384] width 62 height 15
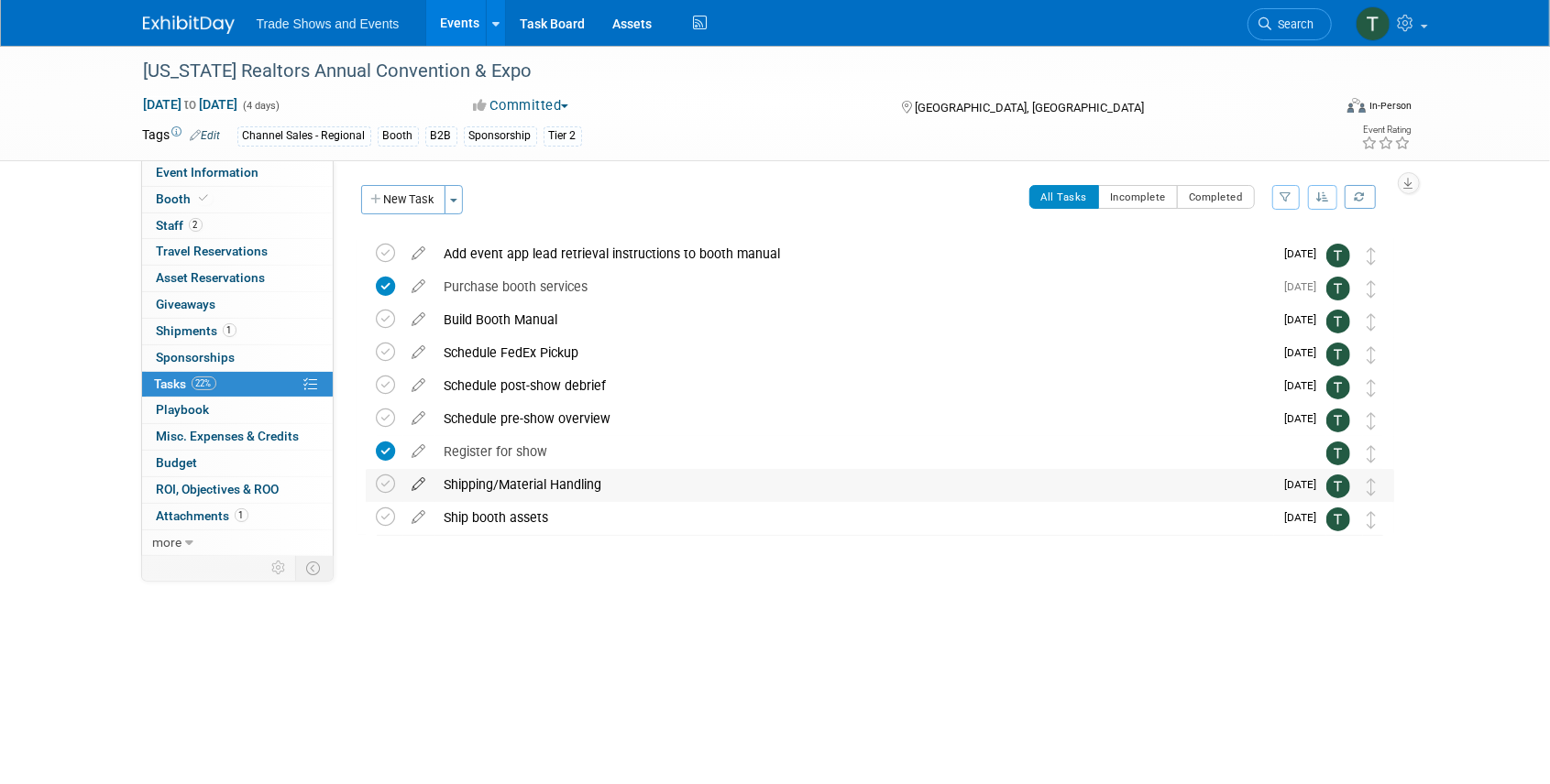
click at [422, 482] on icon at bounding box center [419, 480] width 32 height 23
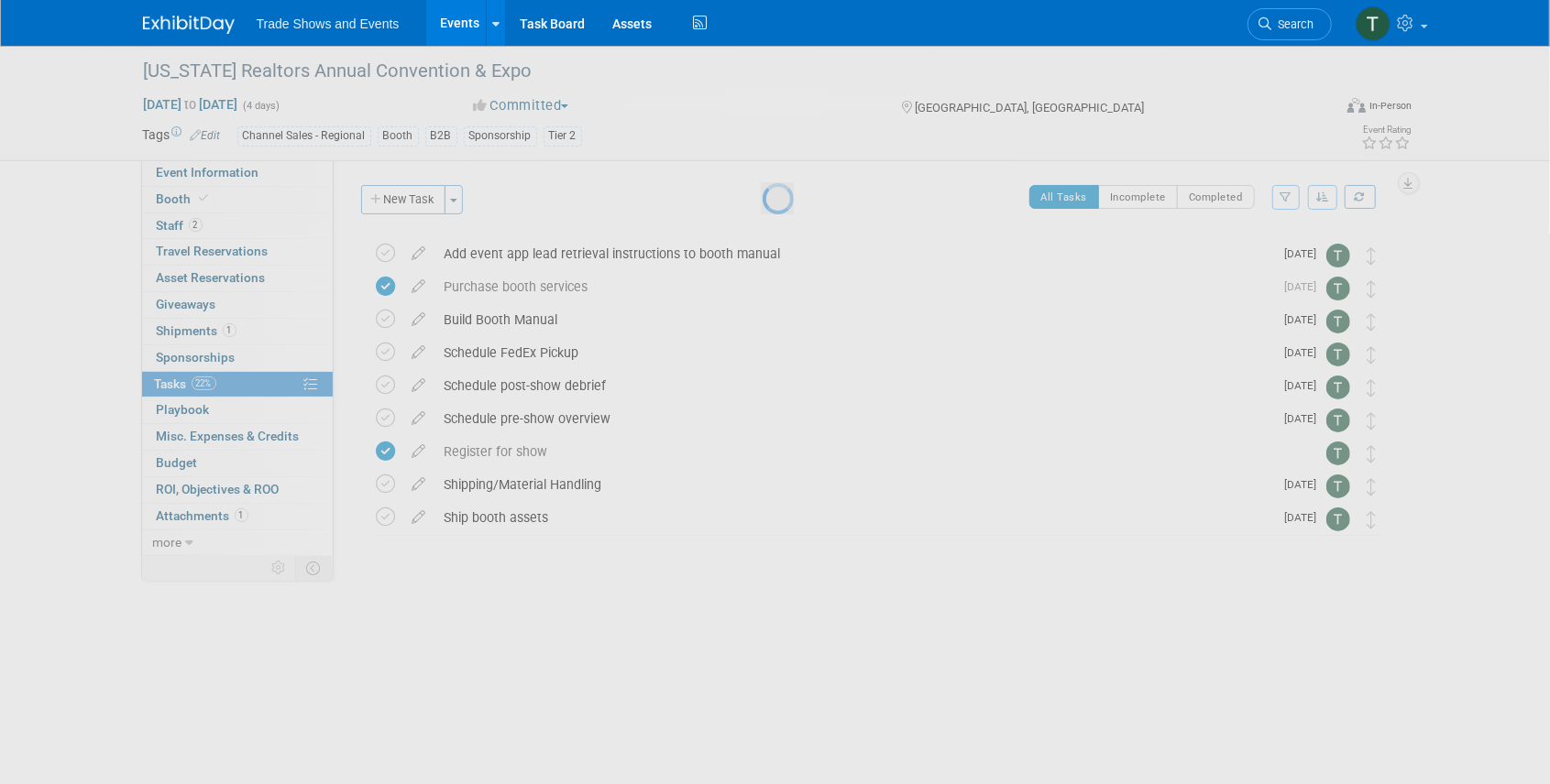
select select "7"
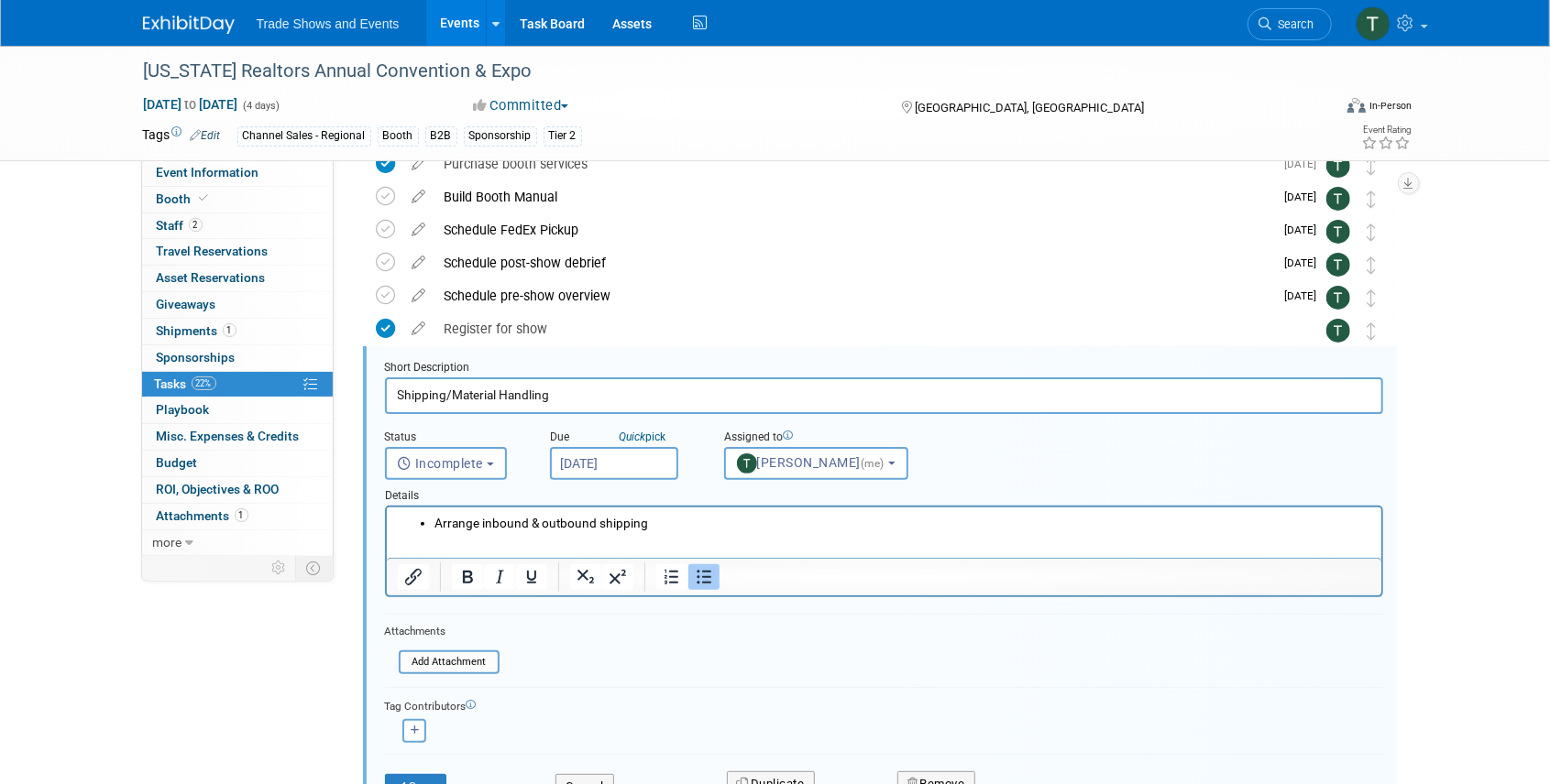
scroll to position [200, 0]
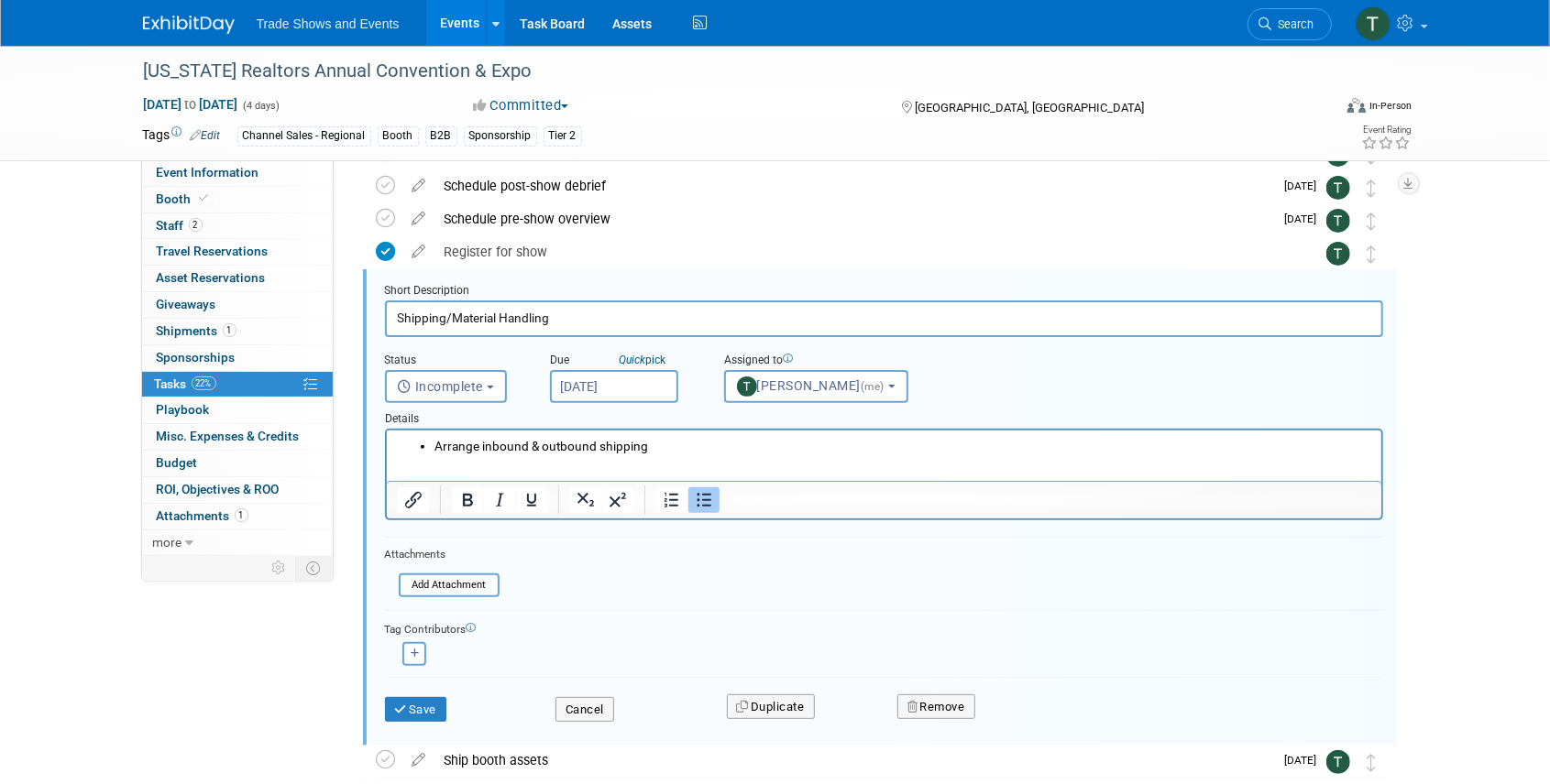
click at [609, 388] on input "[DATE]" at bounding box center [613, 386] width 128 height 33
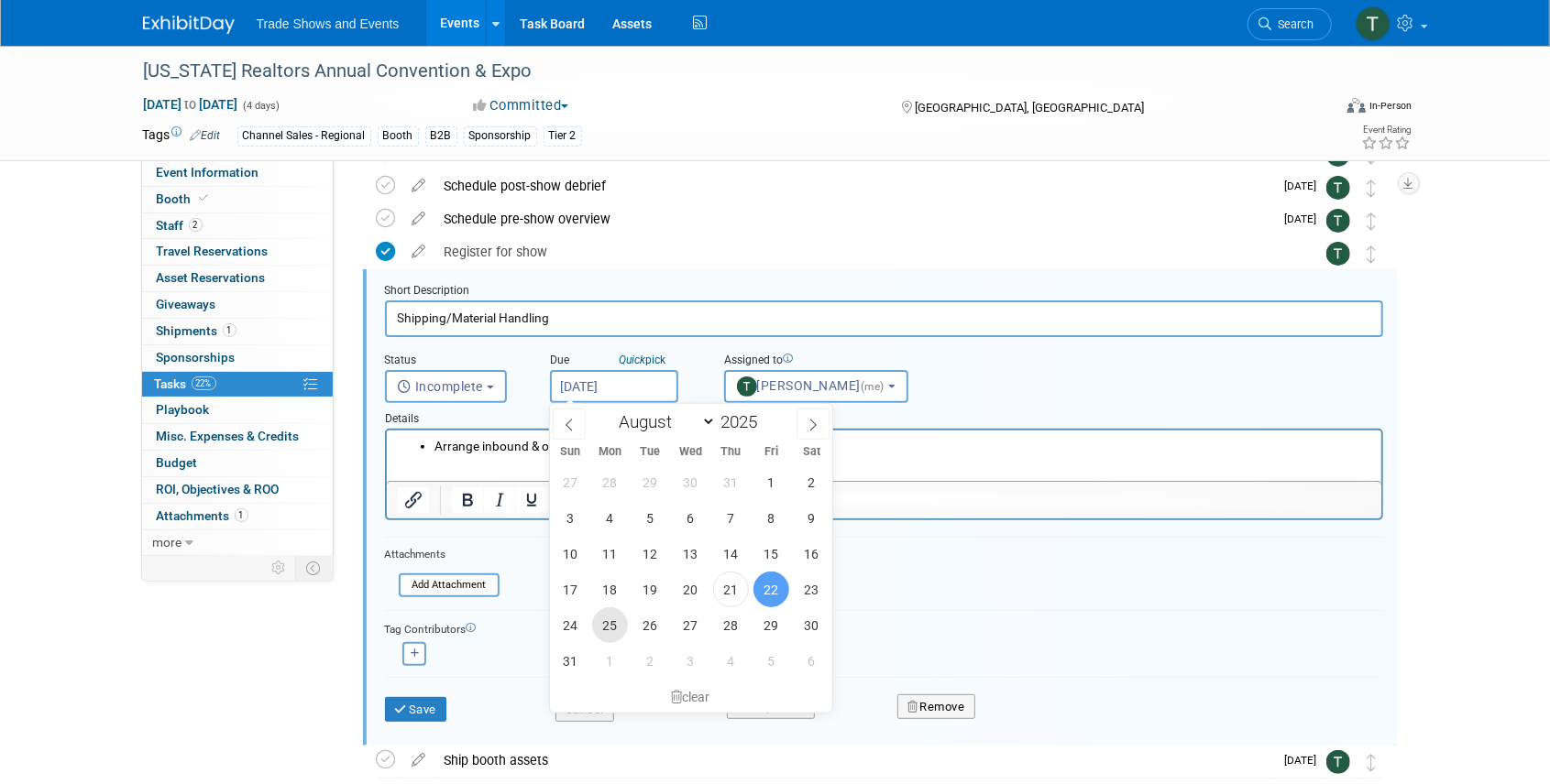
click at [614, 620] on span "25" at bounding box center [609, 625] width 36 height 36
type input "[DATE]"
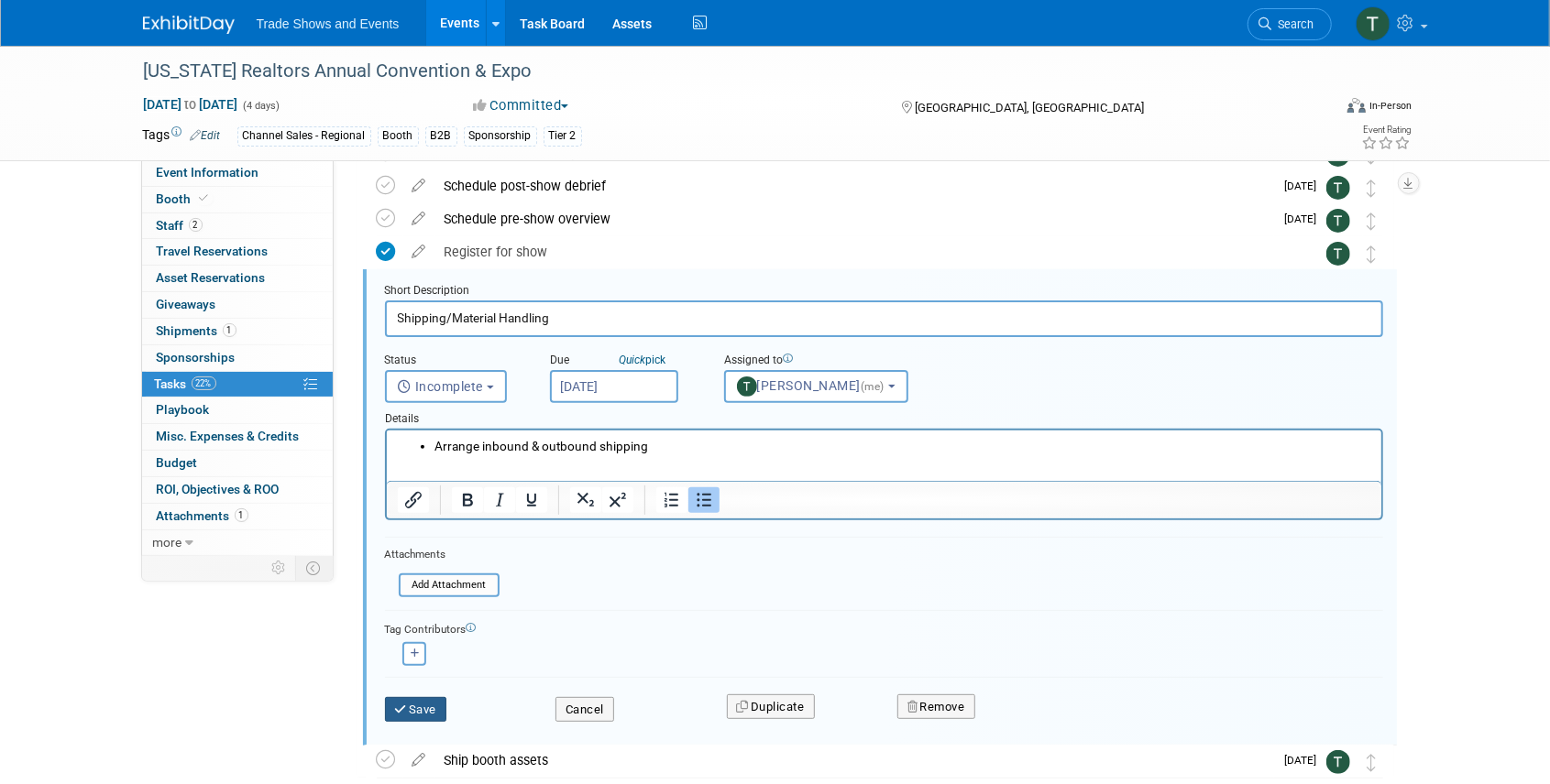
click at [411, 698] on button "Save" at bounding box center [416, 710] width 63 height 26
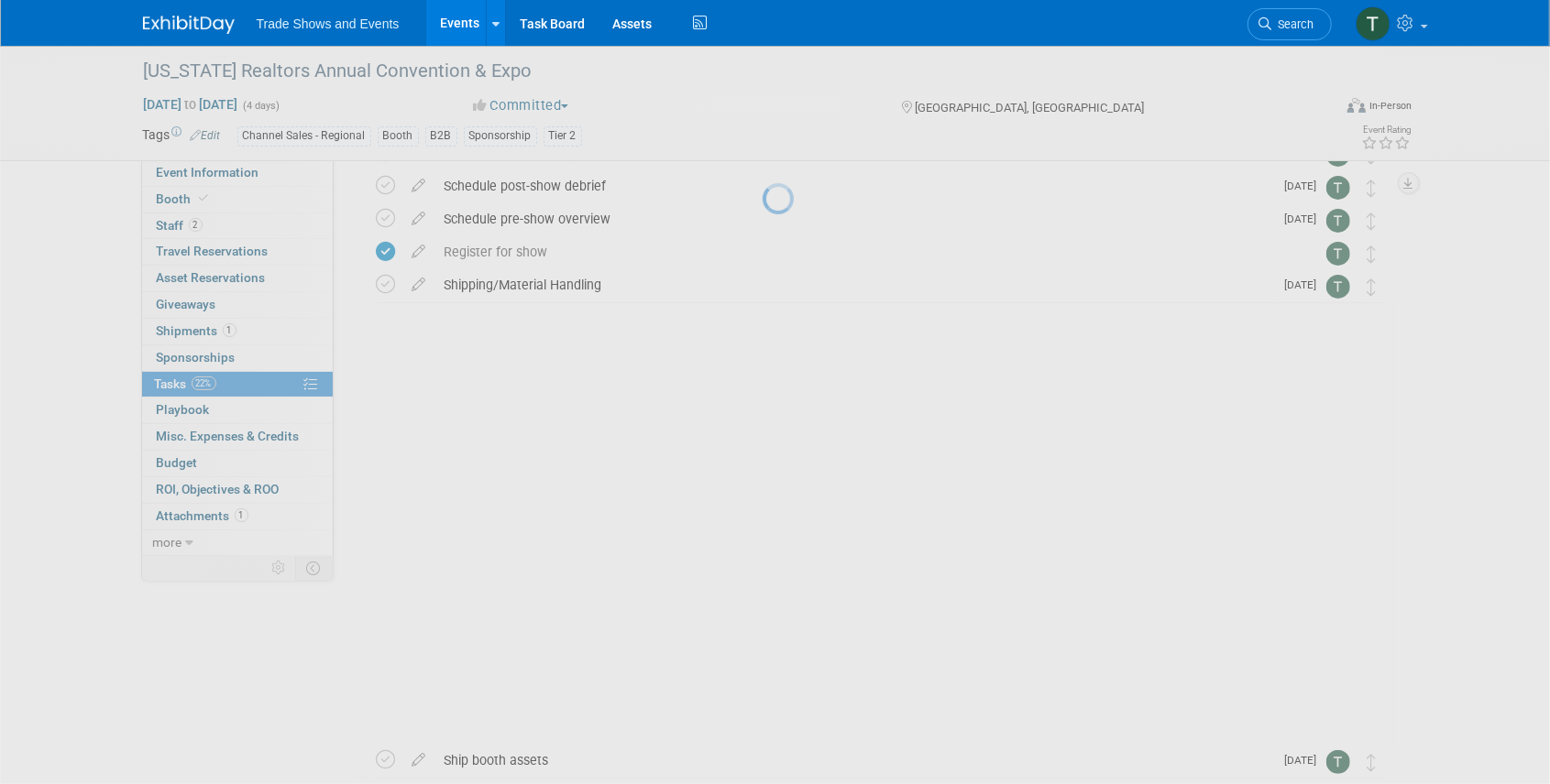
scroll to position [0, 0]
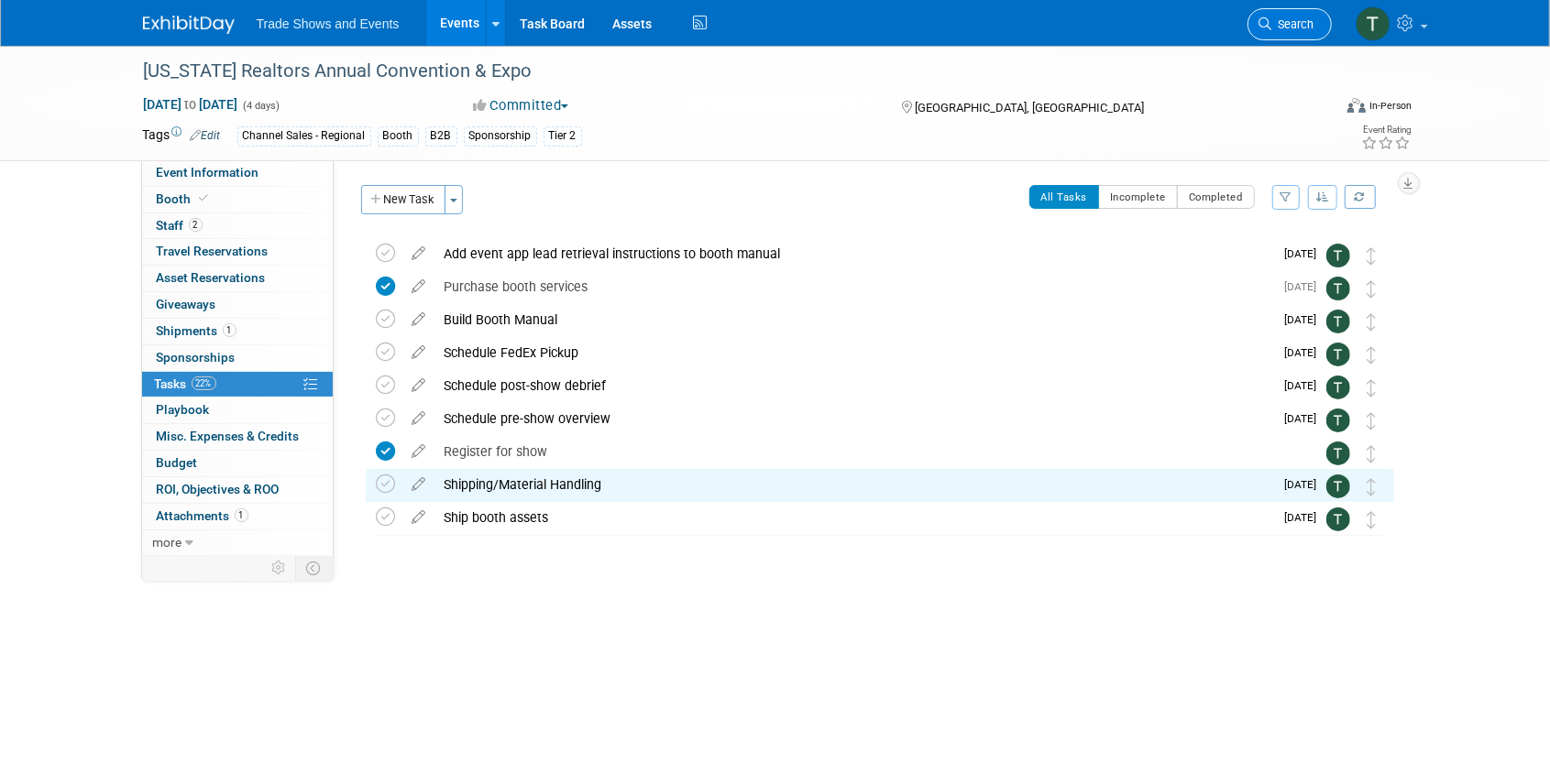
click at [1303, 30] on span "Search" at bounding box center [1293, 24] width 42 height 14
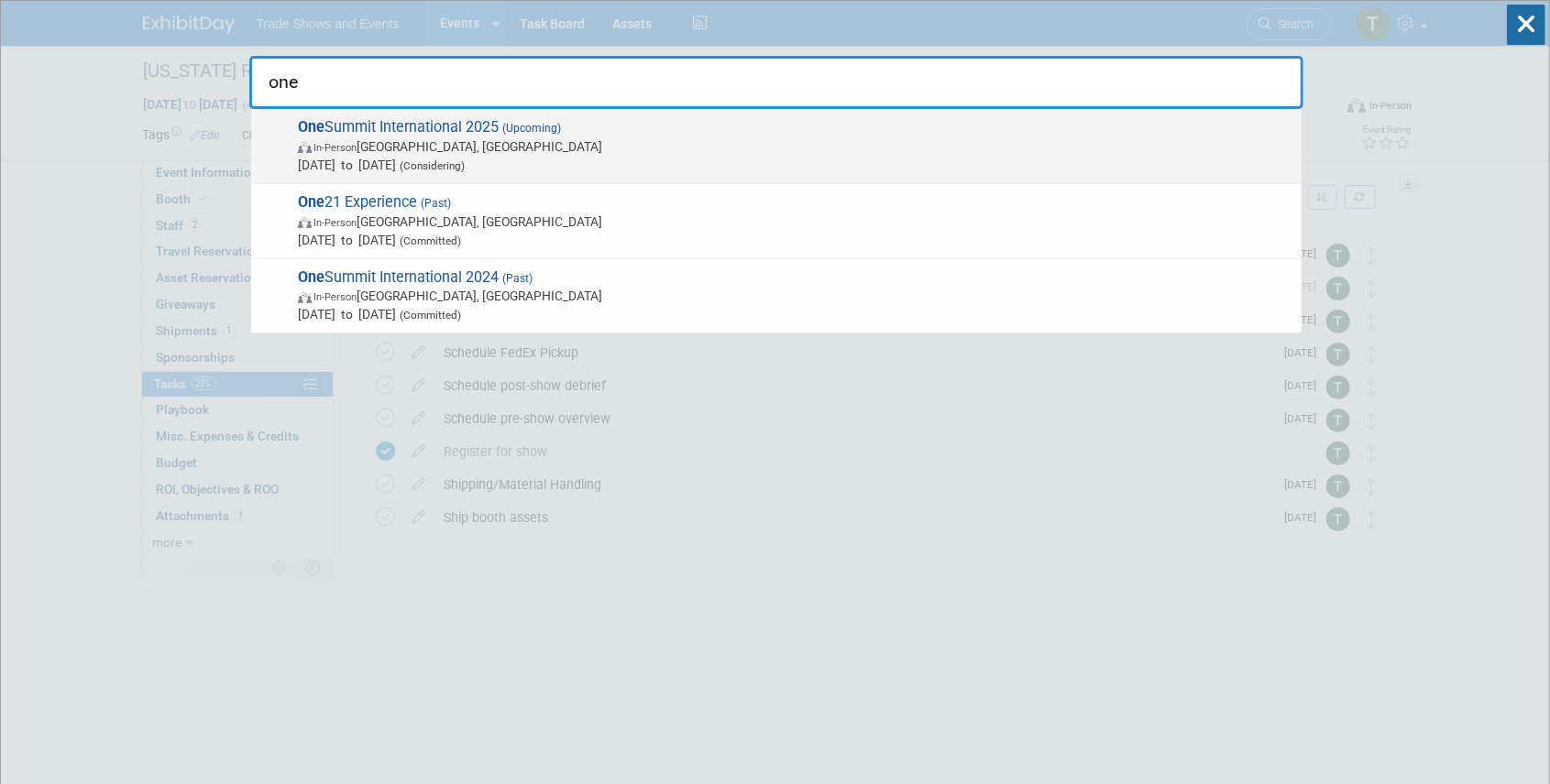
type input "one"
click at [503, 130] on span "One Summit International 2025 (Upcoming) In-Person [GEOGRAPHIC_DATA], [GEOGRAPH…" at bounding box center [792, 145] width 1000 height 56
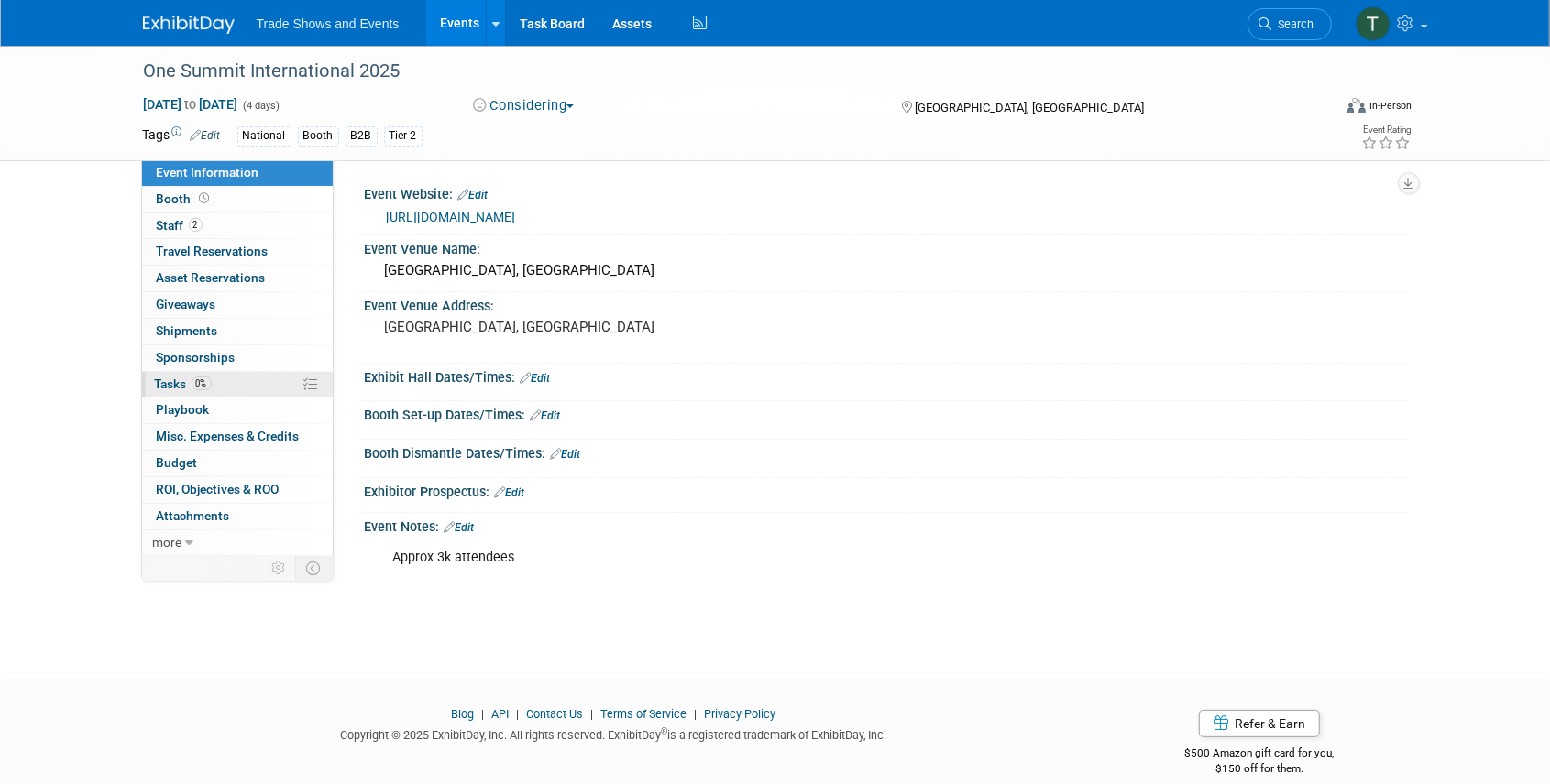
click at [170, 385] on span "Tasks 0%" at bounding box center [183, 384] width 57 height 15
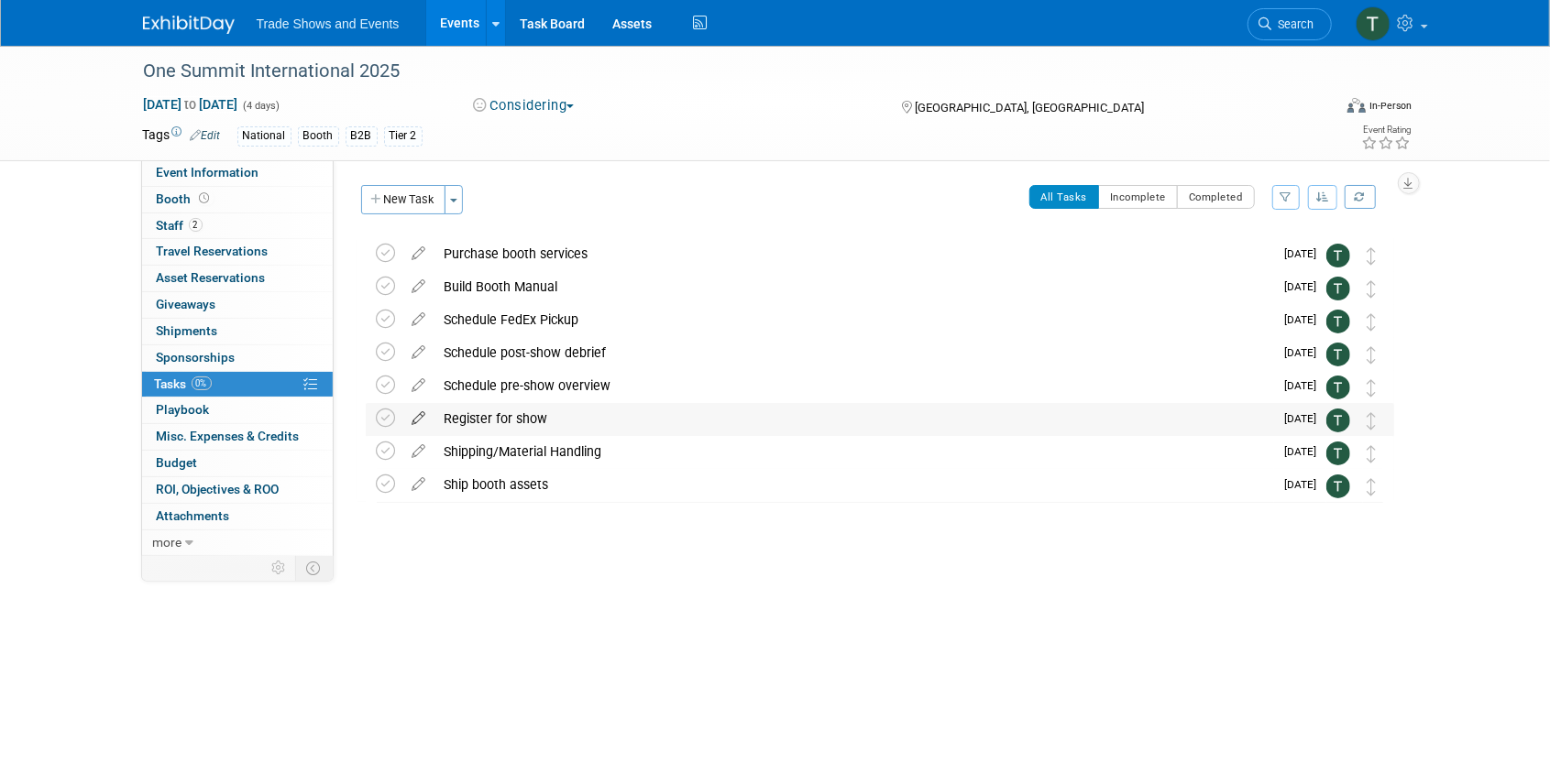
click at [420, 418] on icon at bounding box center [419, 414] width 32 height 23
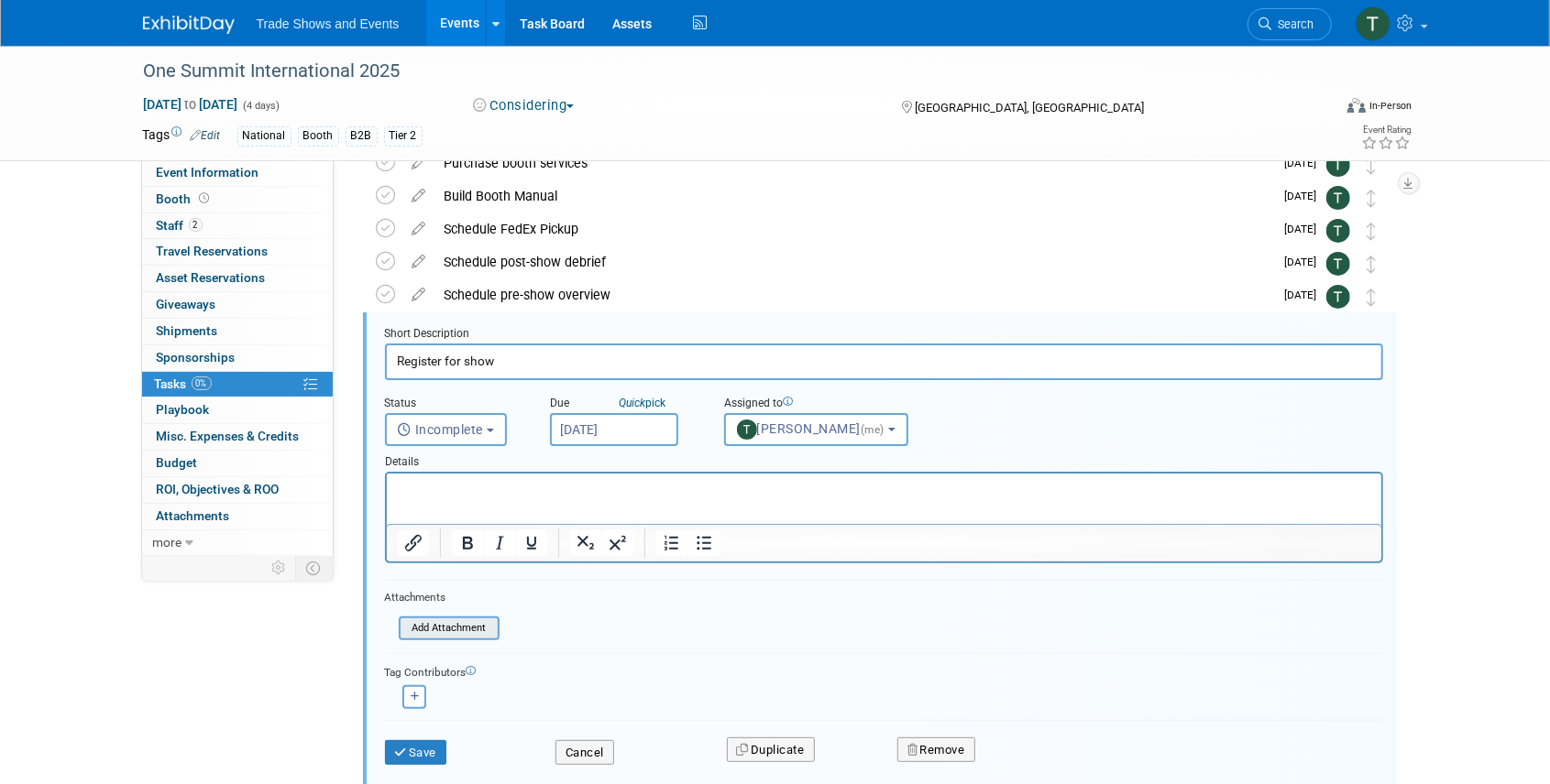
scroll to position [133, 0]
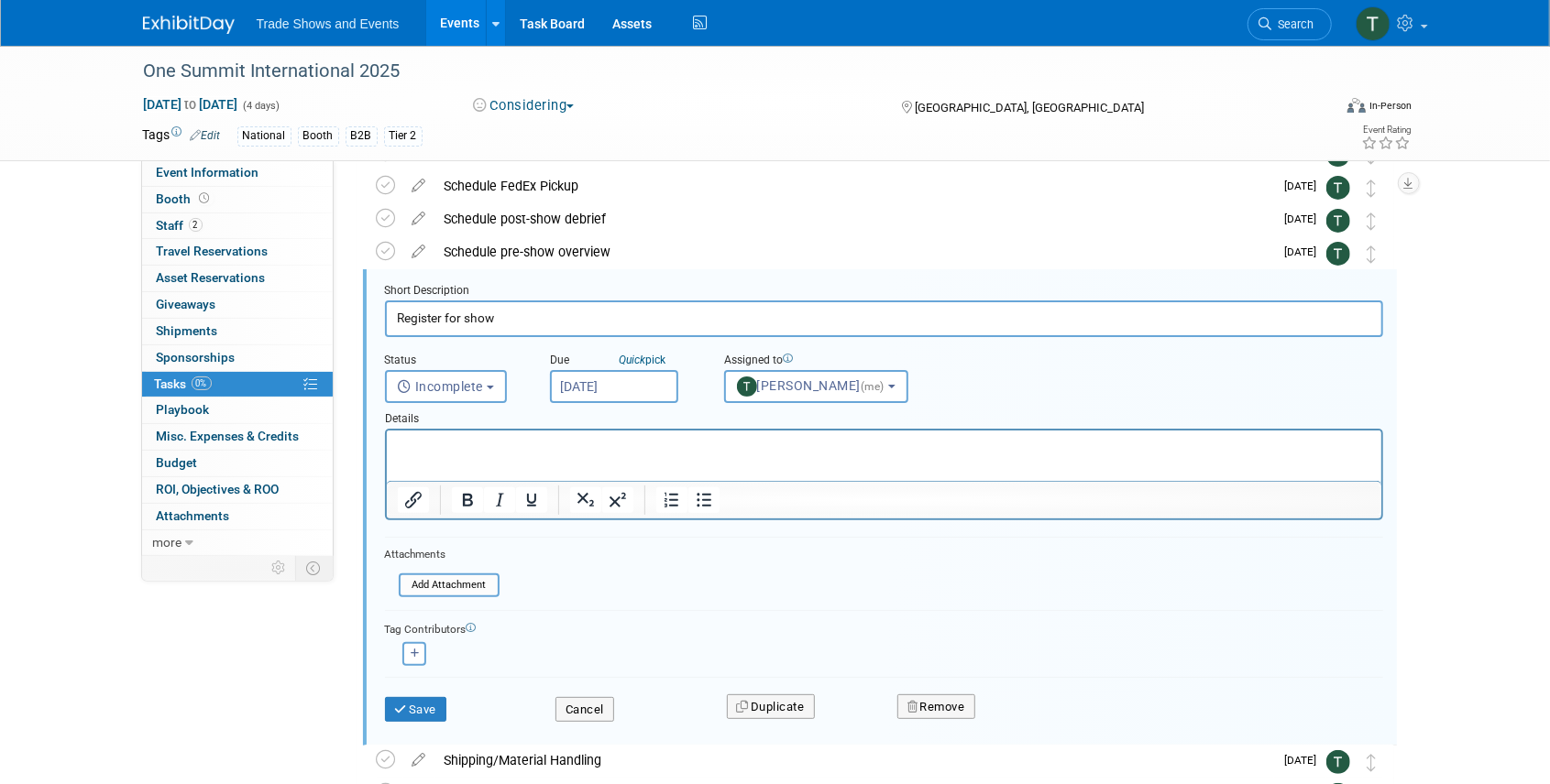
click at [612, 390] on input "Aug 22, 2025" at bounding box center [613, 386] width 128 height 33
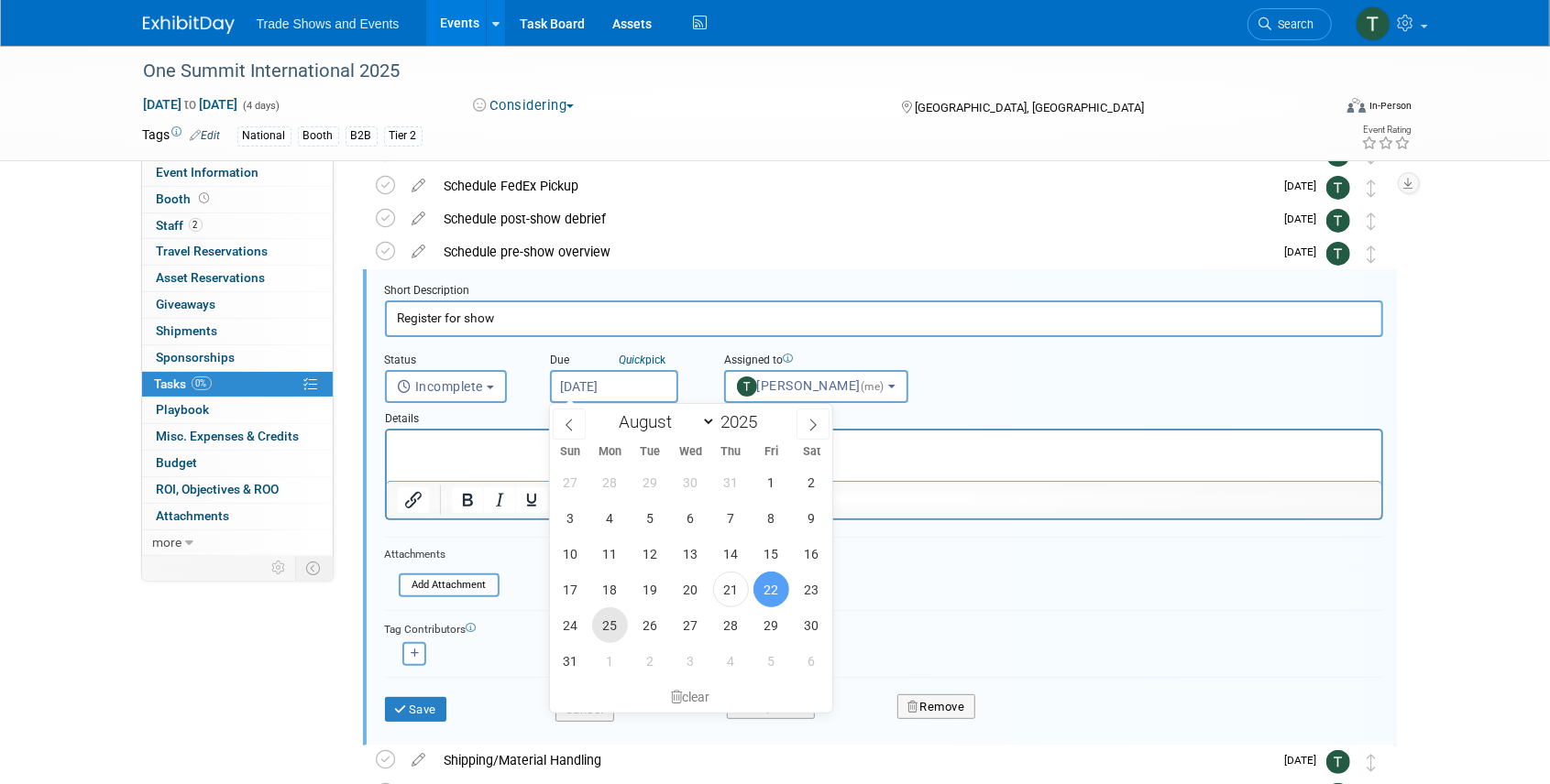
click at [599, 625] on span "25" at bounding box center [609, 625] width 36 height 36
type input "Aug 25, 2025"
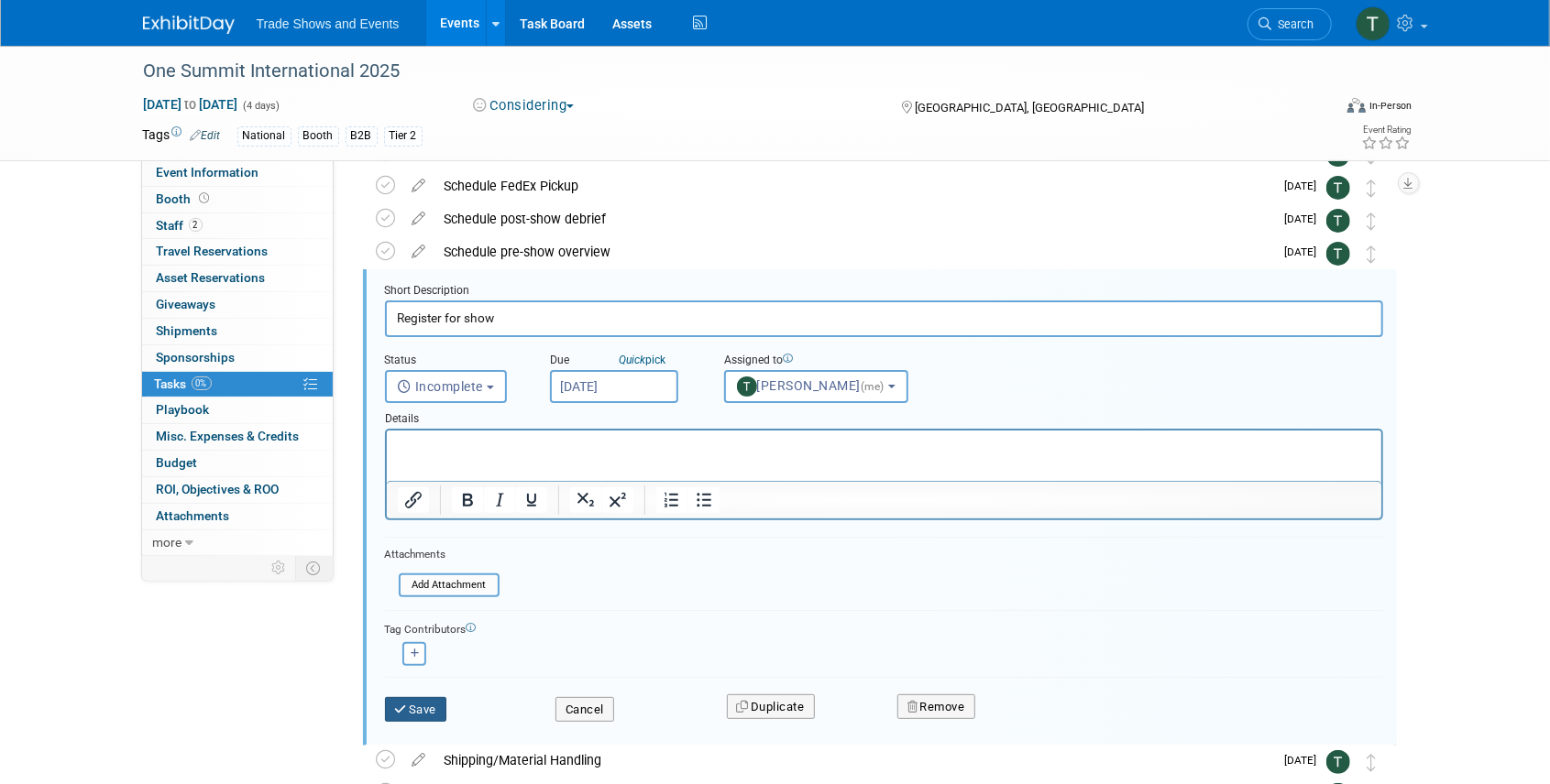
click at [422, 704] on button "Save" at bounding box center [416, 710] width 63 height 26
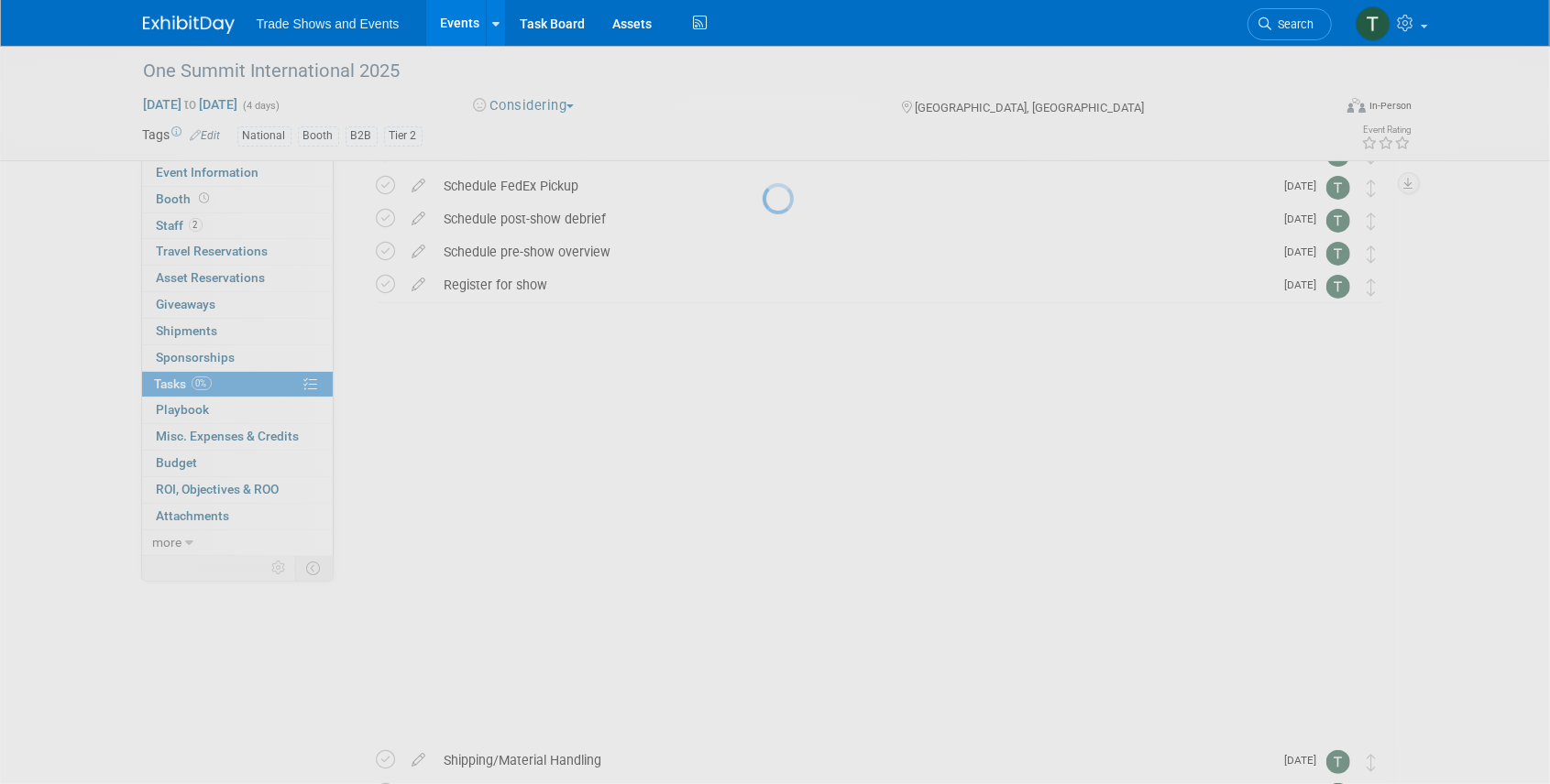
scroll to position [0, 0]
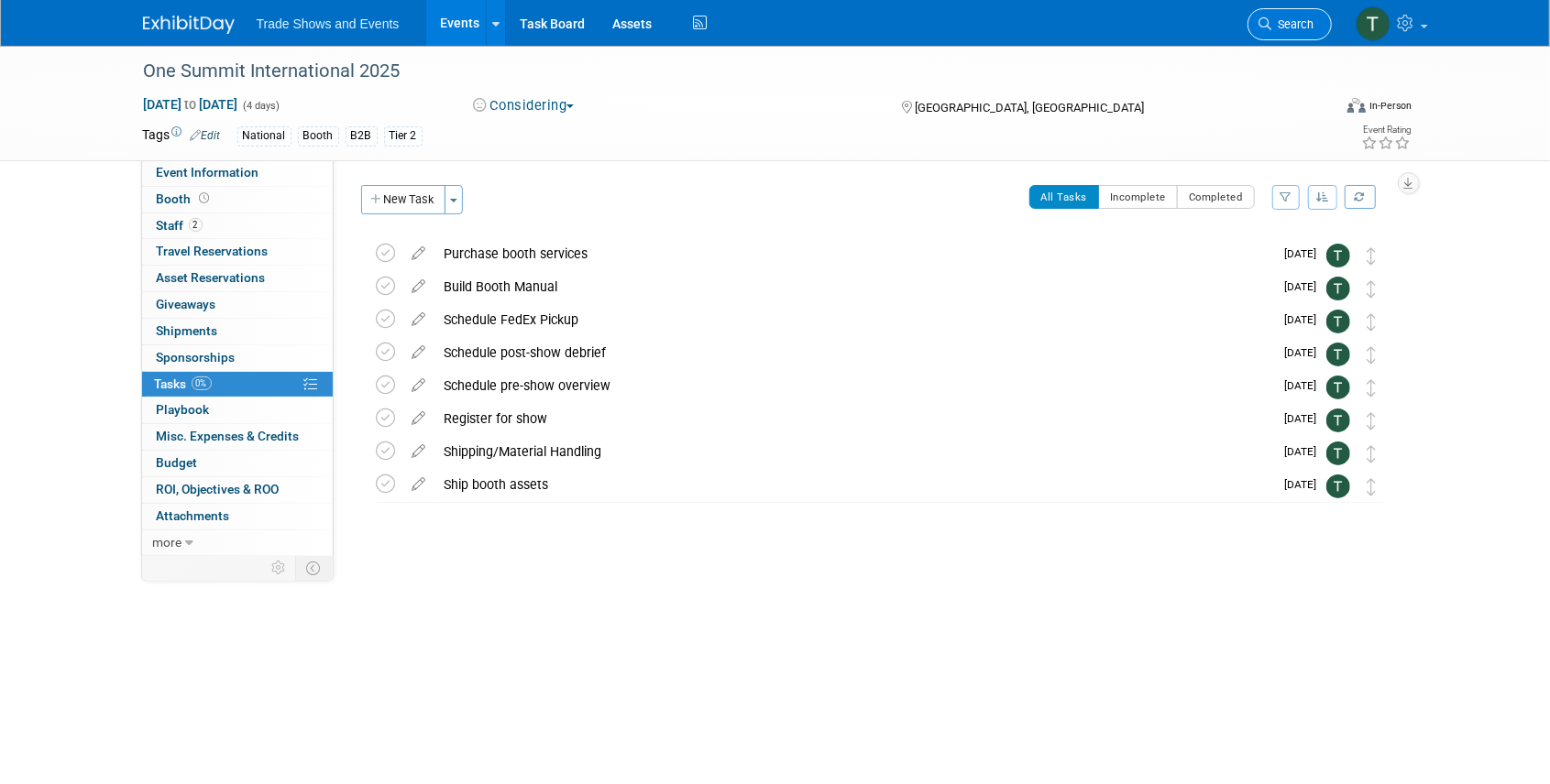
click at [1300, 24] on span "Search" at bounding box center [1293, 24] width 42 height 14
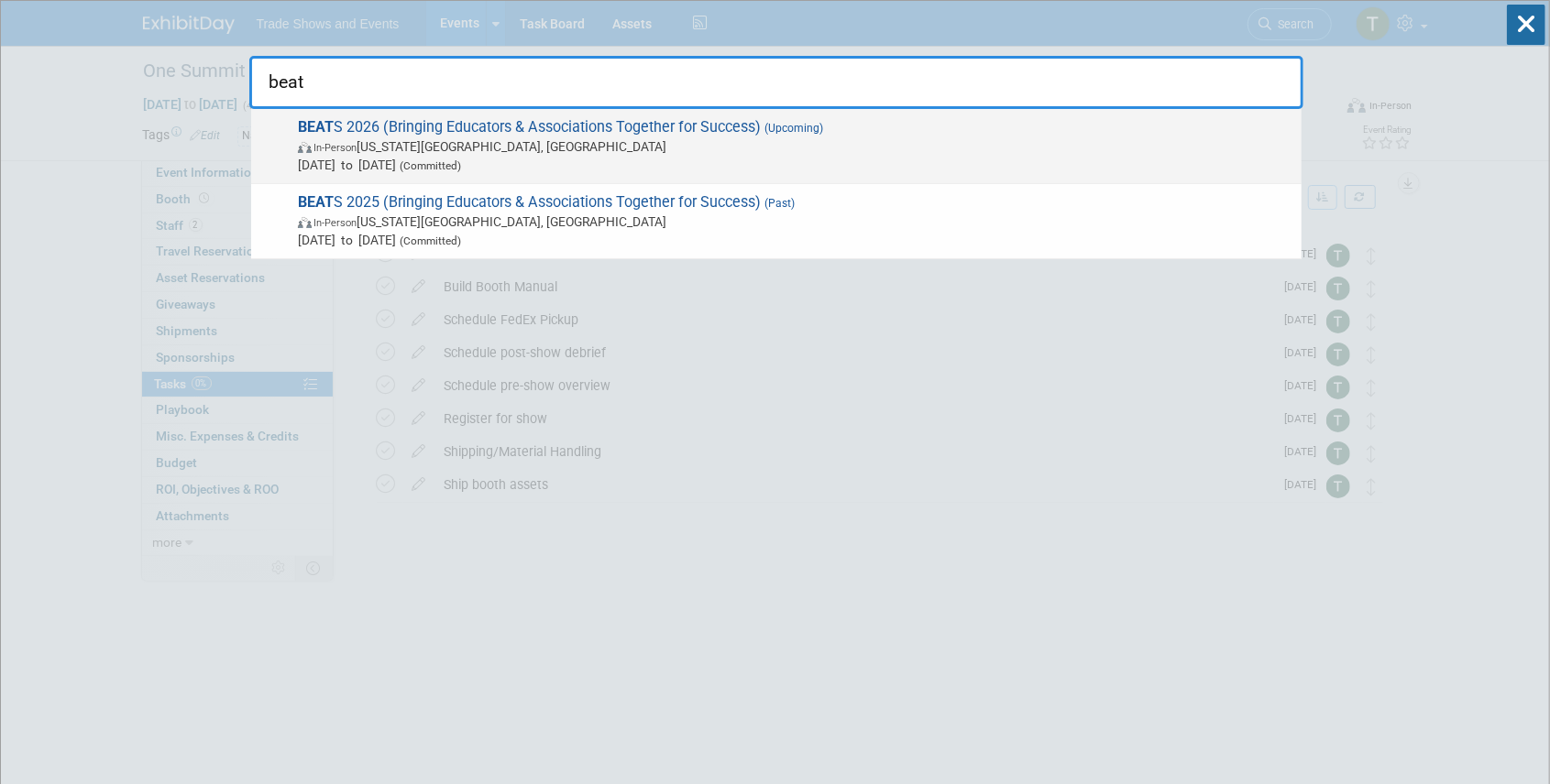
type input "beat"
click at [704, 124] on span "BEAT S 2026 (Bringing Educators & Associations Together for Success) (Upcoming)…" at bounding box center [792, 145] width 1000 height 56
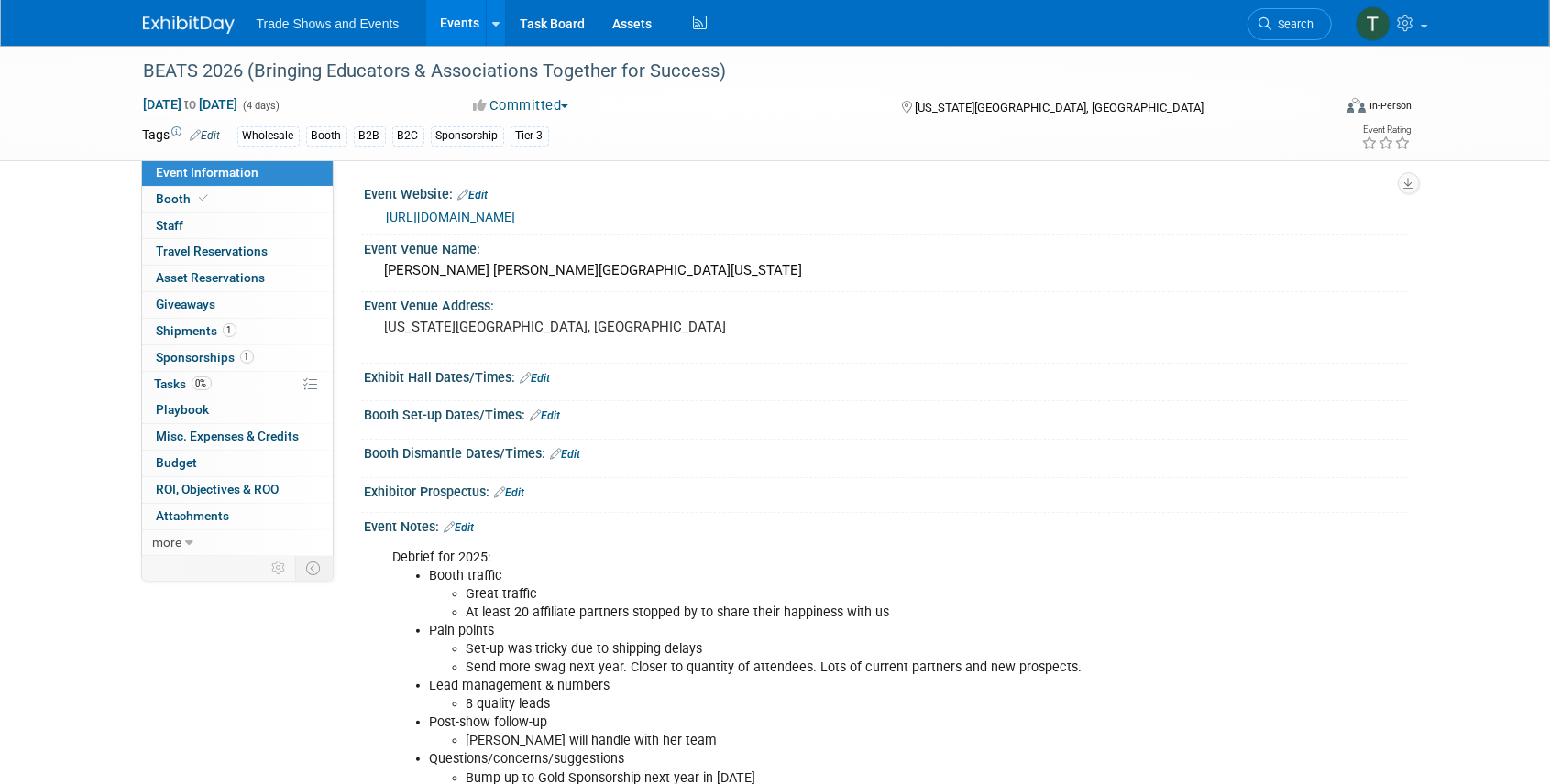
click at [462, 220] on link "https://beatsconference.com/" at bounding box center [451, 217] width 129 height 15
click at [172, 377] on span "Tasks 0%" at bounding box center [183, 384] width 57 height 15
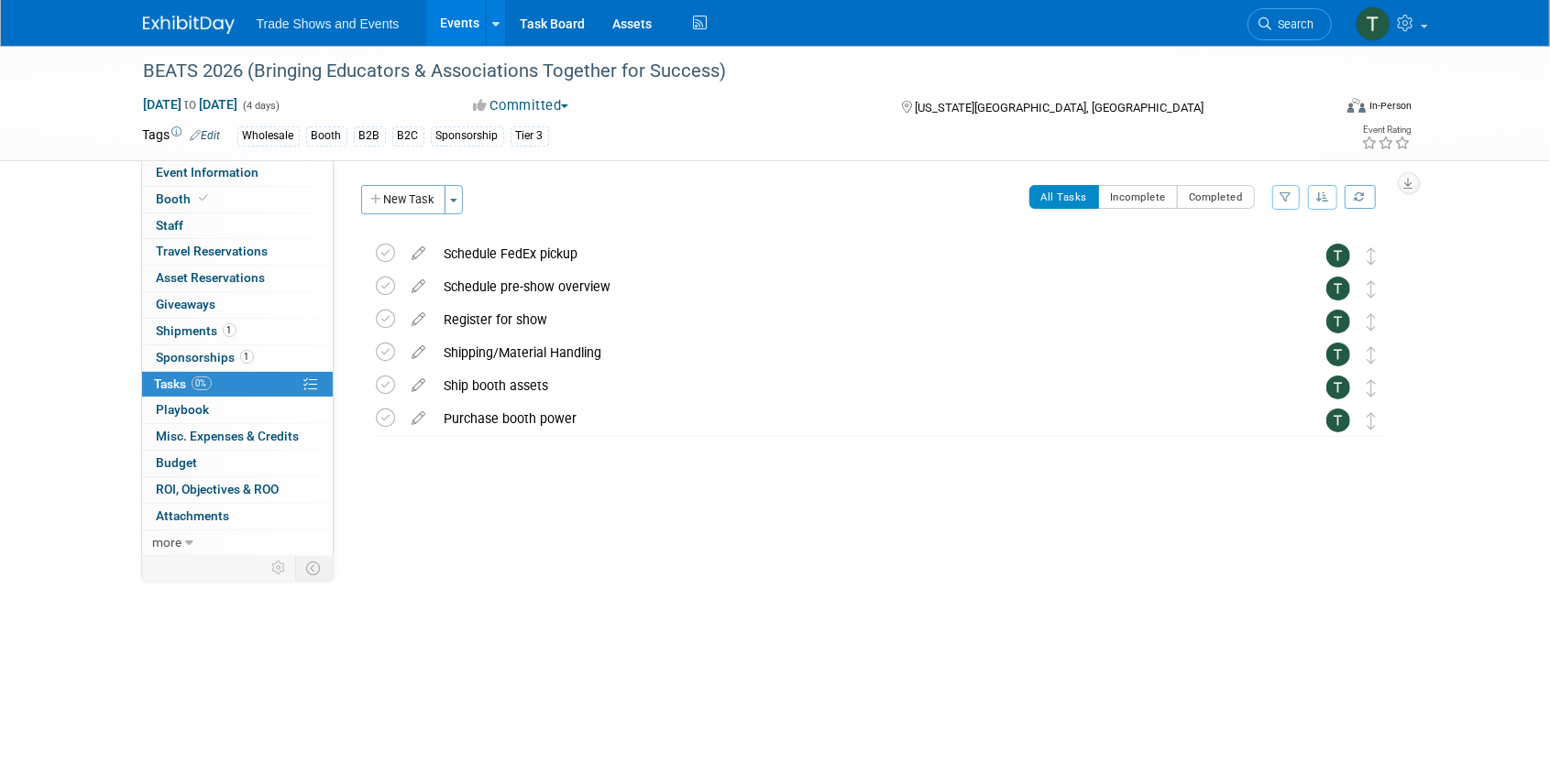
click at [1291, 29] on span "Search" at bounding box center [1293, 24] width 42 height 14
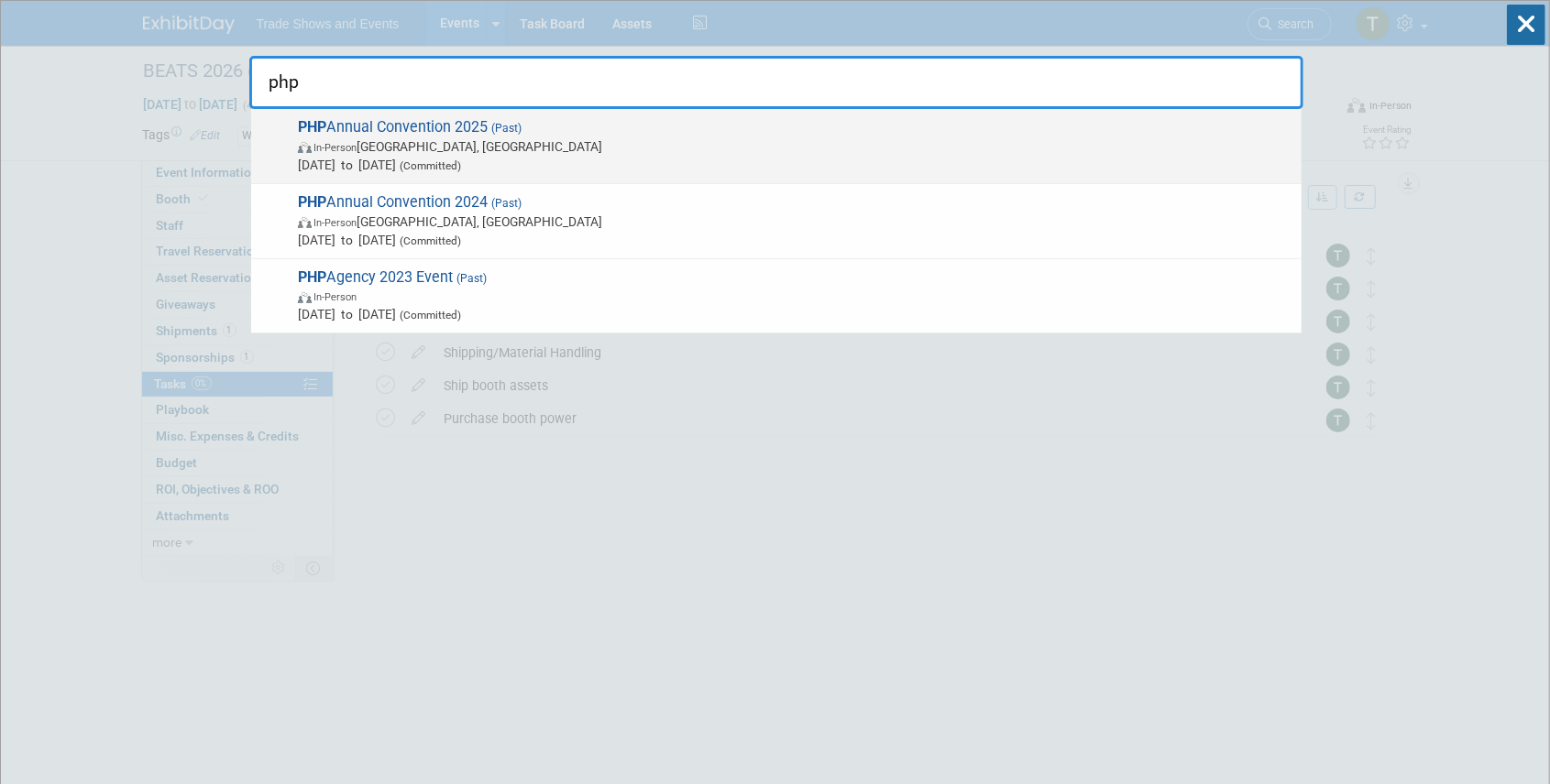
type input "php"
click at [399, 124] on span "PHP Annual Convention 2025 (Past) In-Person Las Vegas, NV Aug 3, 2025 to Aug 7,…" at bounding box center [792, 145] width 1000 height 56
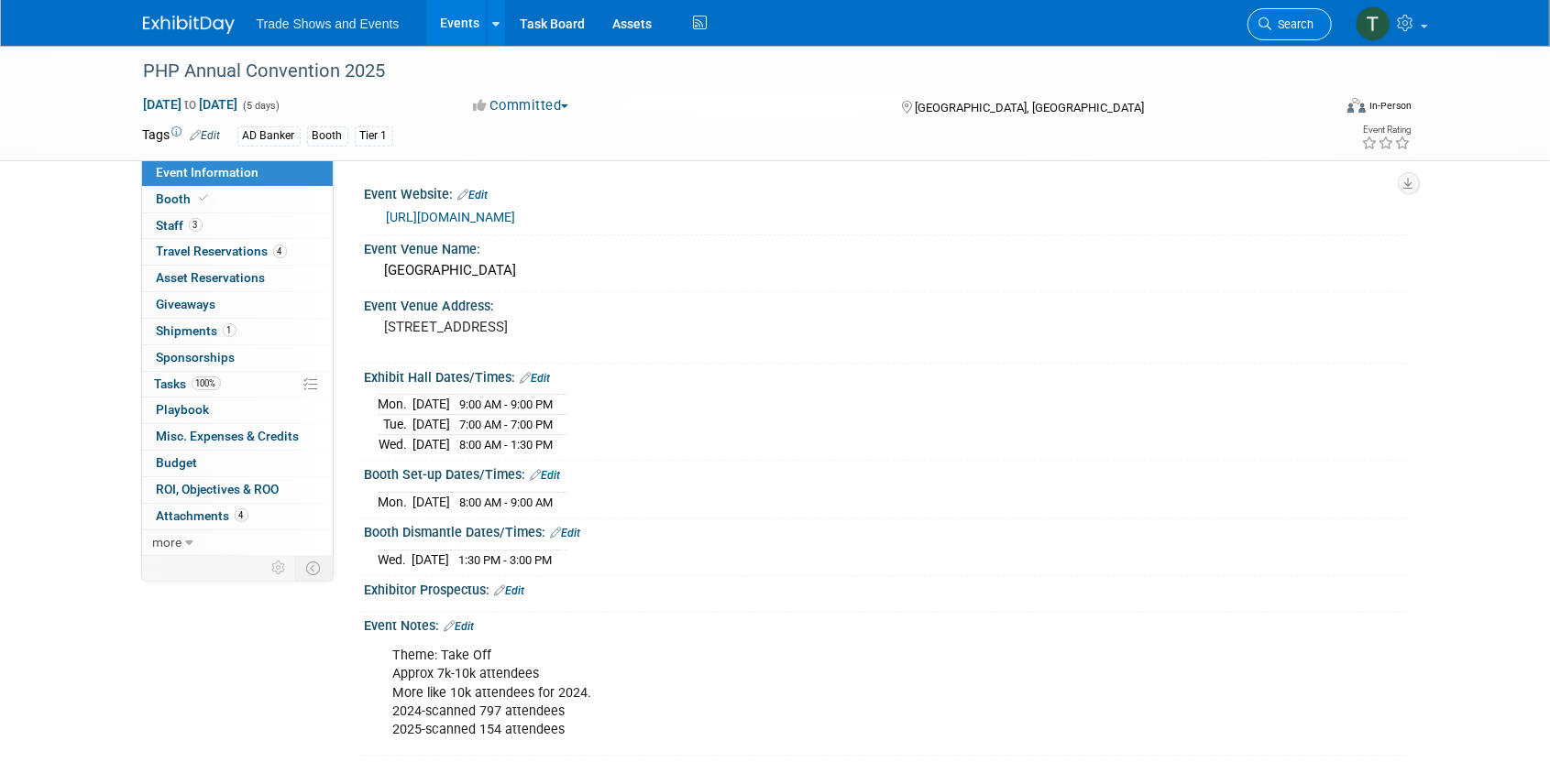
click at [1302, 27] on span "Search" at bounding box center [1293, 24] width 42 height 14
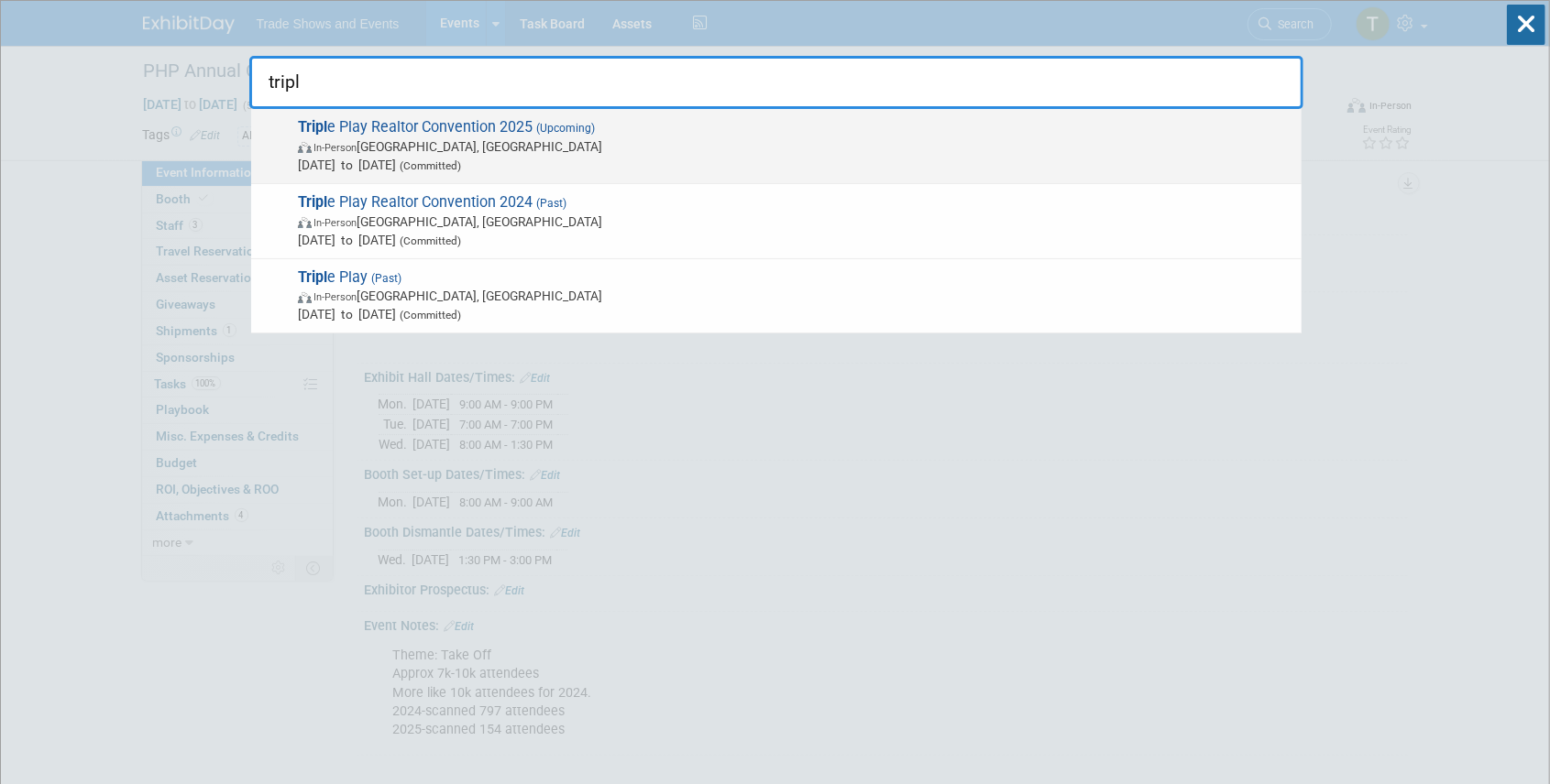
type input "tripl"
click at [471, 132] on span "Tripl e Play Realtor Convention 2025 (Upcoming) In-Person Atlantic City, NJ Dec…" at bounding box center [792, 145] width 1000 height 56
